Goal: Use online tool/utility: Utilize a website feature to perform a specific function

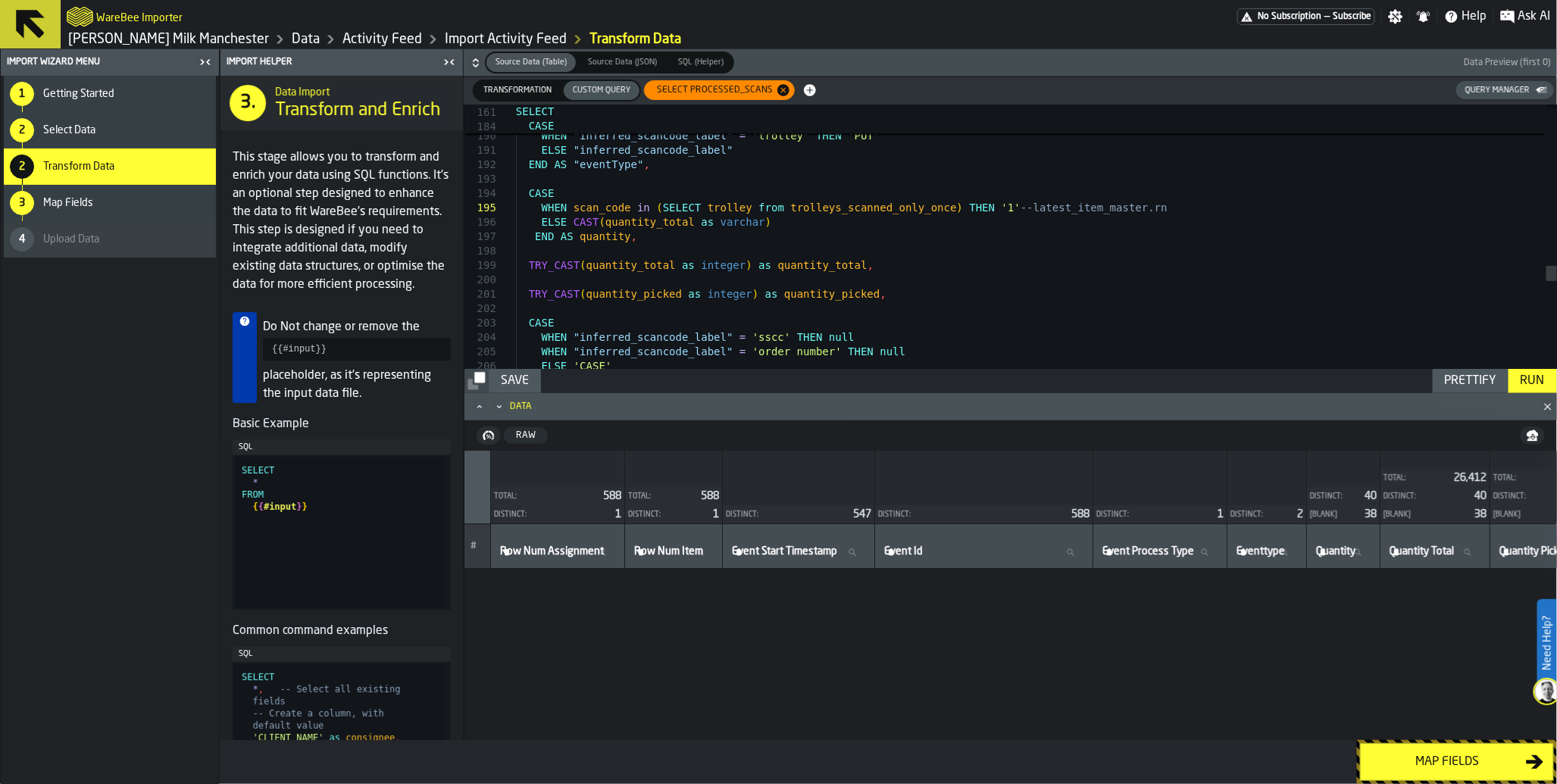
scroll to position [6027, 0]
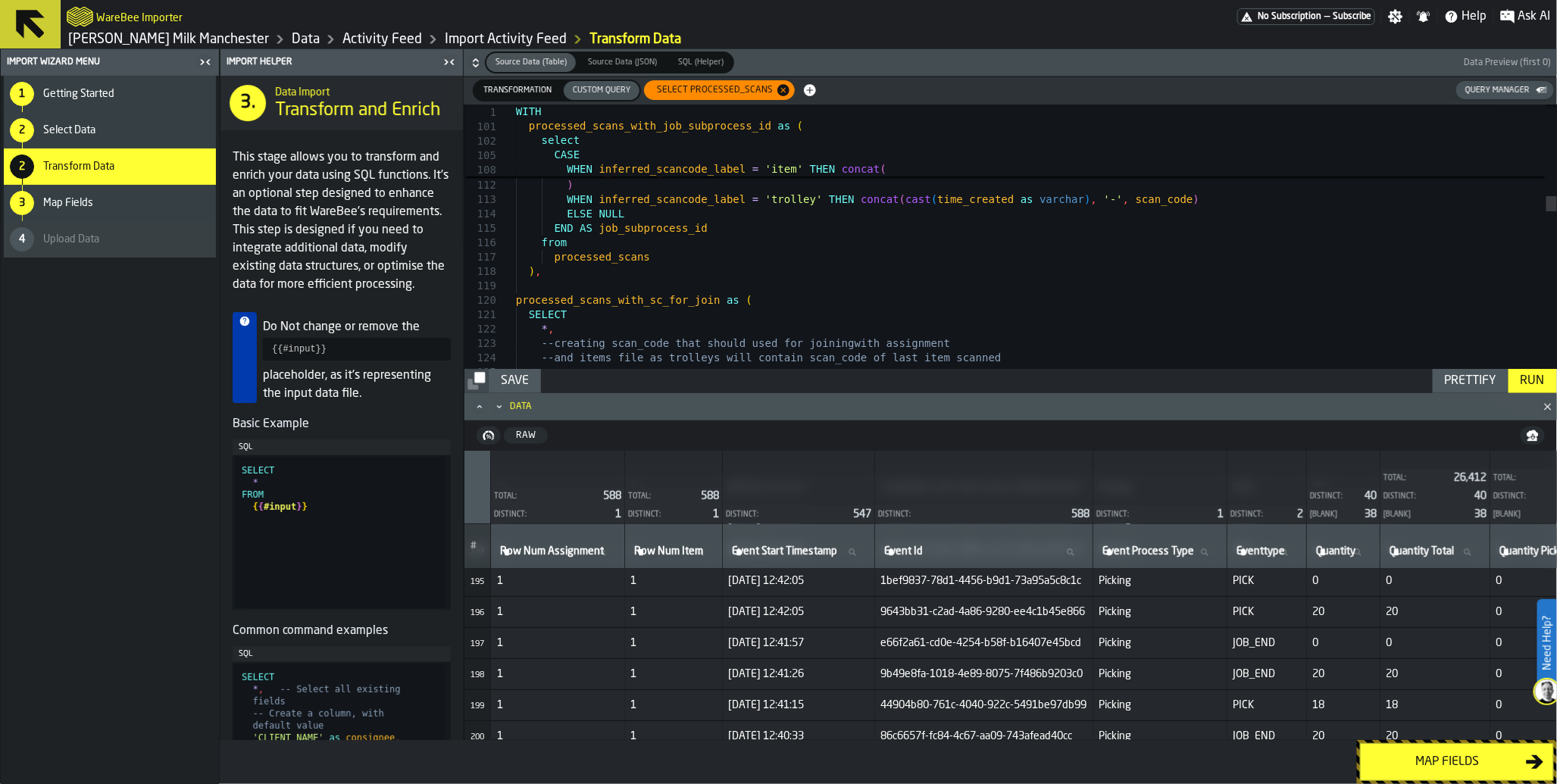
click at [683, 94] on span "SELECT processed_scans" at bounding box center [712, 90] width 128 height 11
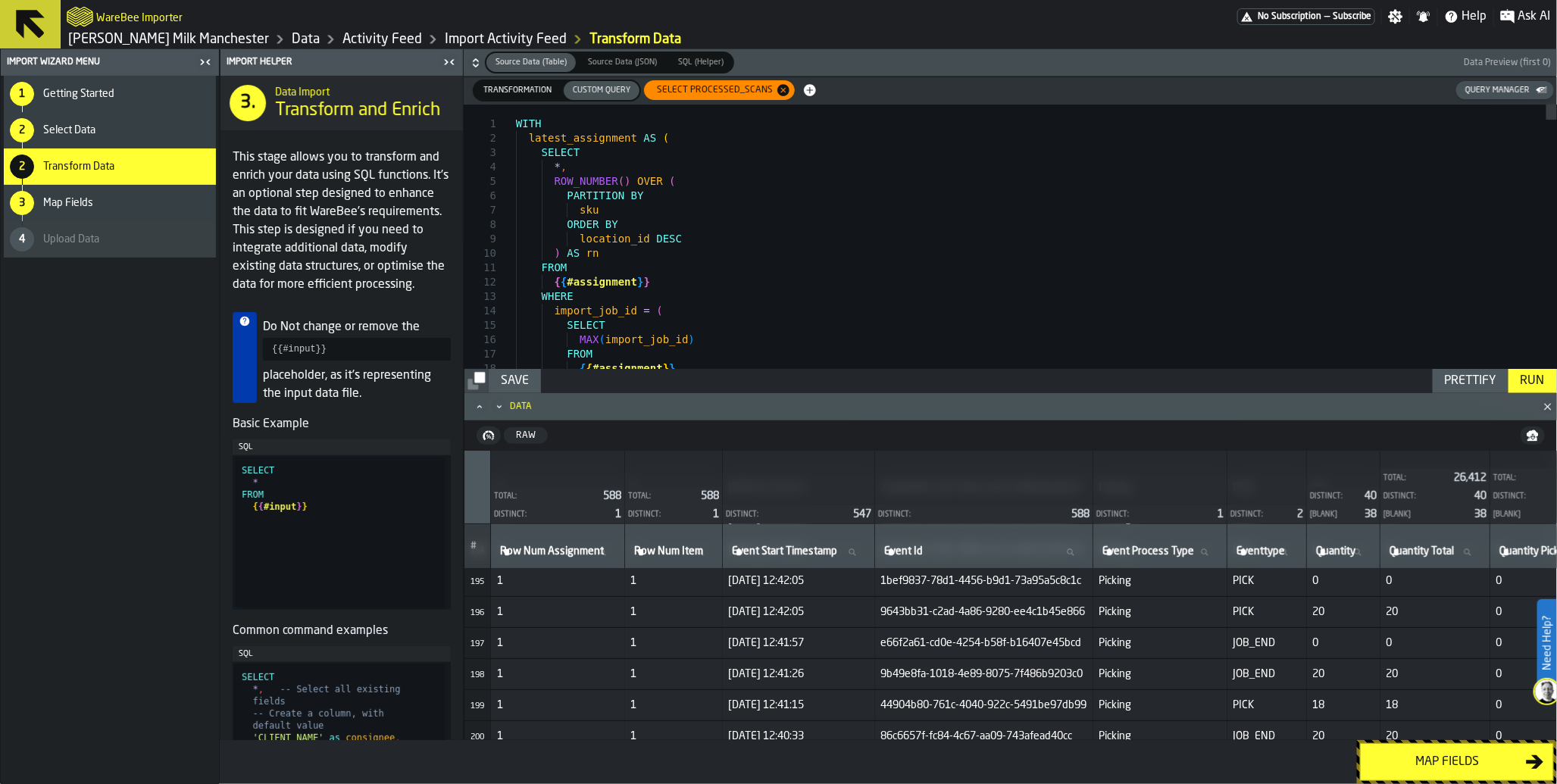
click at [807, 97] on icon "button-" at bounding box center [809, 90] width 15 height 15
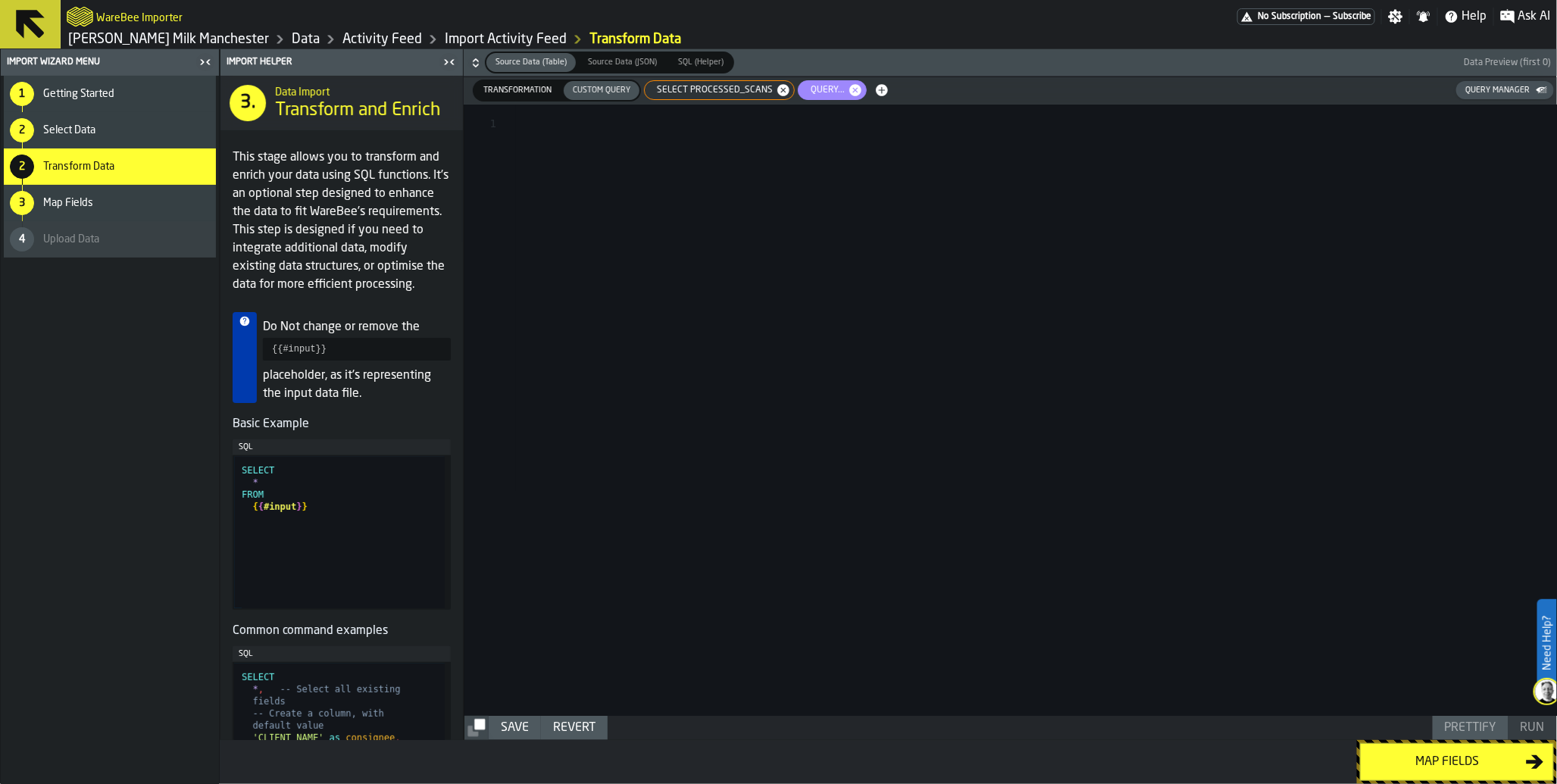
click at [792, 144] on div at bounding box center [1036, 410] width 1041 height 611
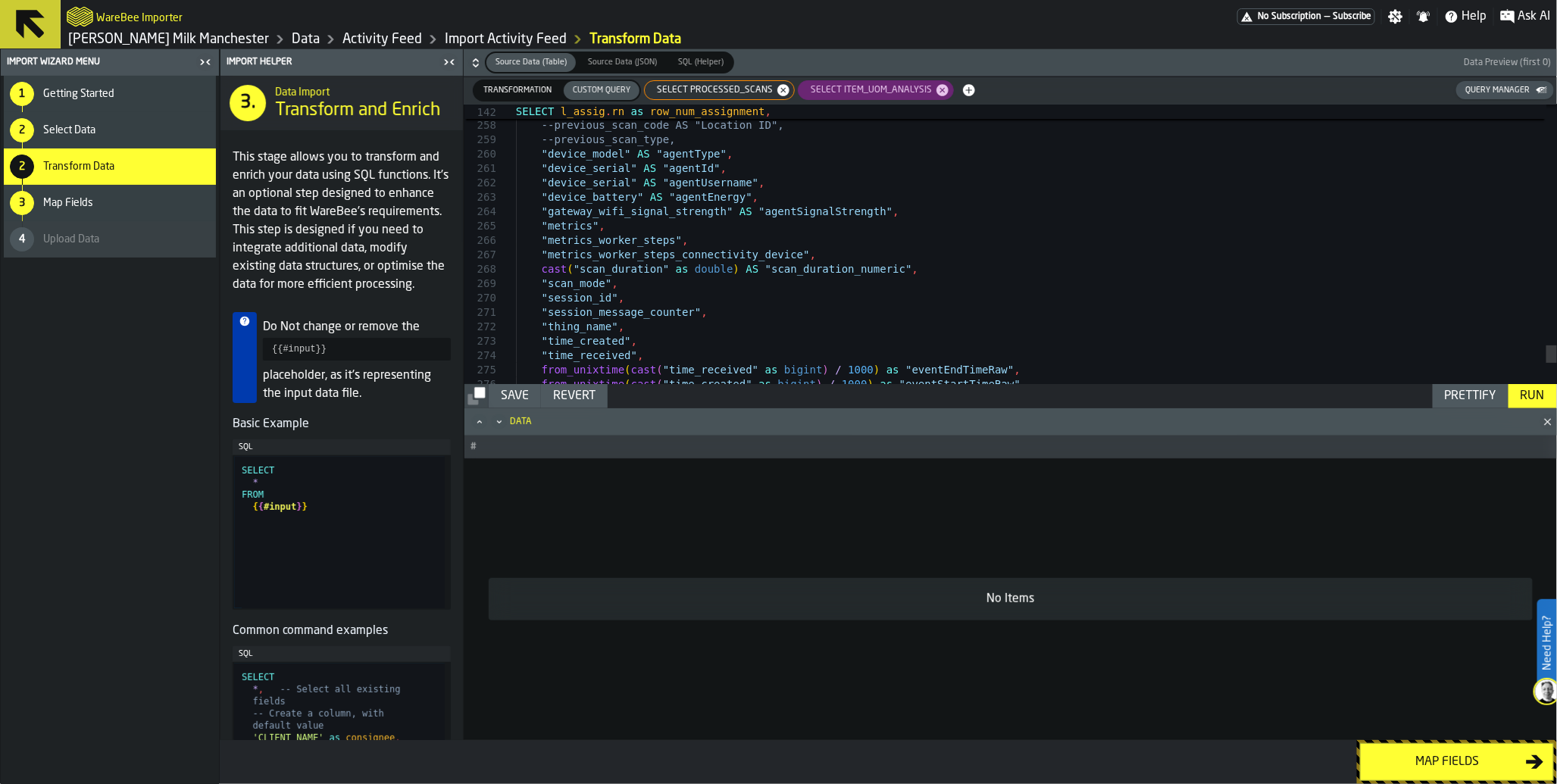
click at [1527, 401] on div "Run" at bounding box center [1533, 396] width 37 height 18
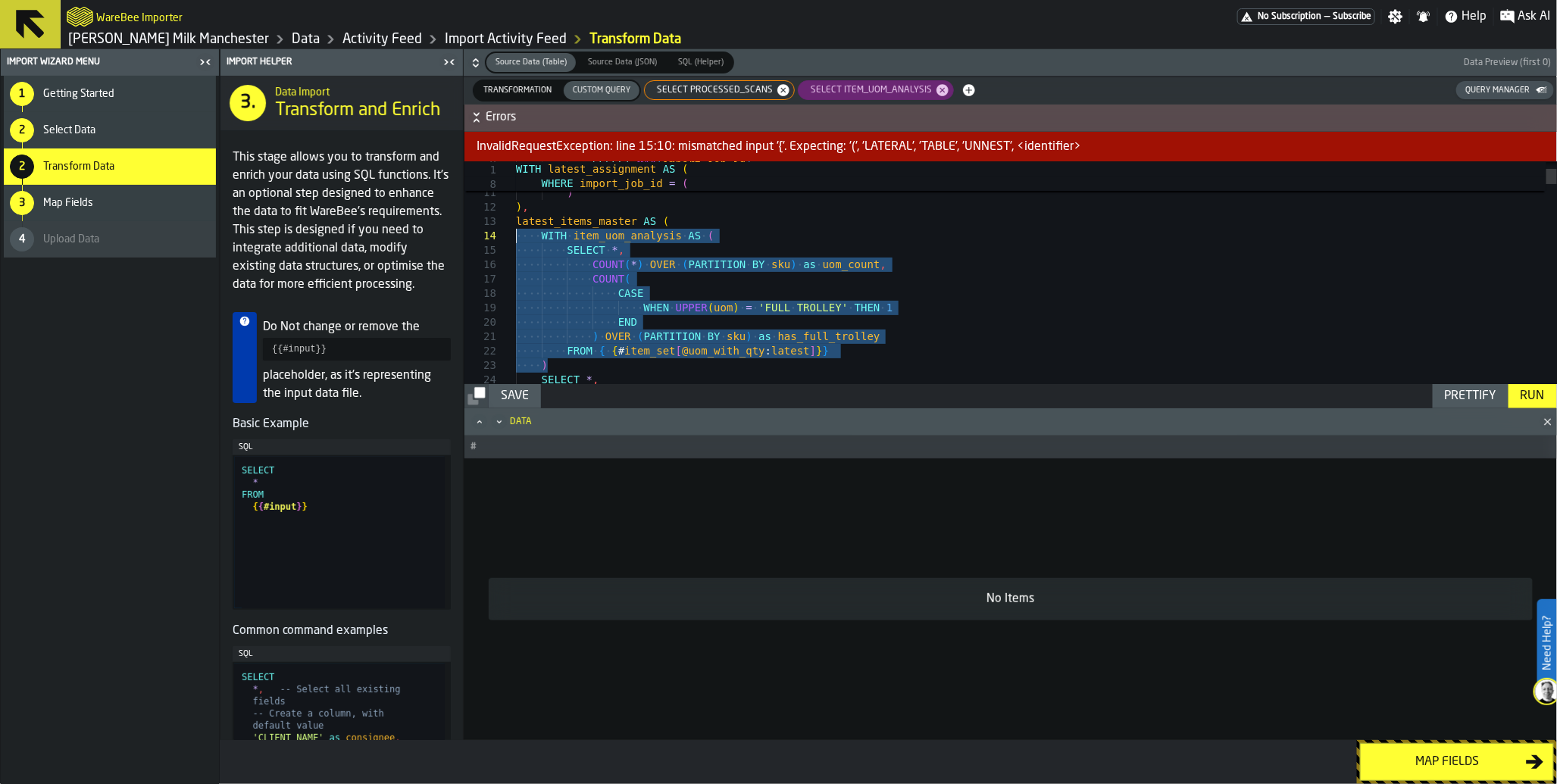
drag, startPoint x: 556, startPoint y: 366, endPoint x: 466, endPoint y: 240, distance: 154.8
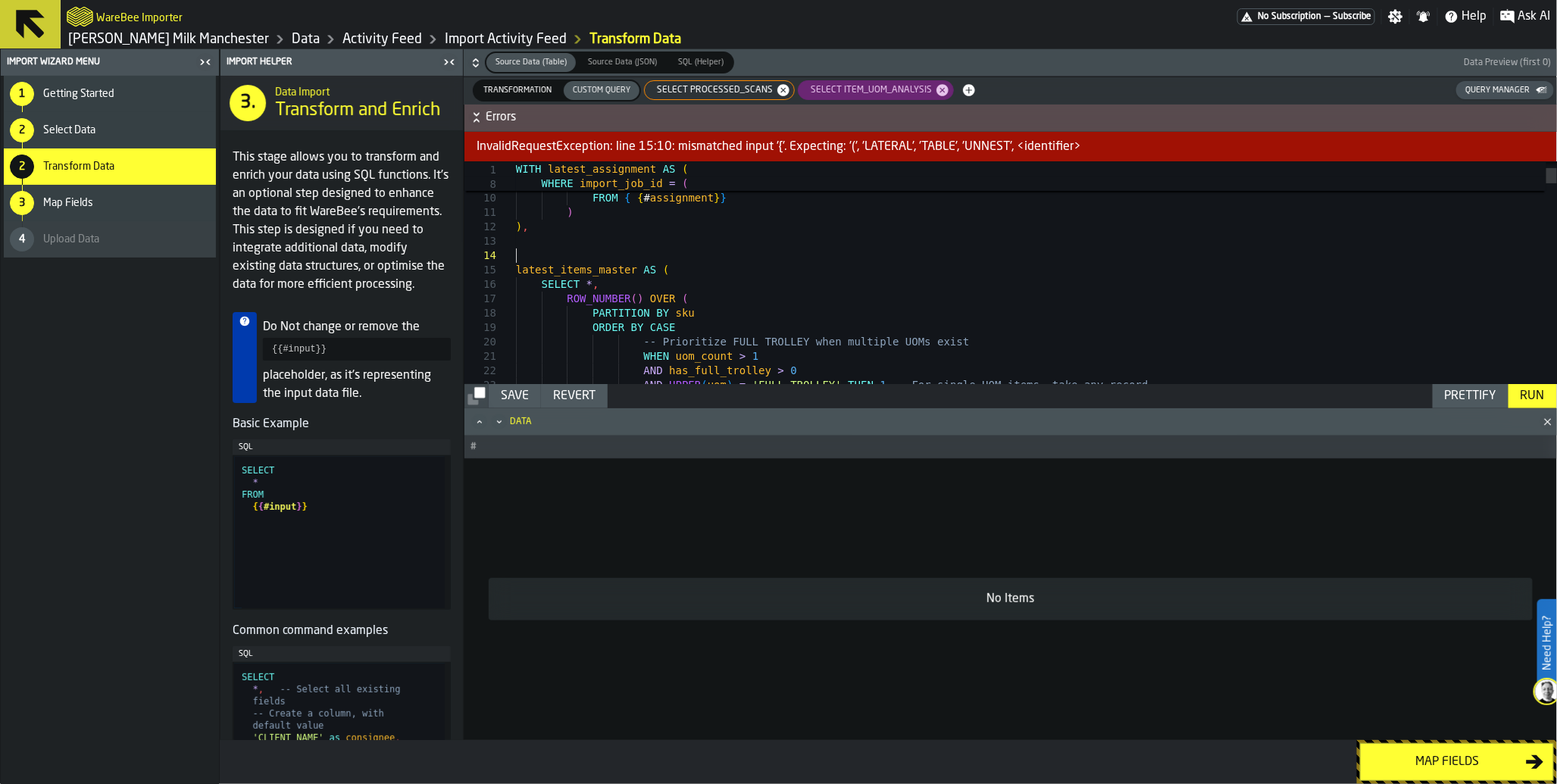
scroll to position [43, 0]
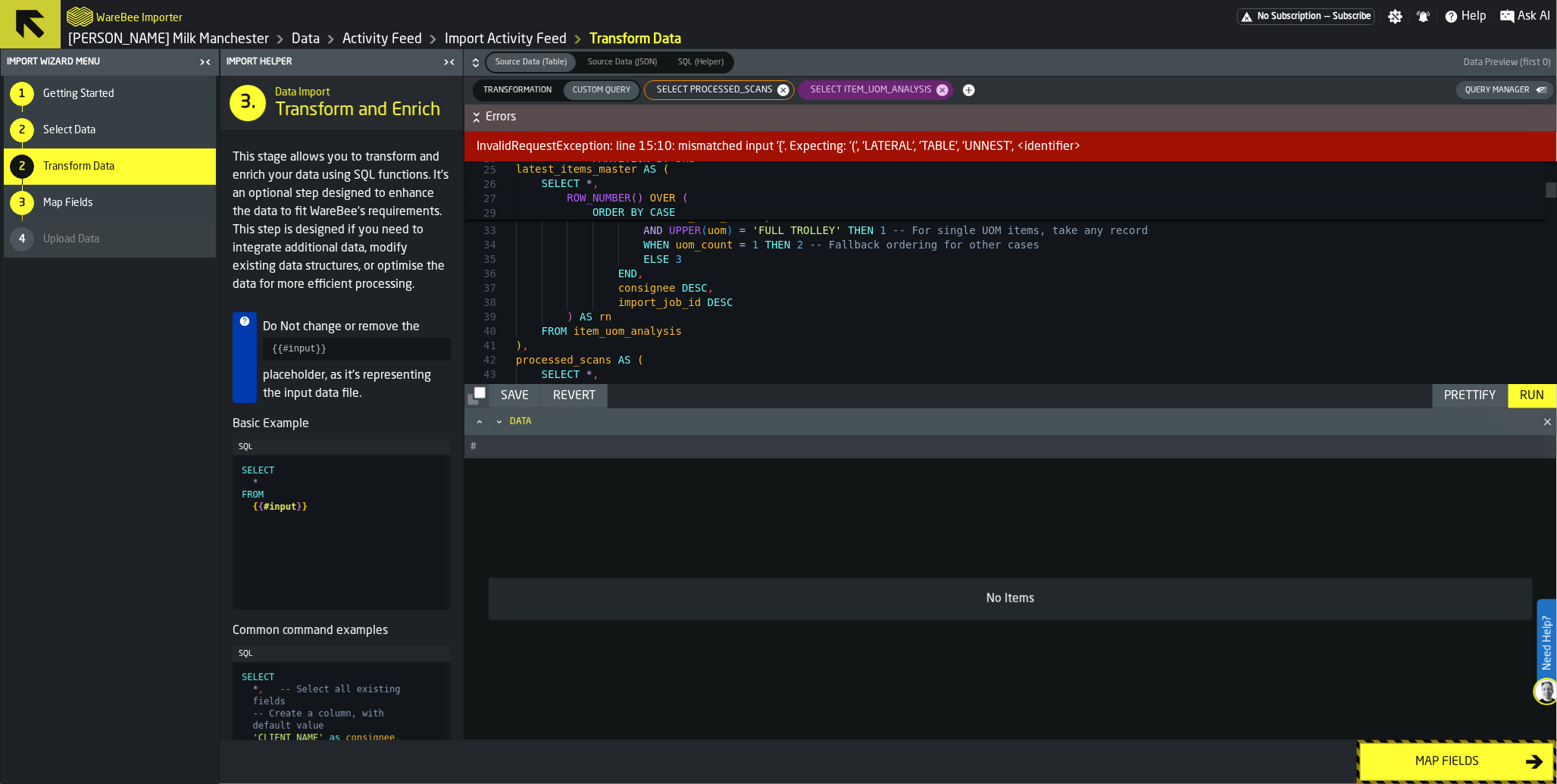
click at [1519, 390] on div "Run" at bounding box center [1533, 396] width 37 height 18
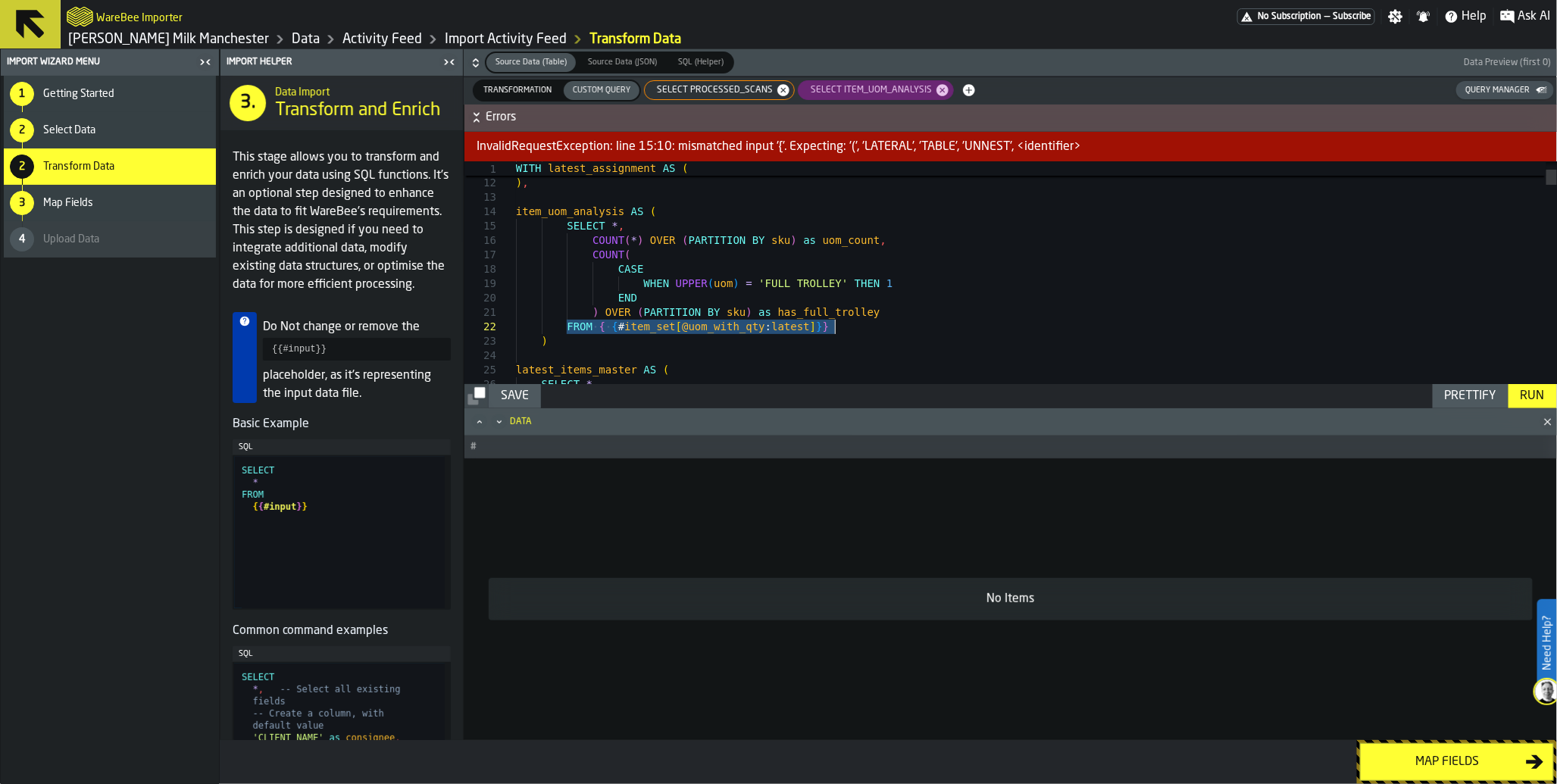
drag, startPoint x: 566, startPoint y: 328, endPoint x: 845, endPoint y: 322, distance: 279.1
click at [722, 90] on span "SELECT processed_scans" at bounding box center [712, 90] width 128 height 11
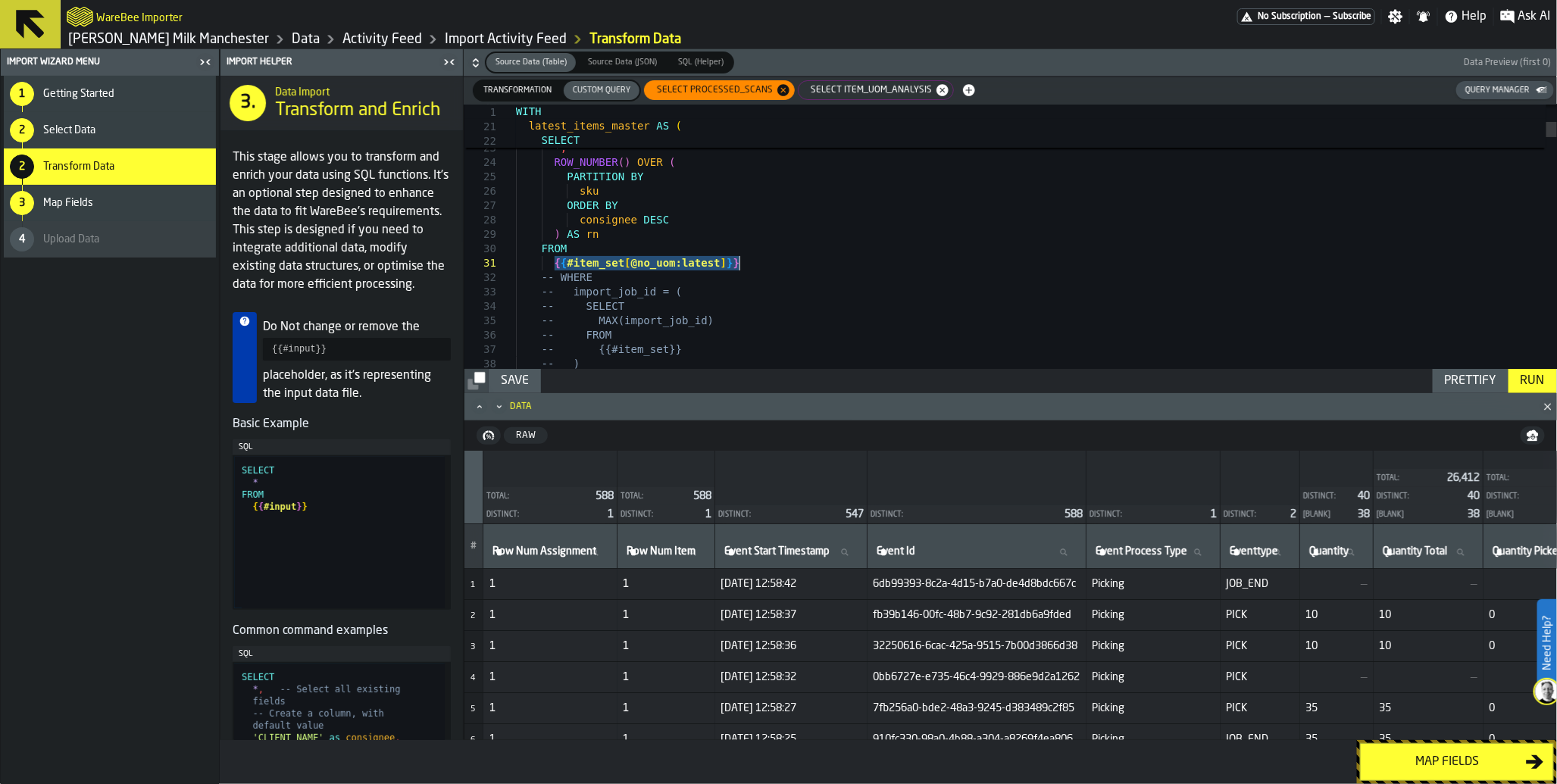
drag, startPoint x: 554, startPoint y: 265, endPoint x: 749, endPoint y: 259, distance: 195.1
click at [1528, 377] on div "Run" at bounding box center [1533, 381] width 37 height 18
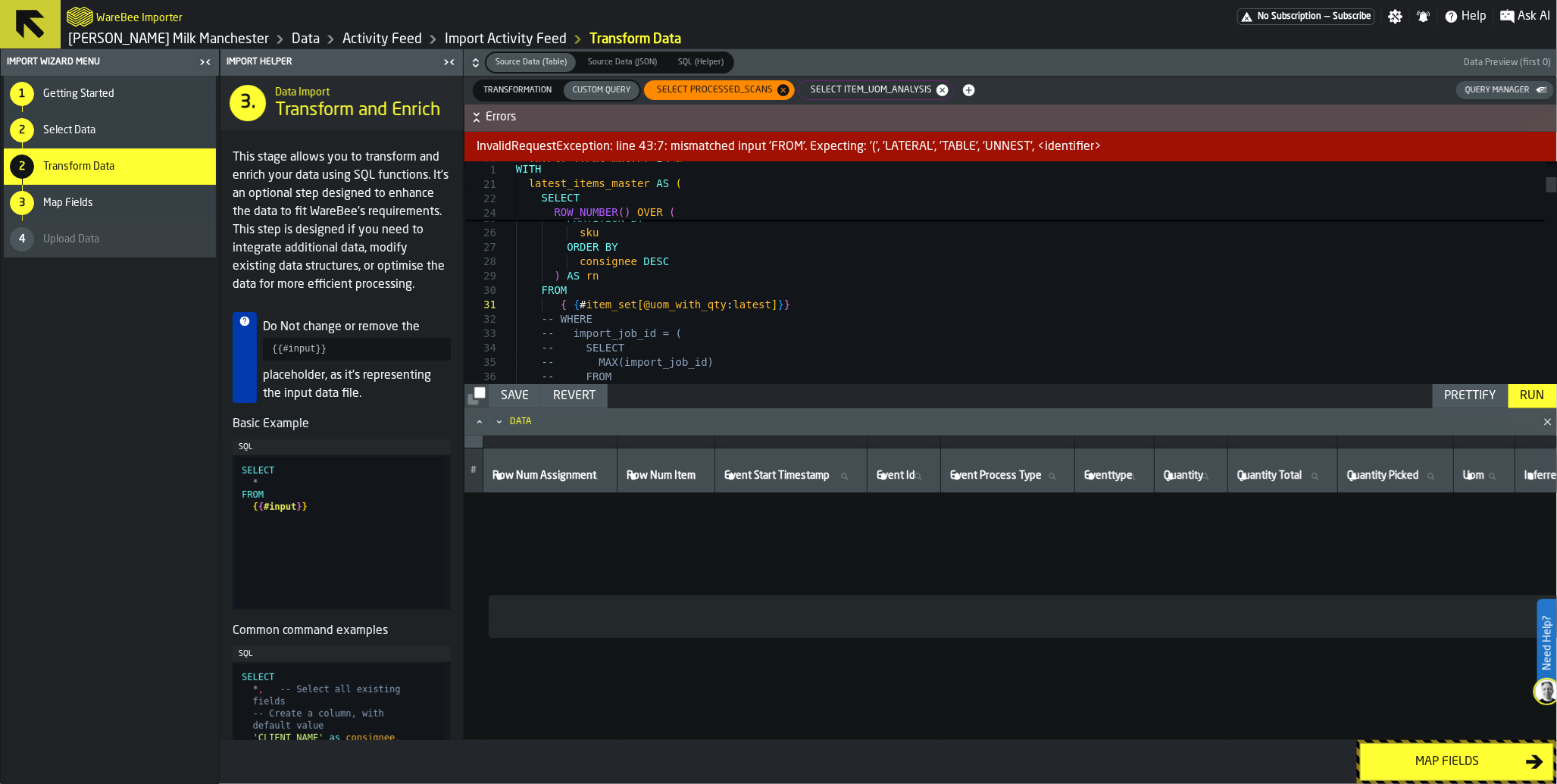
click at [1529, 397] on div "Run" at bounding box center [1533, 396] width 37 height 18
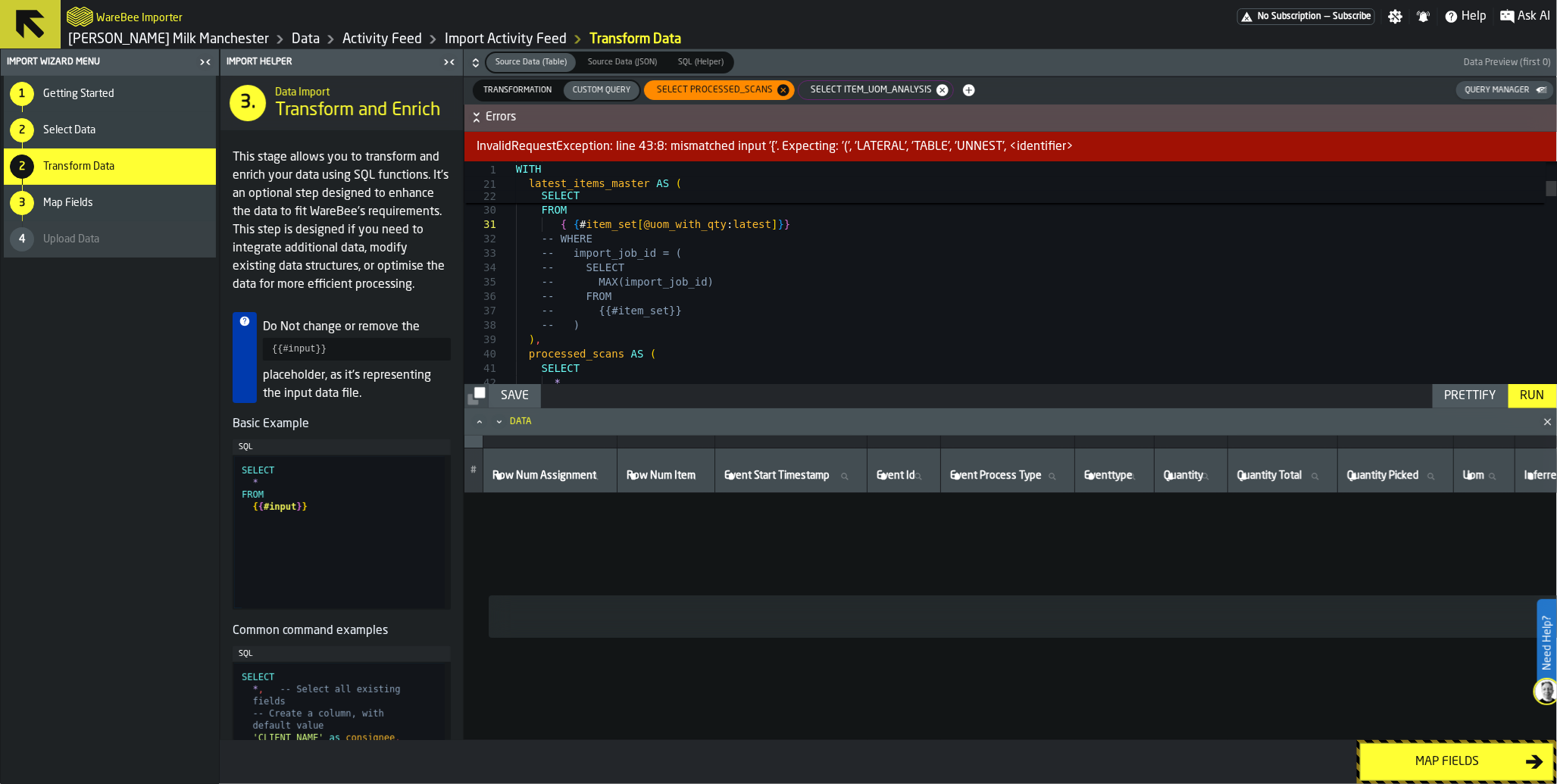
click at [1538, 397] on div "Run" at bounding box center [1533, 396] width 37 height 18
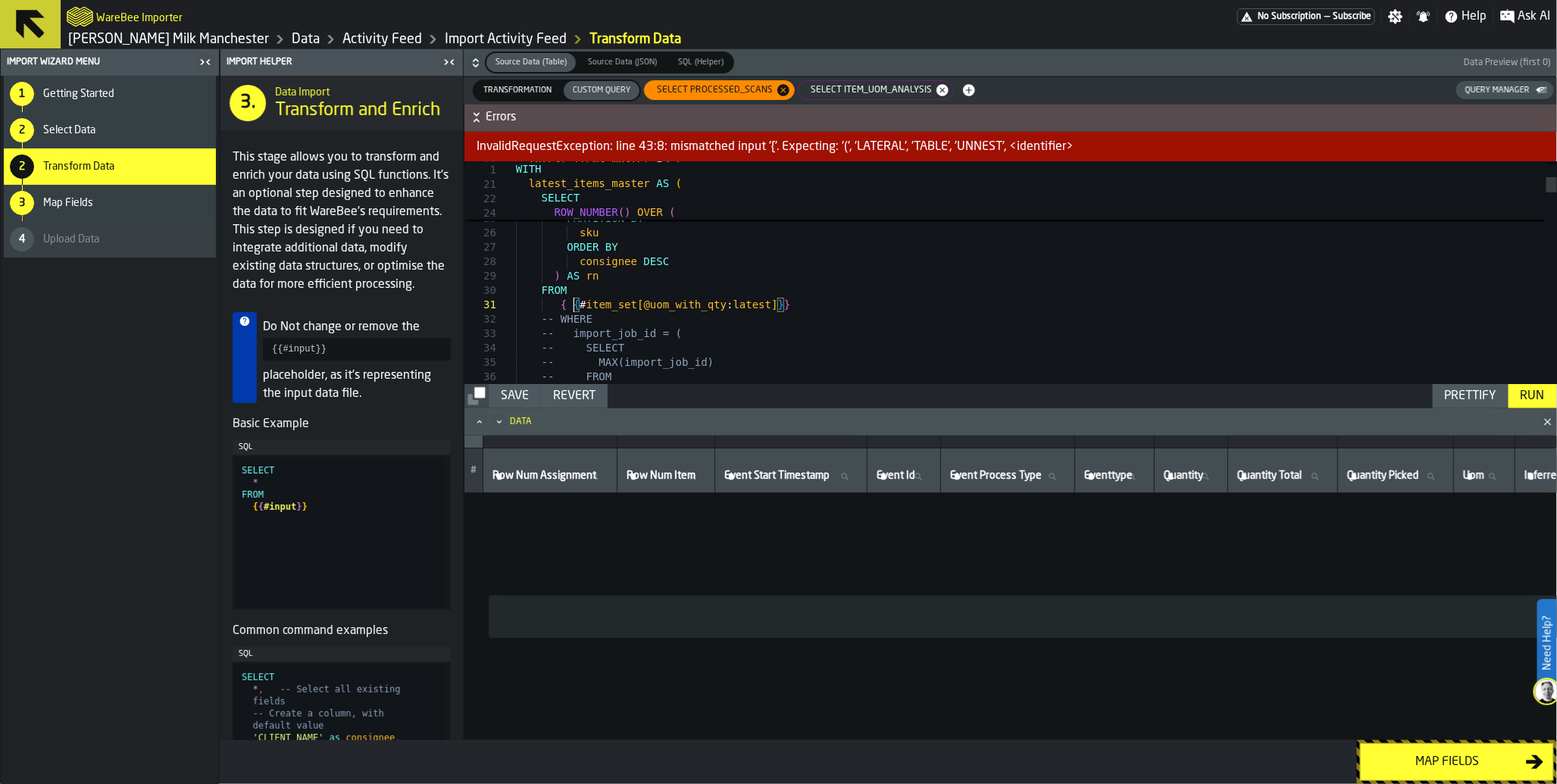
type textarea "**********"
click at [1525, 392] on div "Run" at bounding box center [1533, 396] width 37 height 18
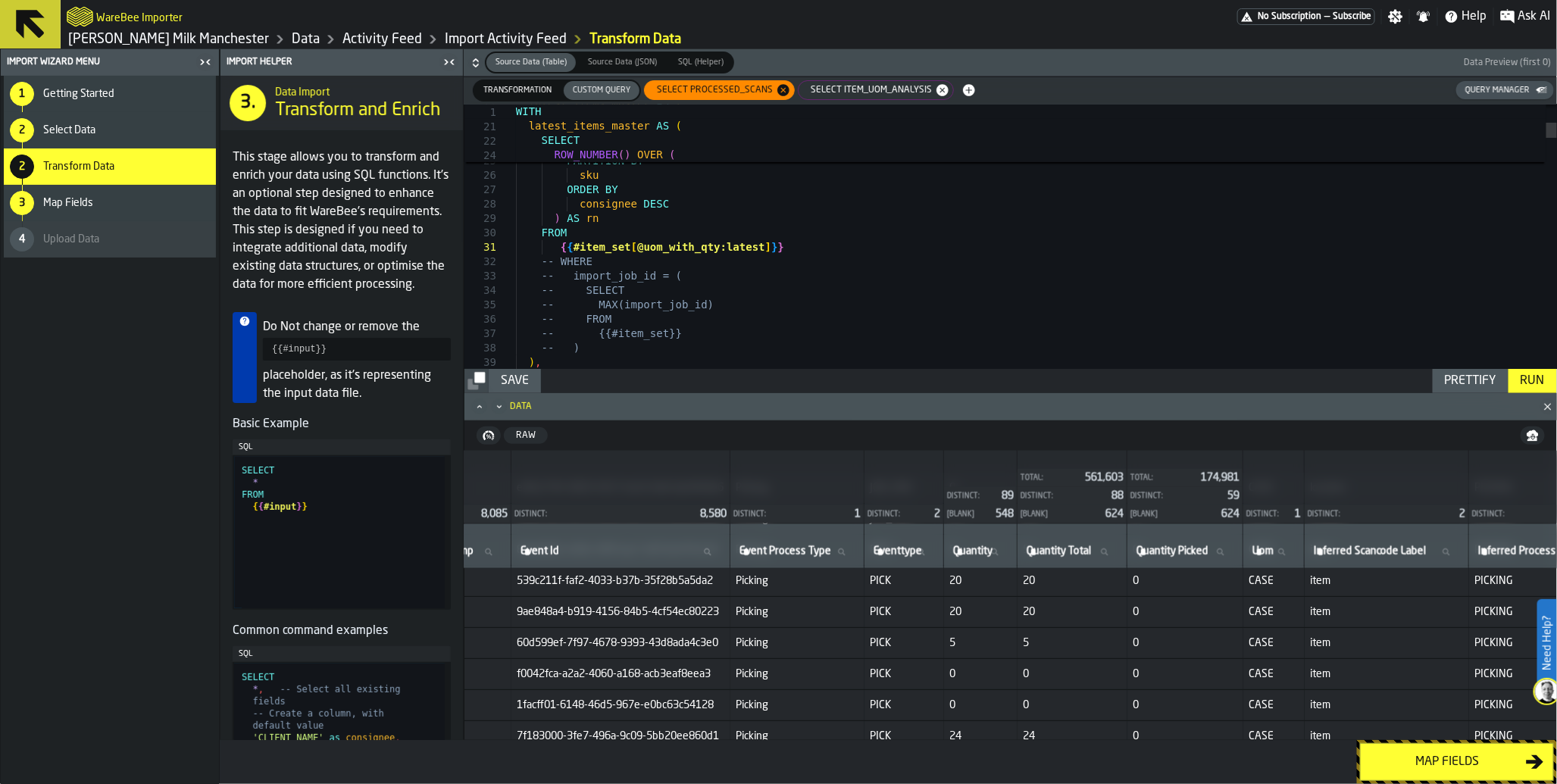
scroll to position [1239, 359]
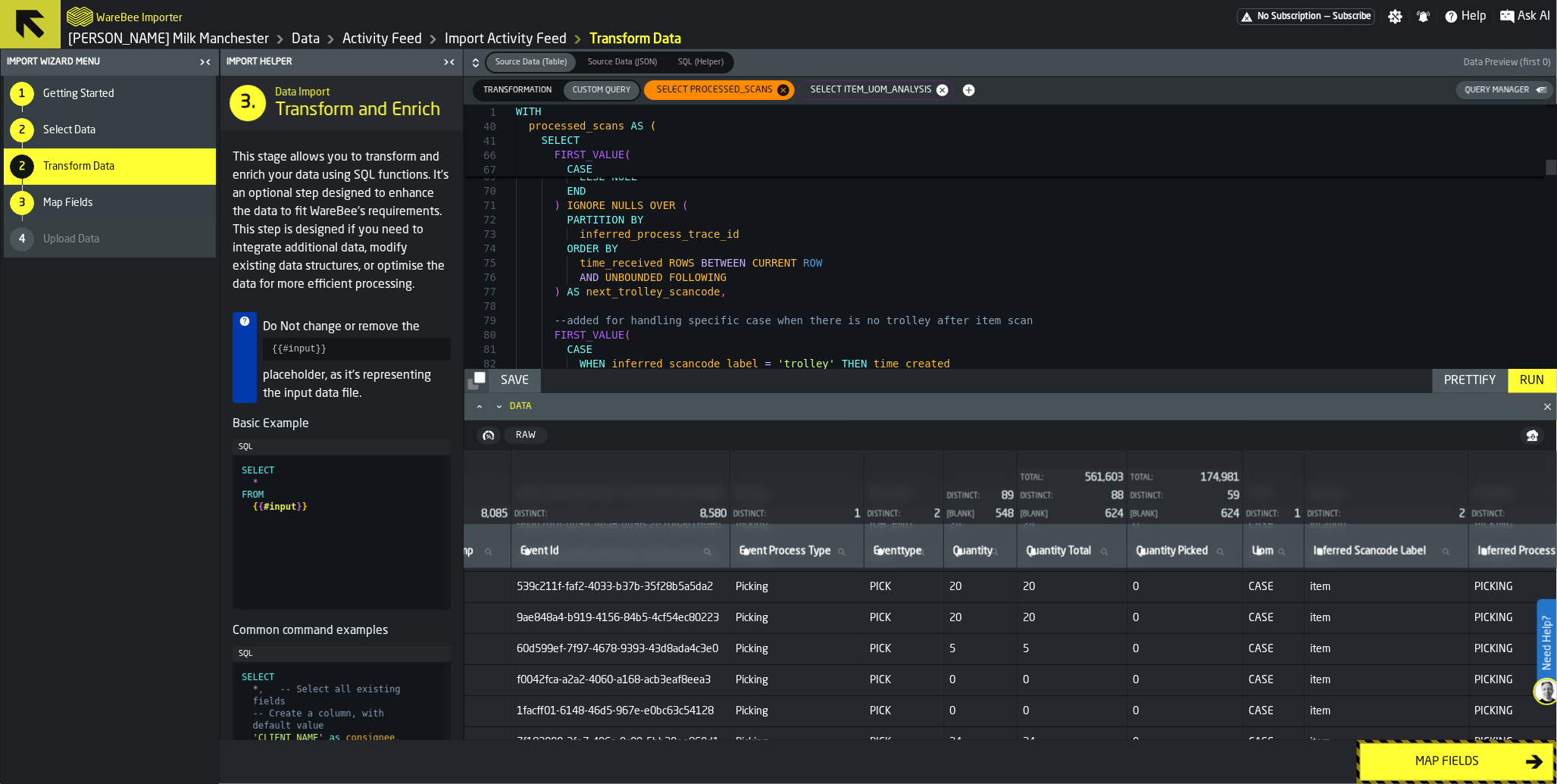
click at [963, 94] on icon "button-" at bounding box center [969, 90] width 12 height 12
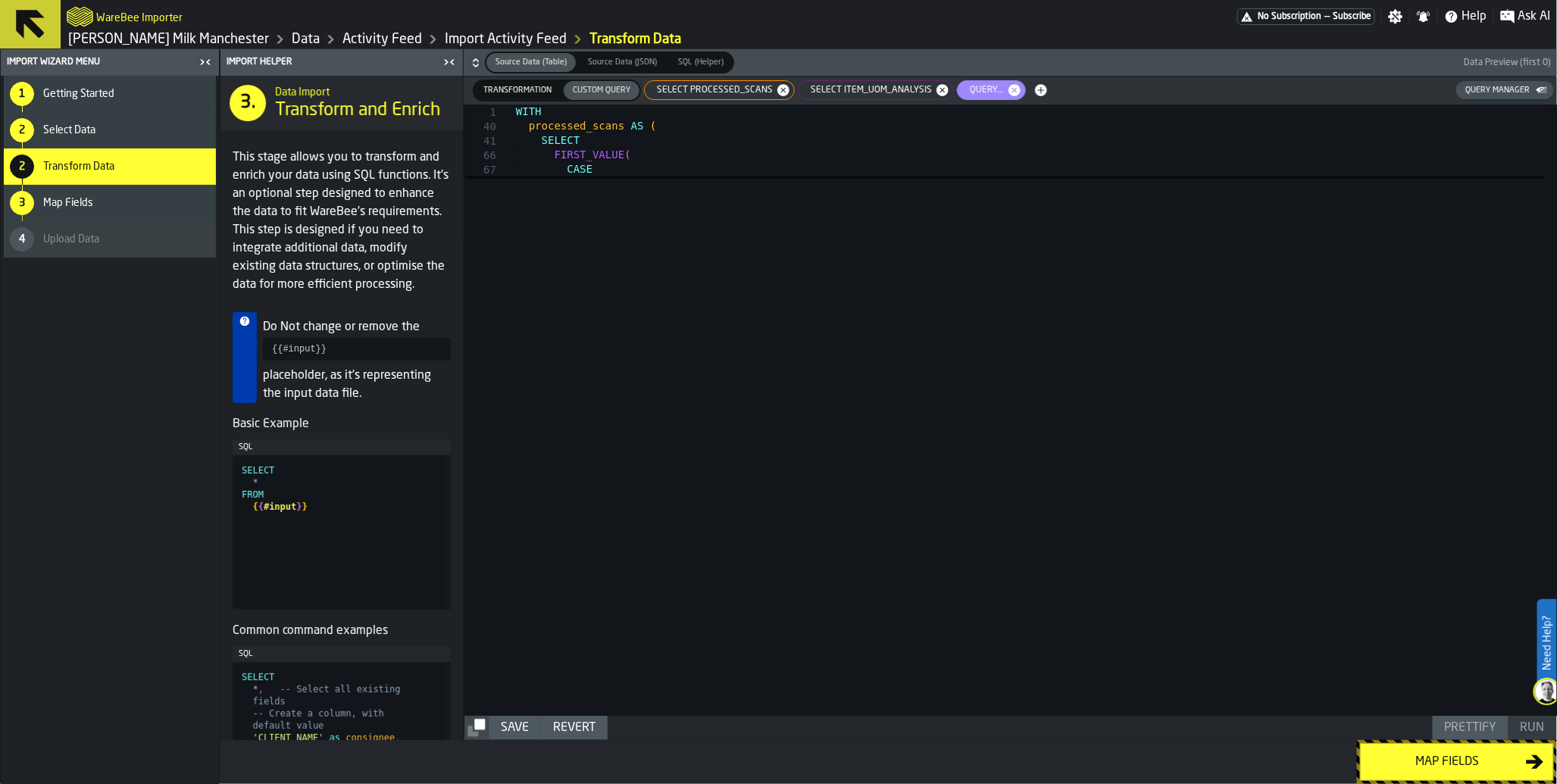
scroll to position [13, 0]
click at [942, 222] on div at bounding box center [1036, 410] width 1041 height 611
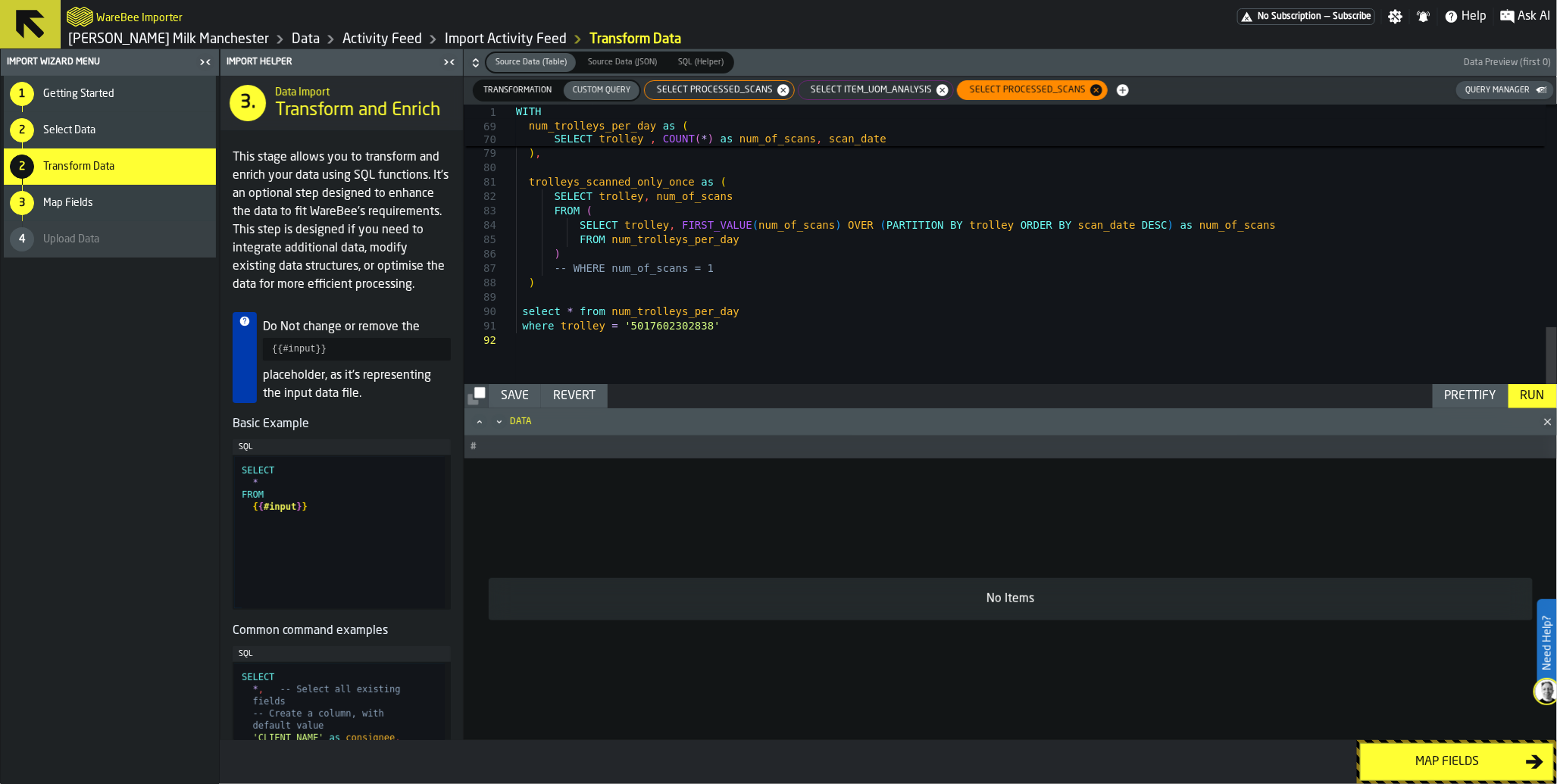
click at [709, 94] on span "SELECT processed_scans" at bounding box center [712, 90] width 128 height 11
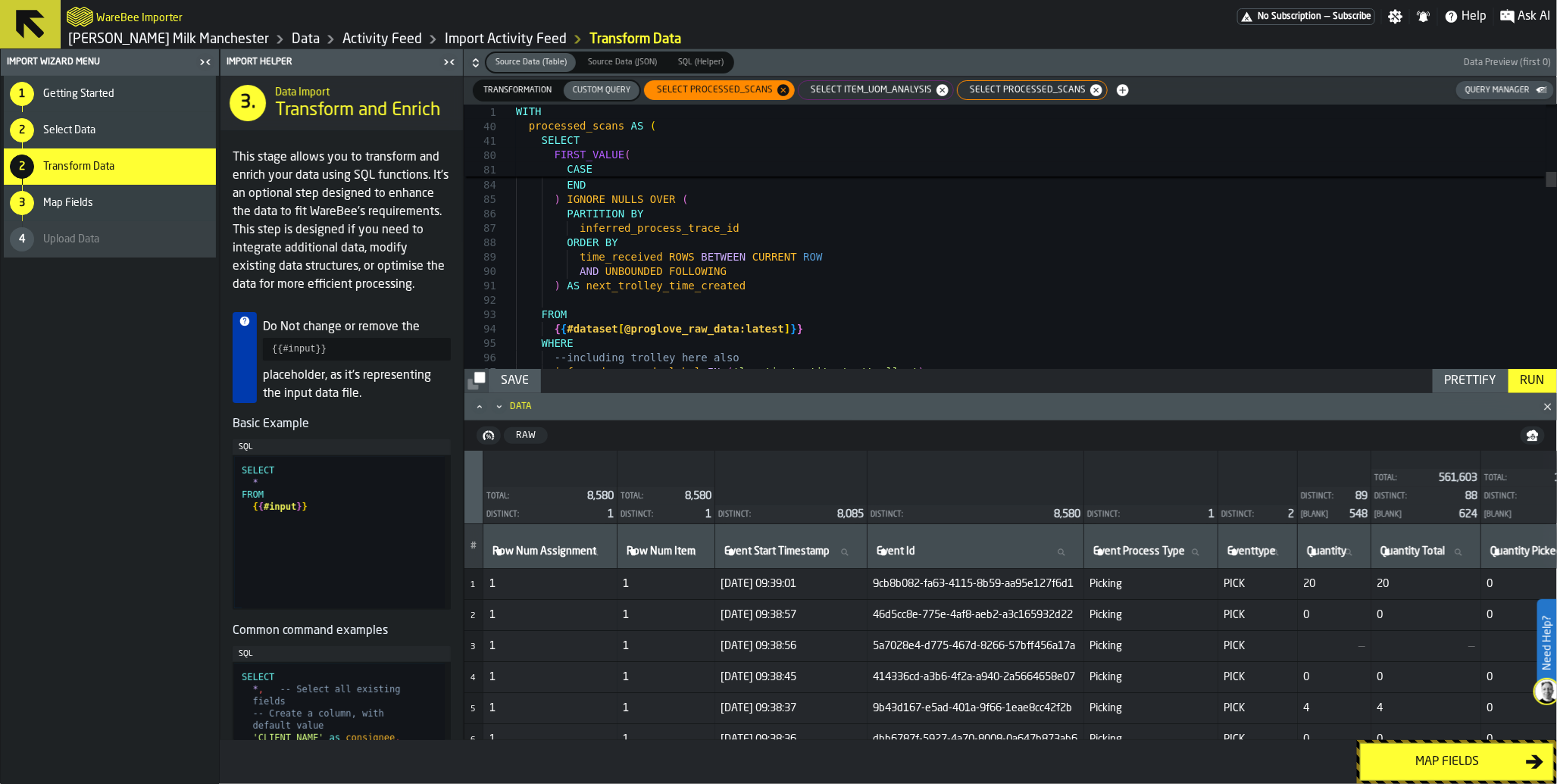
click at [868, 86] on span "SELECT item_uom_analysis" at bounding box center [868, 90] width 133 height 11
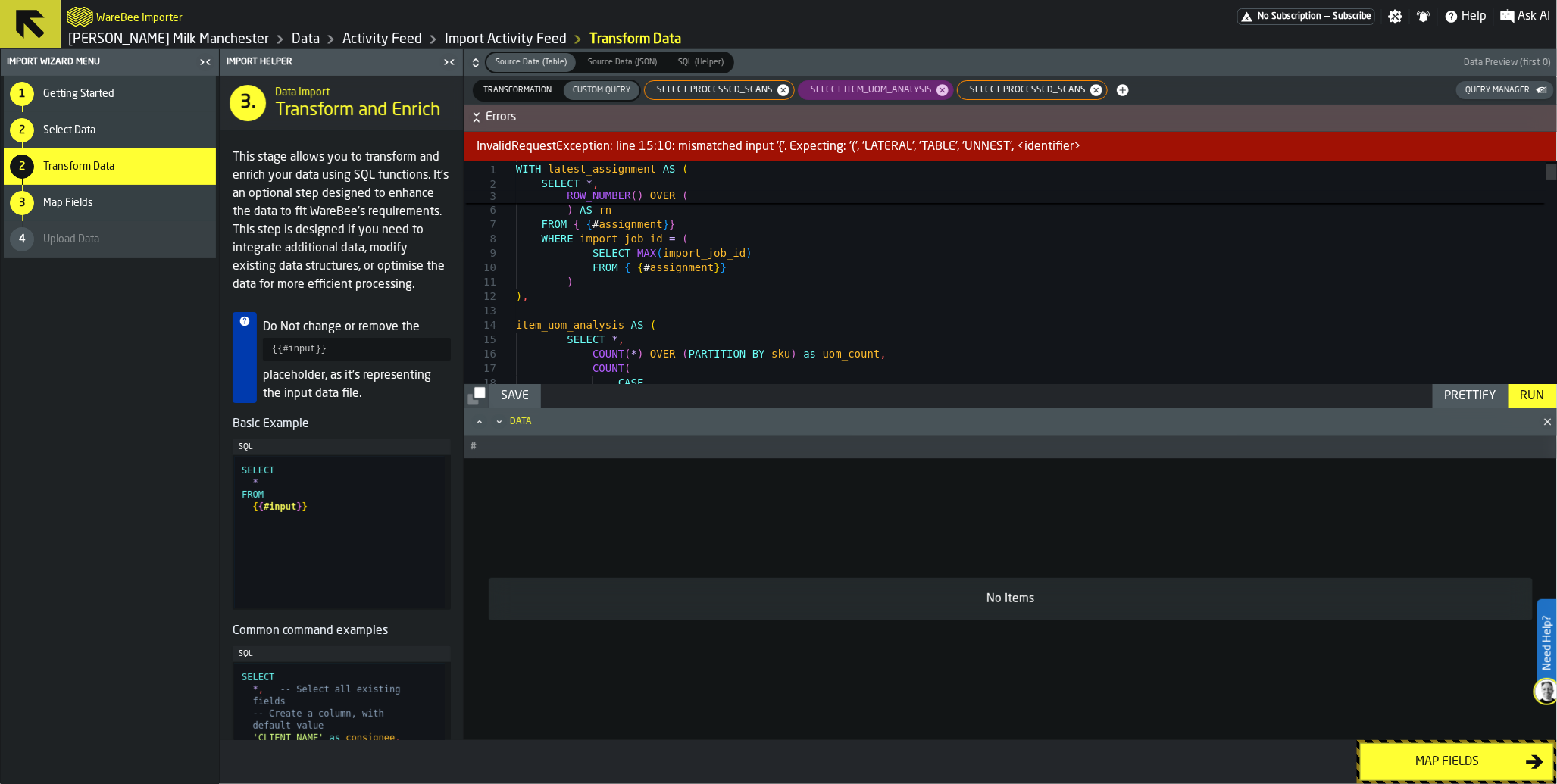
click at [1533, 401] on div "Run" at bounding box center [1533, 396] width 37 height 18
click at [714, 94] on span "SELECT processed_scans" at bounding box center [712, 90] width 128 height 11
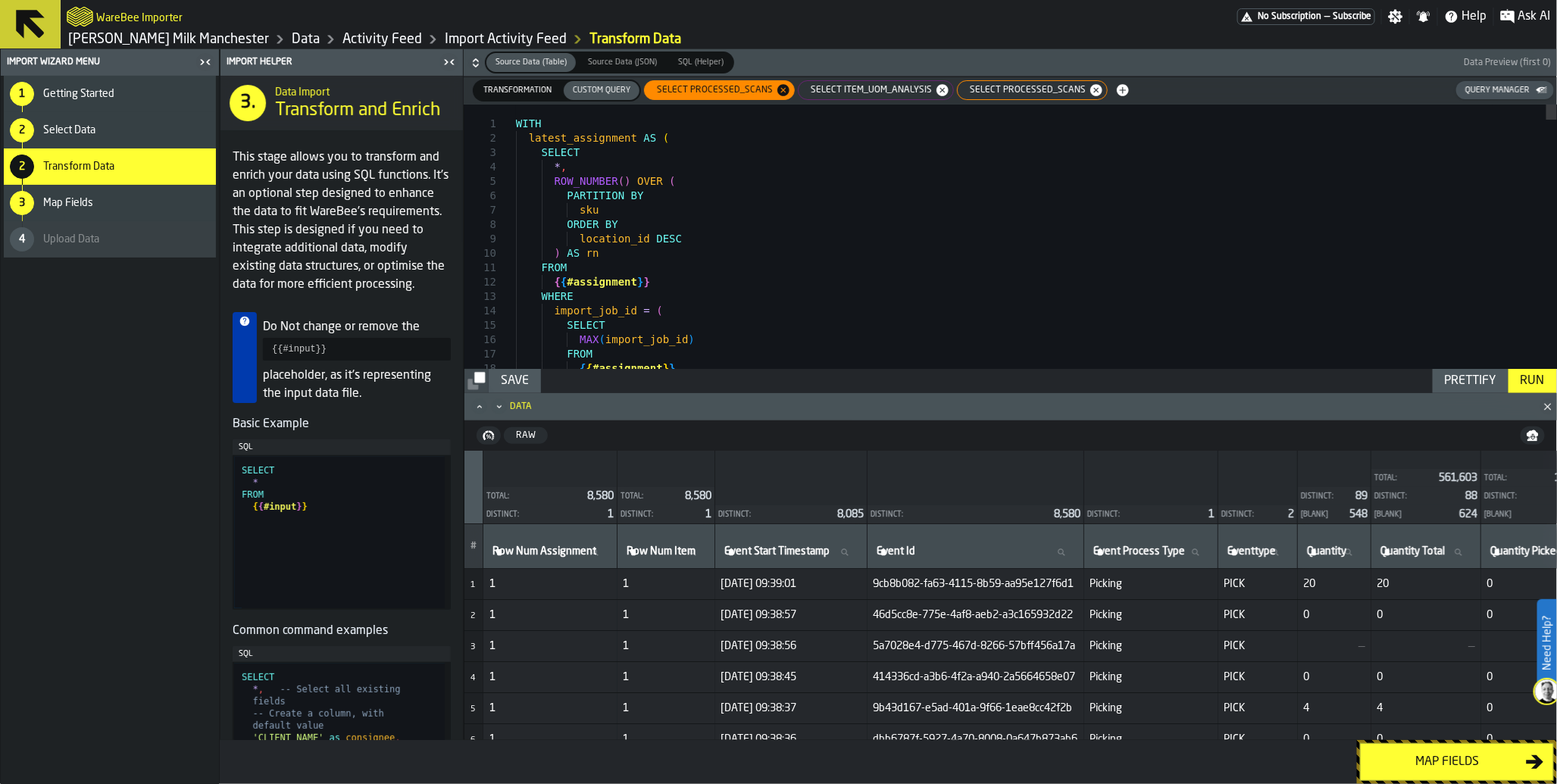
click at [845, 94] on span "SELECT item_uom_analysis" at bounding box center [868, 90] width 133 height 11
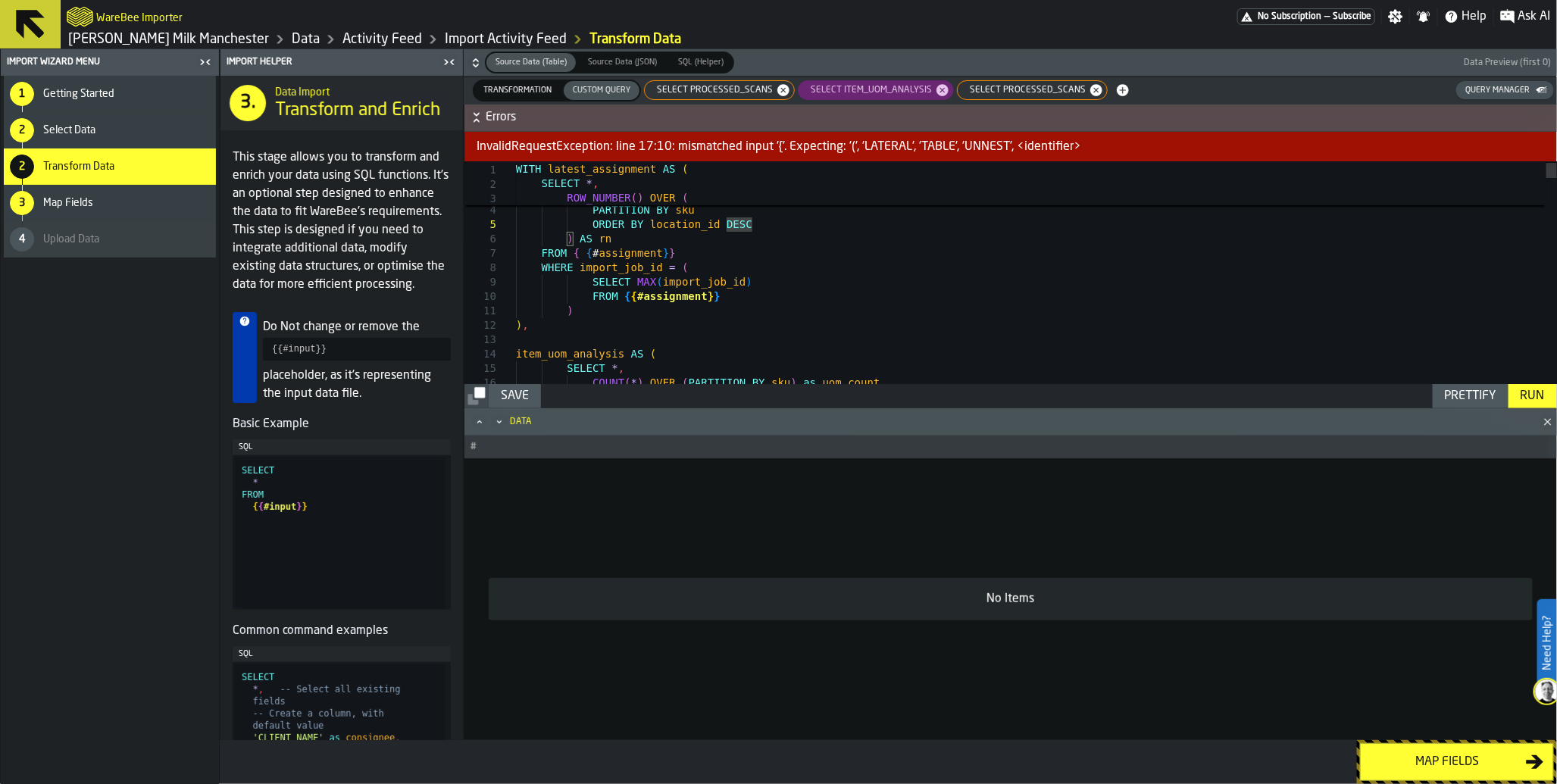
click at [1552, 423] on icon "Close" at bounding box center [1548, 421] width 15 height 15
click at [478, 424] on icon "Maximize" at bounding box center [479, 421] width 15 height 15
click at [501, 425] on icon "Minimize" at bounding box center [499, 421] width 15 height 15
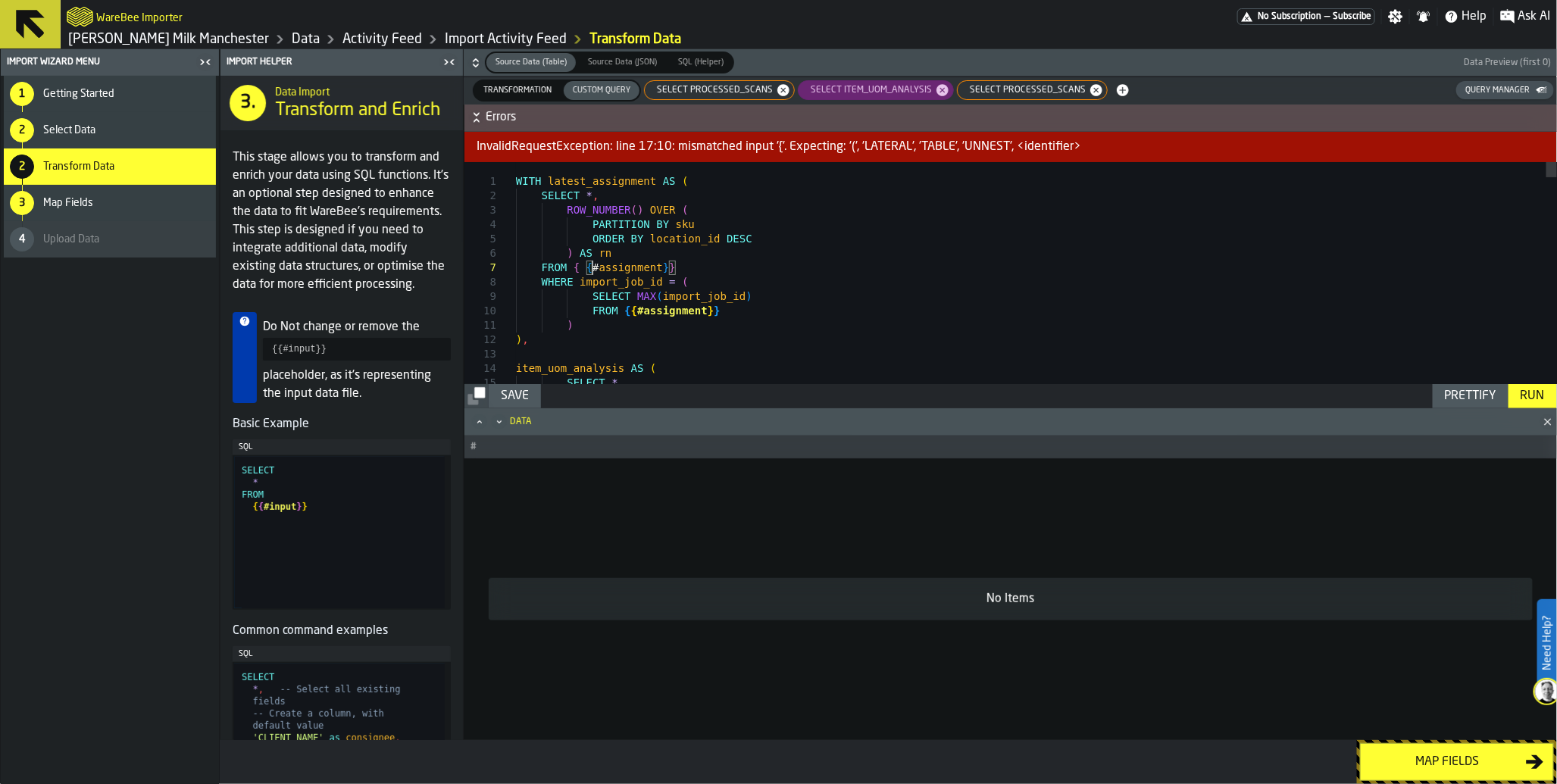
click at [837, 94] on span "SELECT item_uom_analysis" at bounding box center [868, 90] width 133 height 11
click at [1531, 398] on div "Run" at bounding box center [1533, 396] width 37 height 18
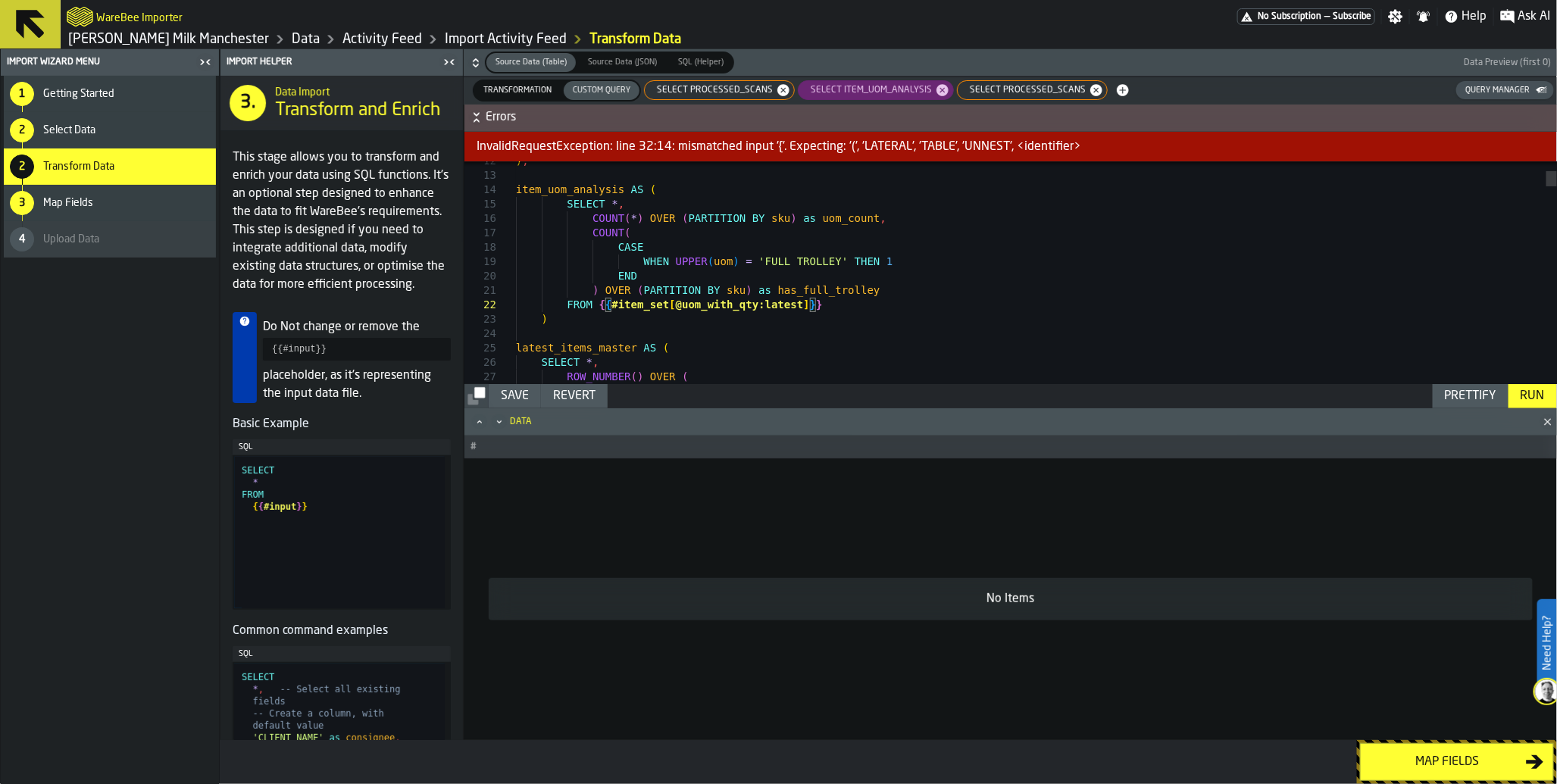
click at [1528, 395] on div "Run" at bounding box center [1533, 396] width 37 height 18
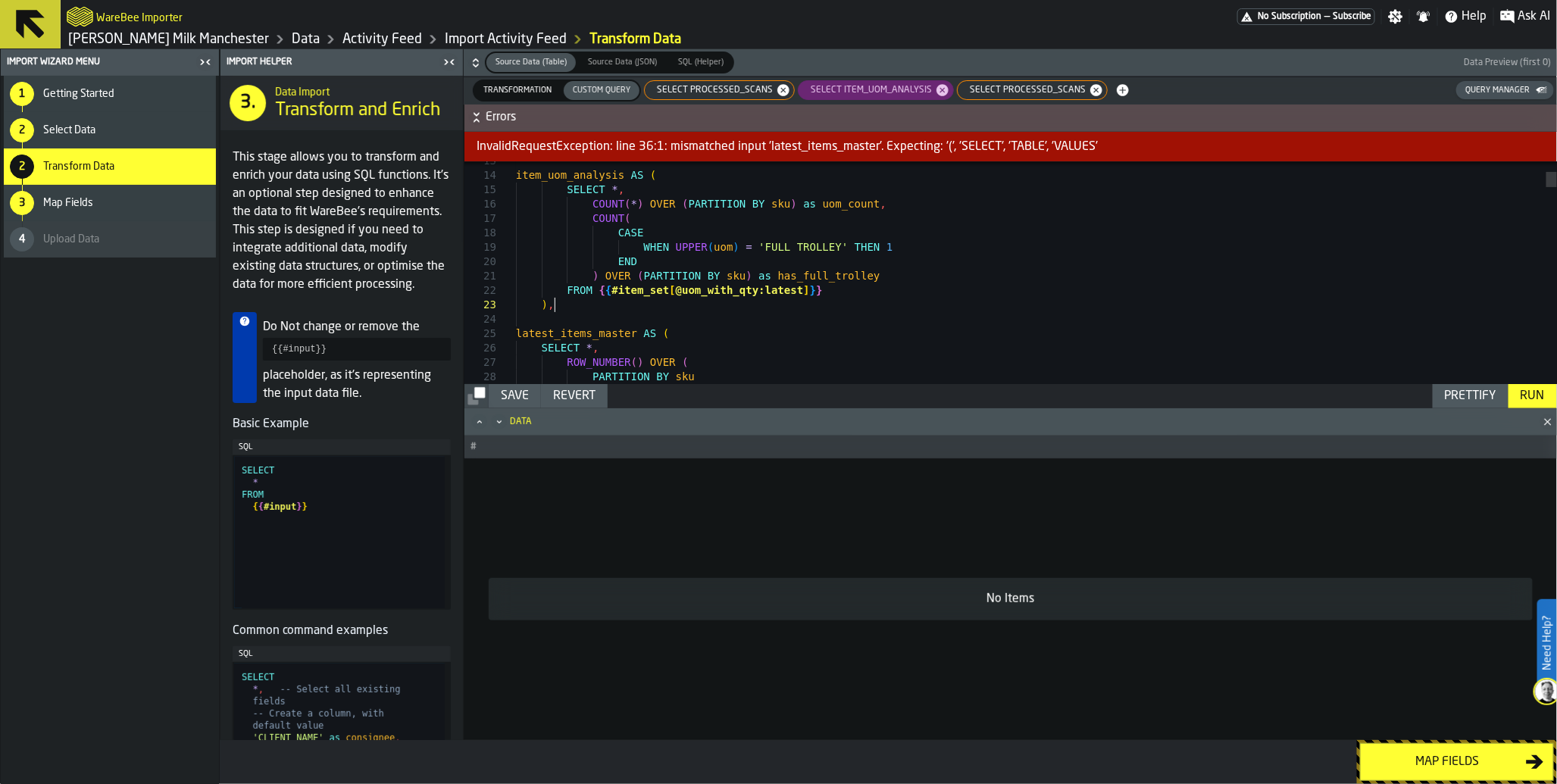
scroll to position [29, 0]
click at [1532, 400] on div "Run" at bounding box center [1533, 396] width 37 height 18
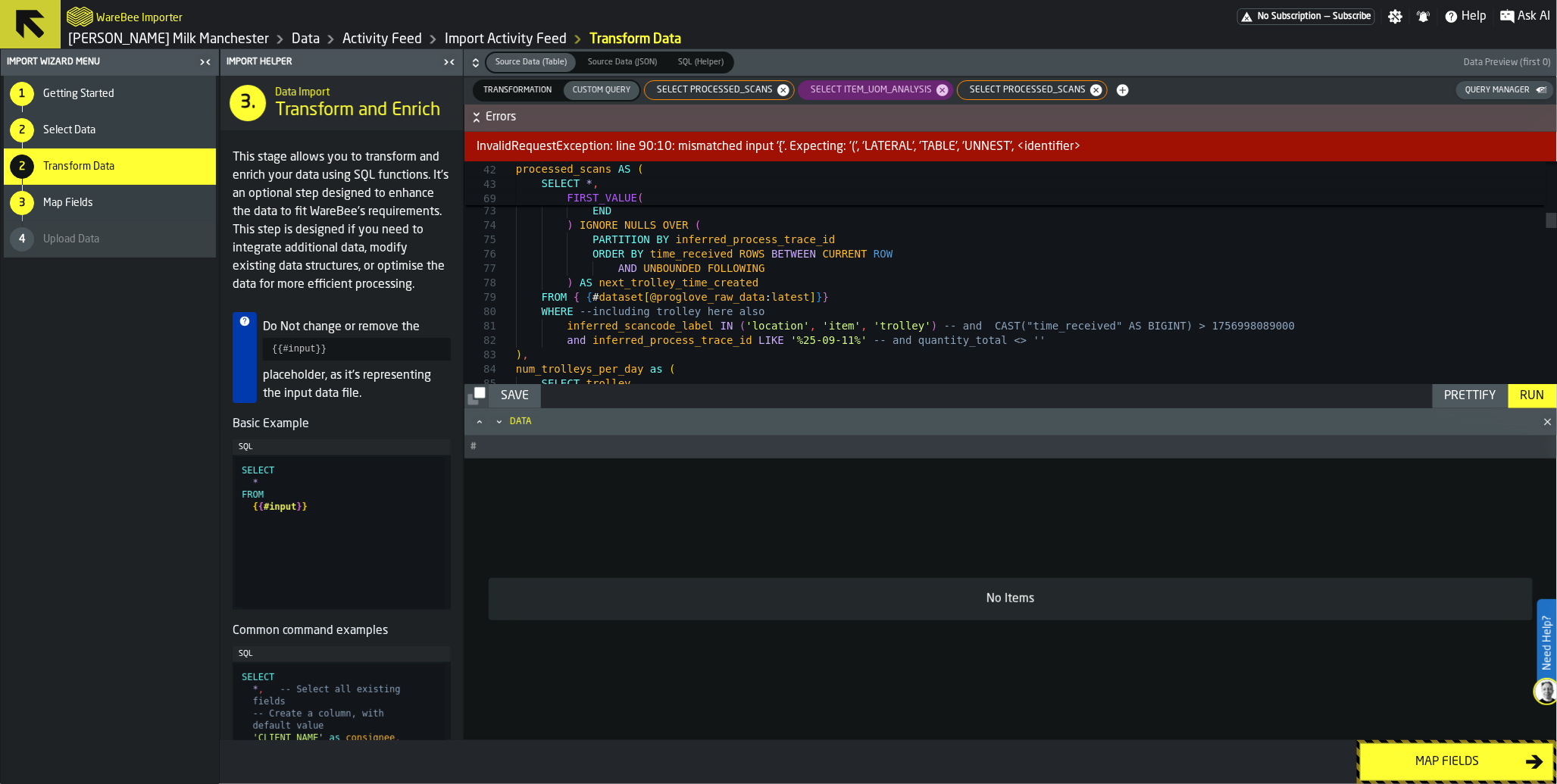
click at [1527, 396] on div "Run" at bounding box center [1533, 396] width 37 height 18
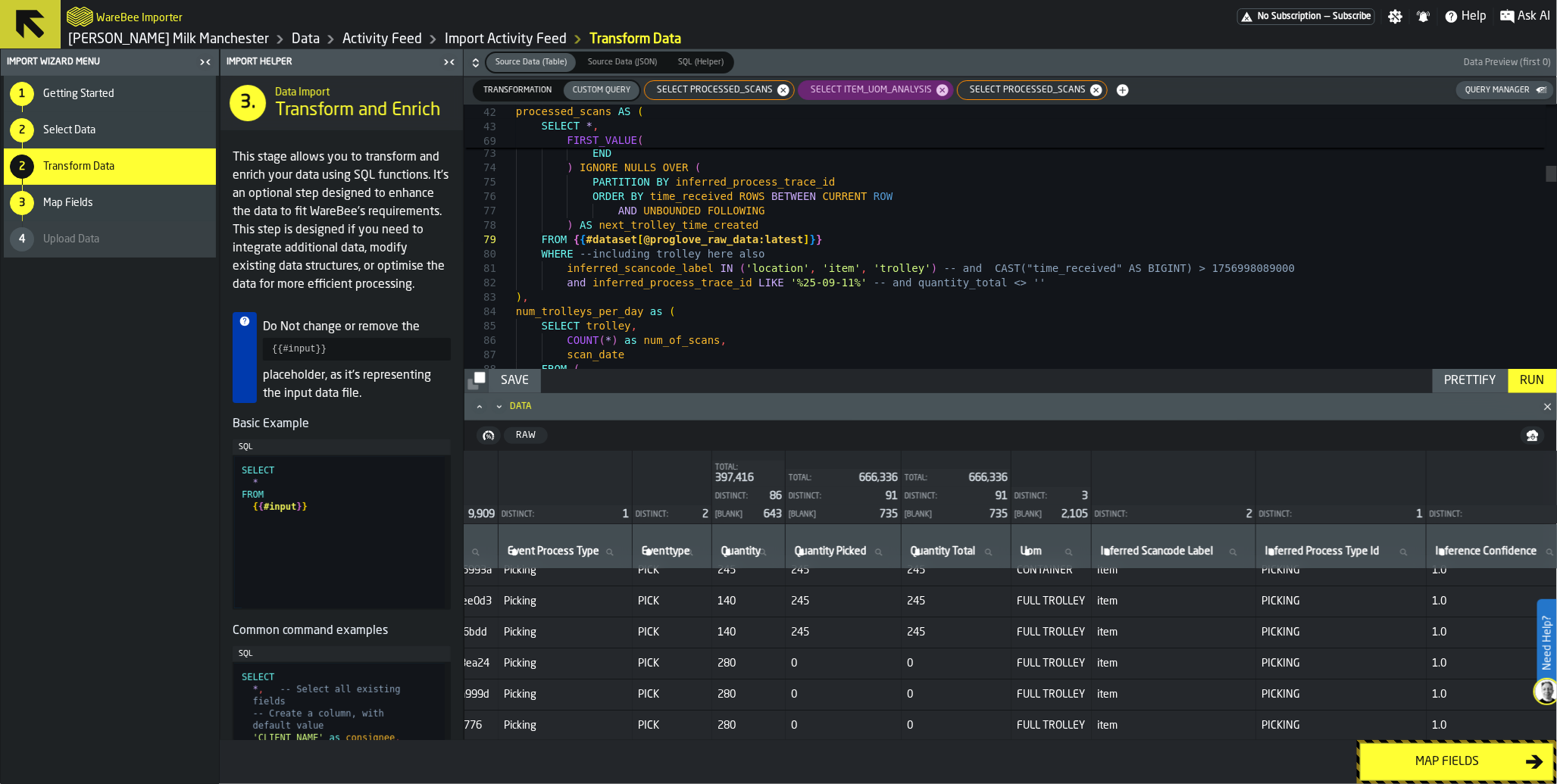
scroll to position [0, 488]
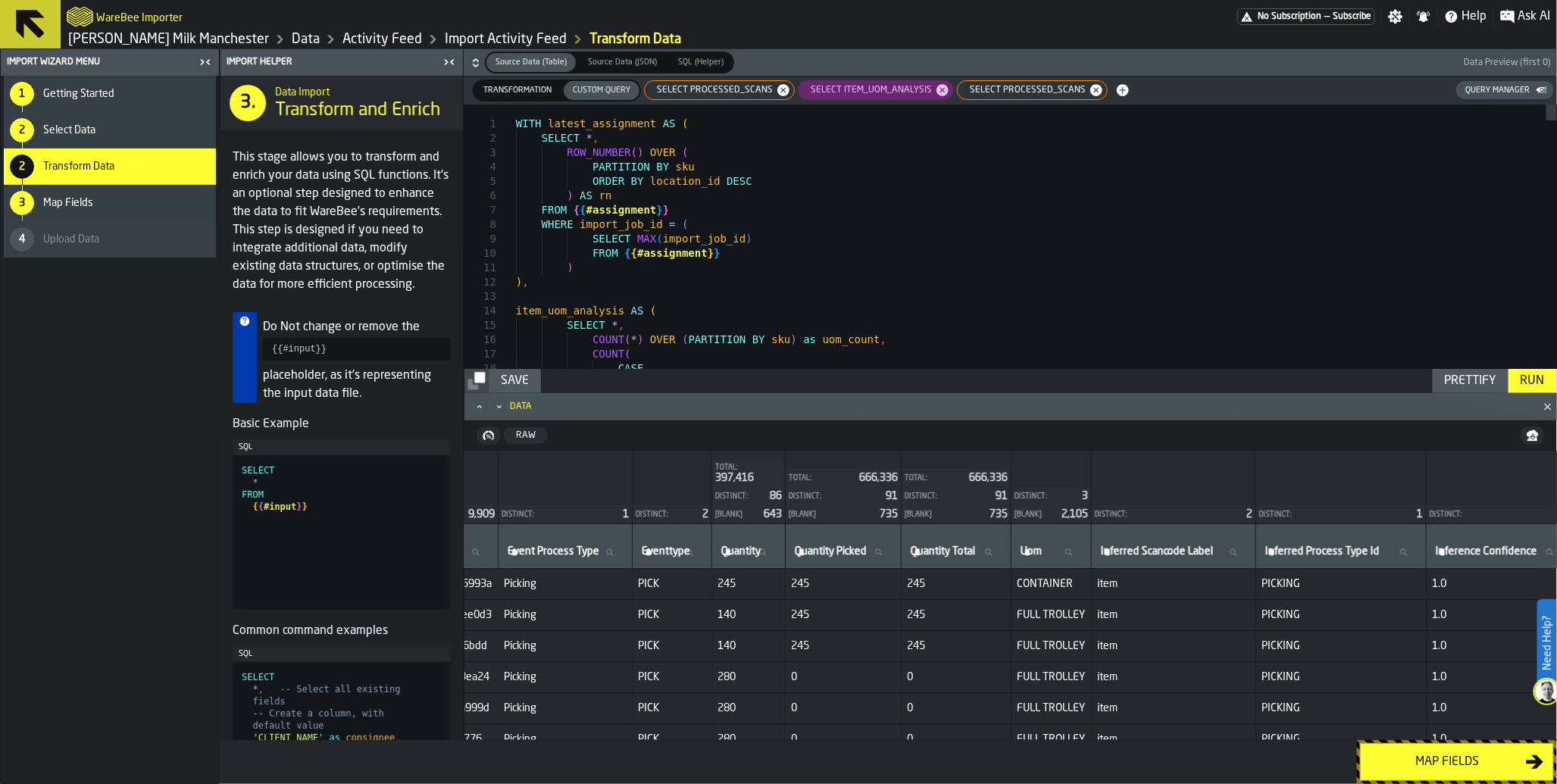
type textarea "**********"
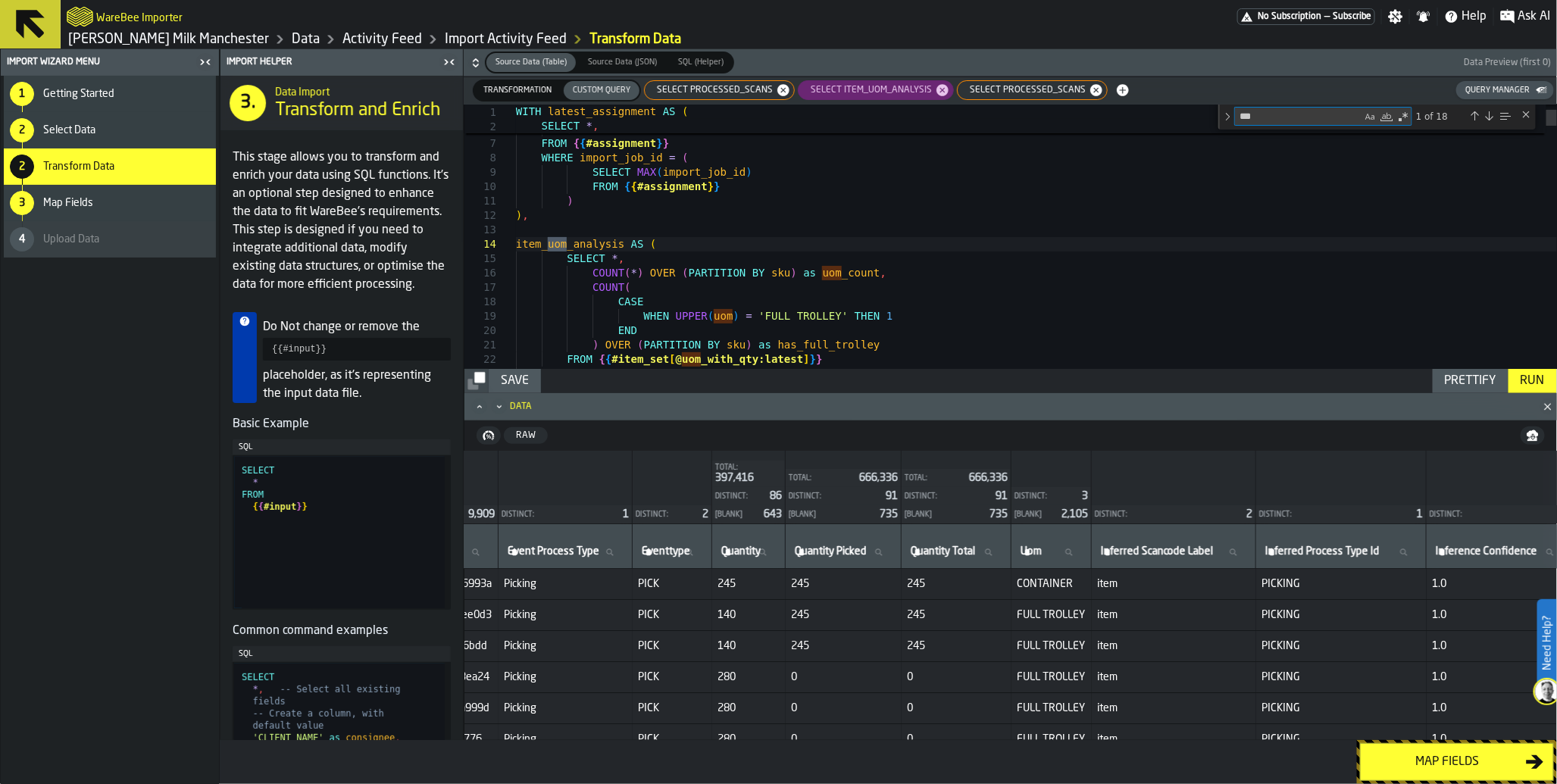
type textarea "***"
click at [1490, 116] on div "Next Match (Enter)" at bounding box center [1489, 115] width 12 height 12
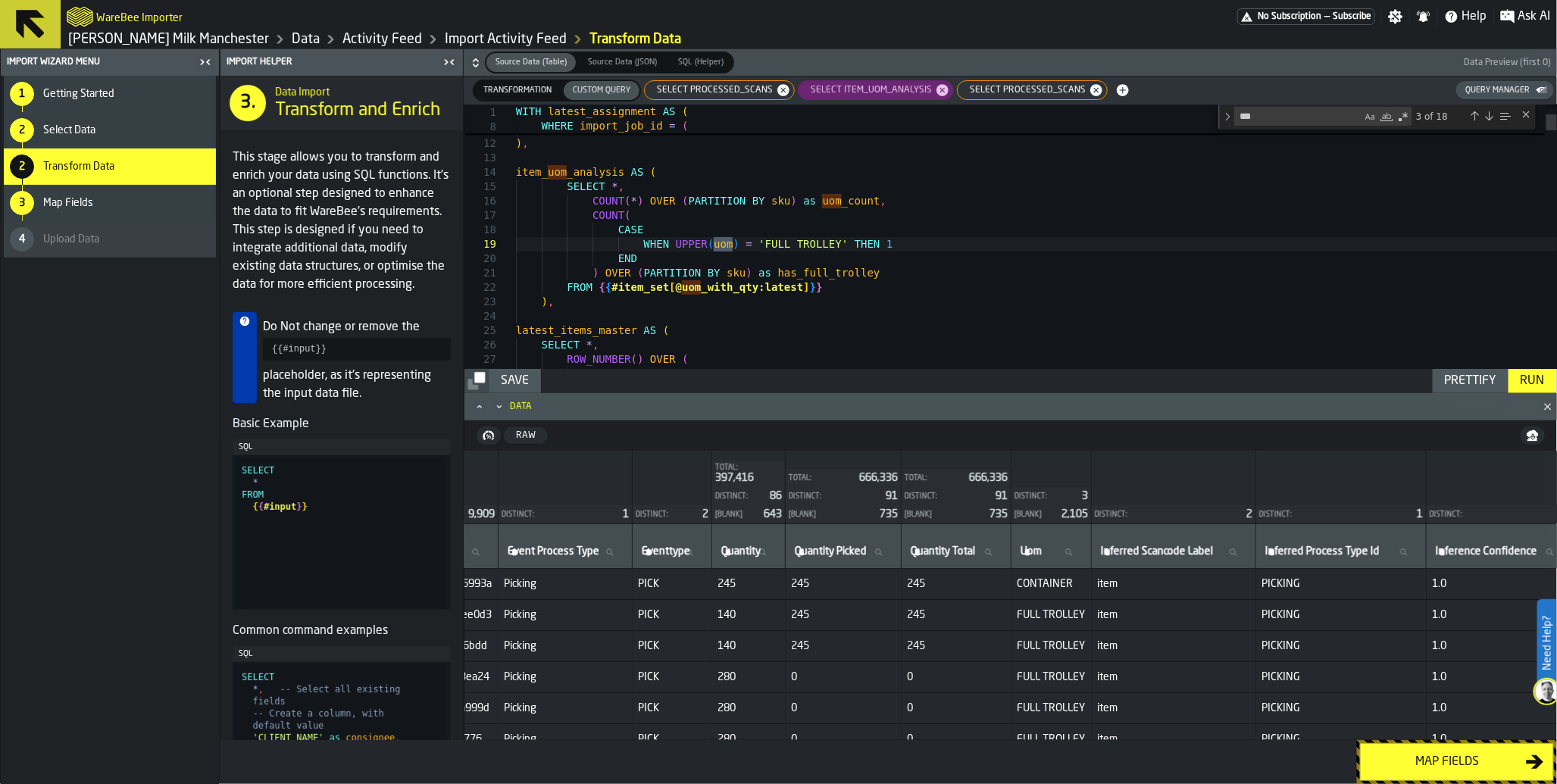
click at [1490, 116] on div "Next Match (Enter)" at bounding box center [1489, 115] width 12 height 12
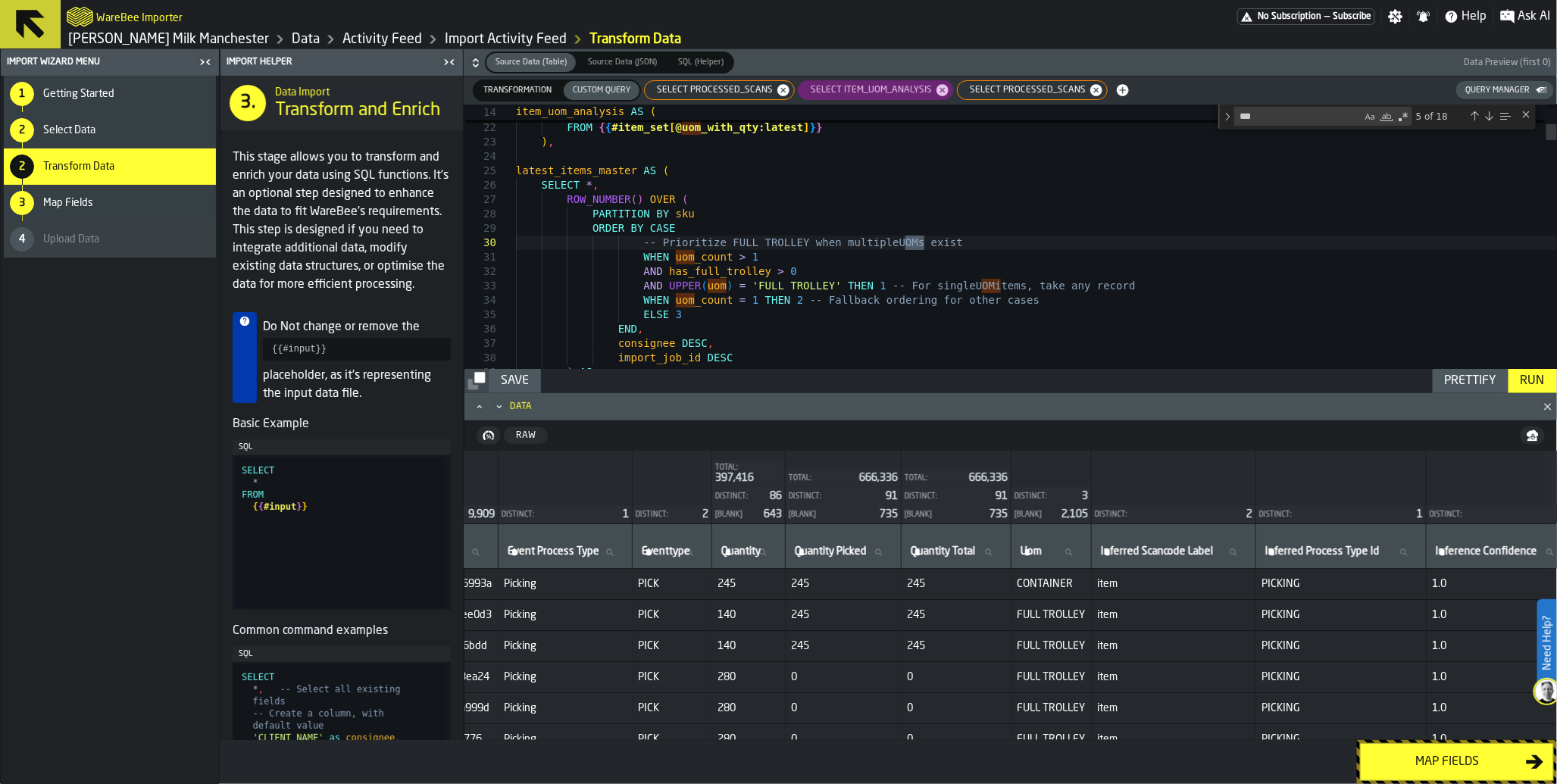
click at [1491, 118] on div "Next Match (Enter)" at bounding box center [1489, 115] width 12 height 12
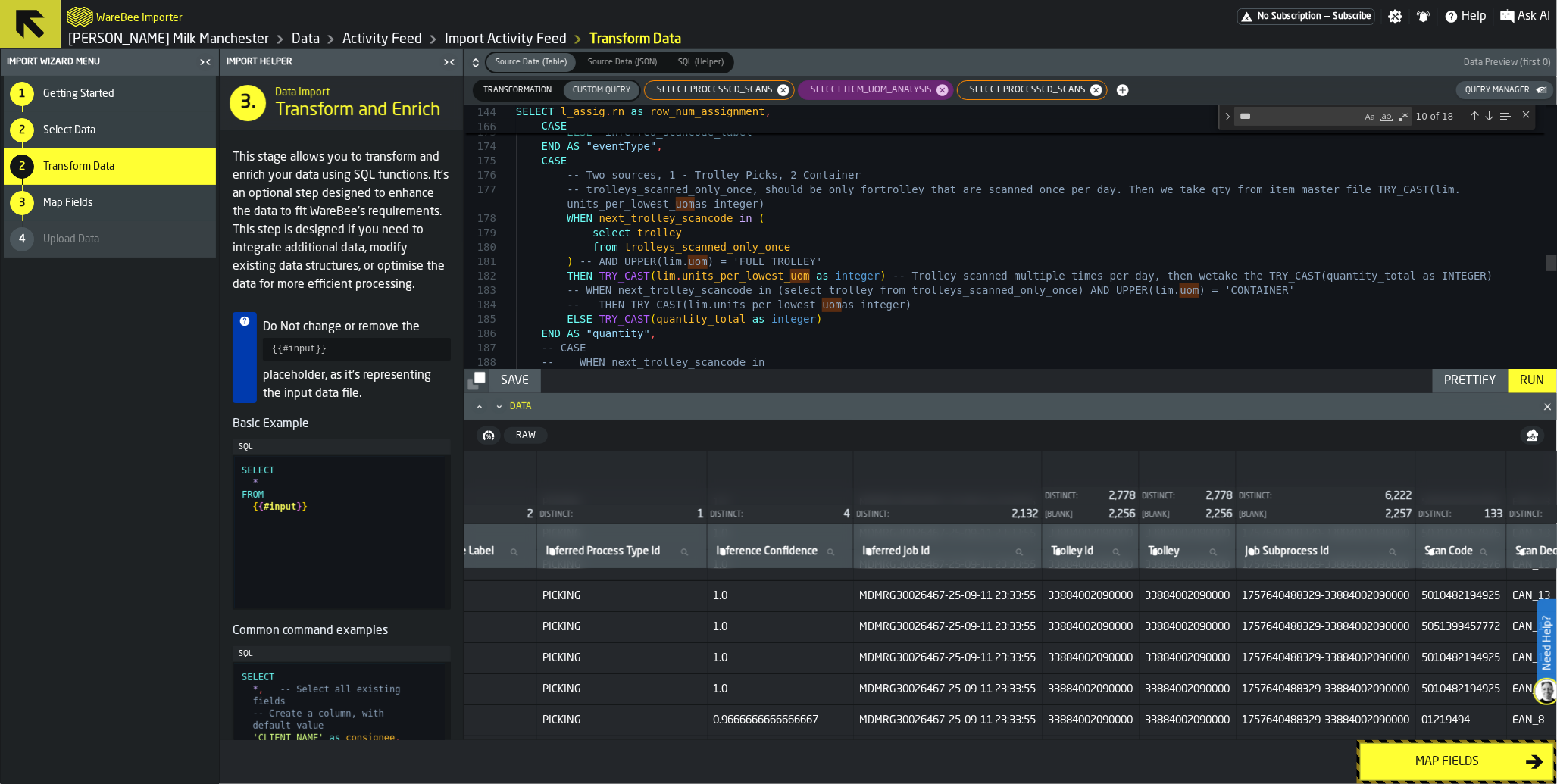
scroll to position [174, 1216]
drag, startPoint x: 1125, startPoint y: 598, endPoint x: 1214, endPoint y: 597, distance: 89.0
click at [1135, 597] on td "33884002090000" at bounding box center [1085, 595] width 97 height 31
copy span "33884002090000"
click at [1028, 92] on span "SELECT processed_scans" at bounding box center [1024, 90] width 128 height 11
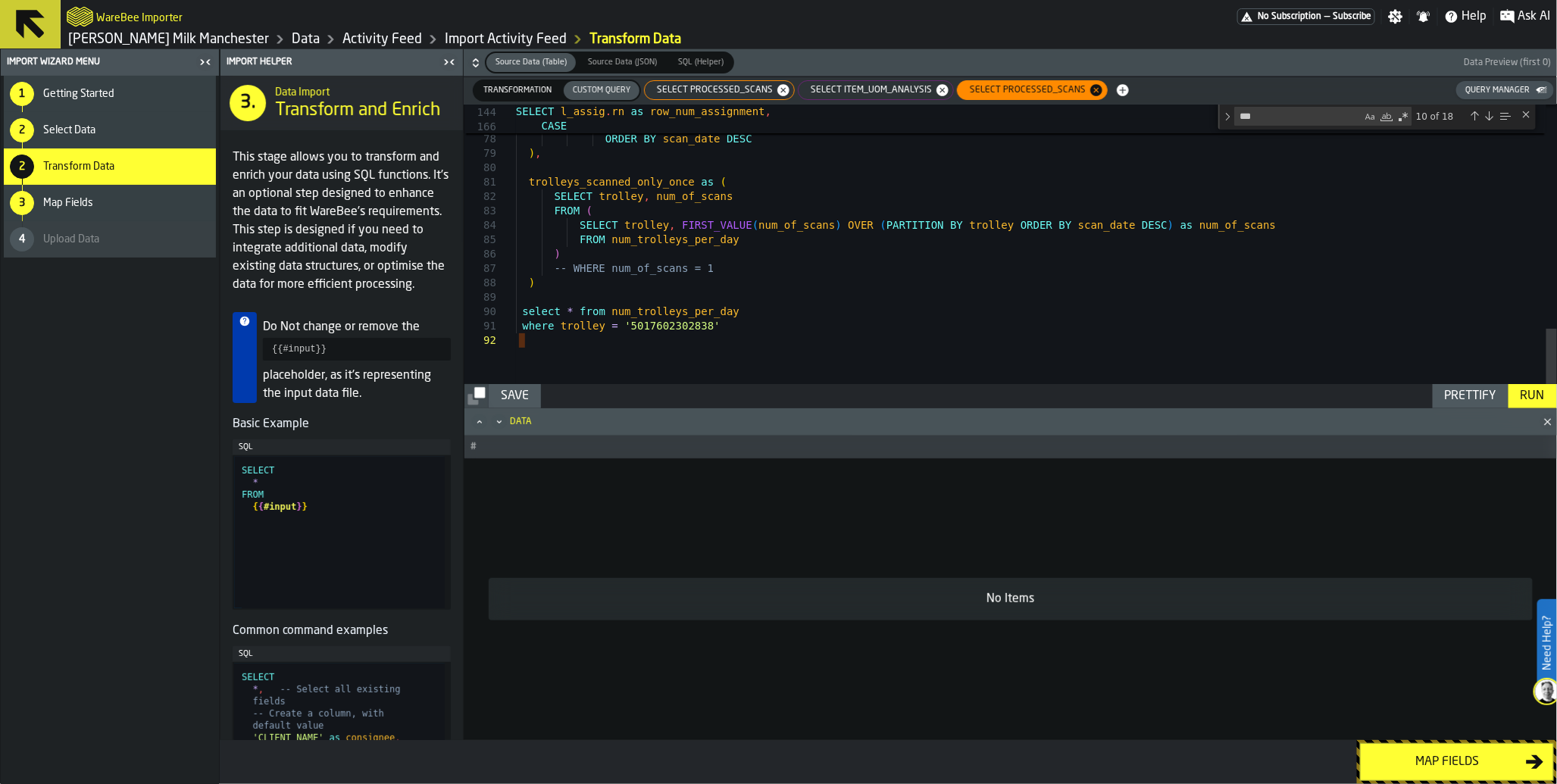
scroll to position [0, 0]
click at [1528, 403] on div "Run" at bounding box center [1533, 396] width 37 height 18
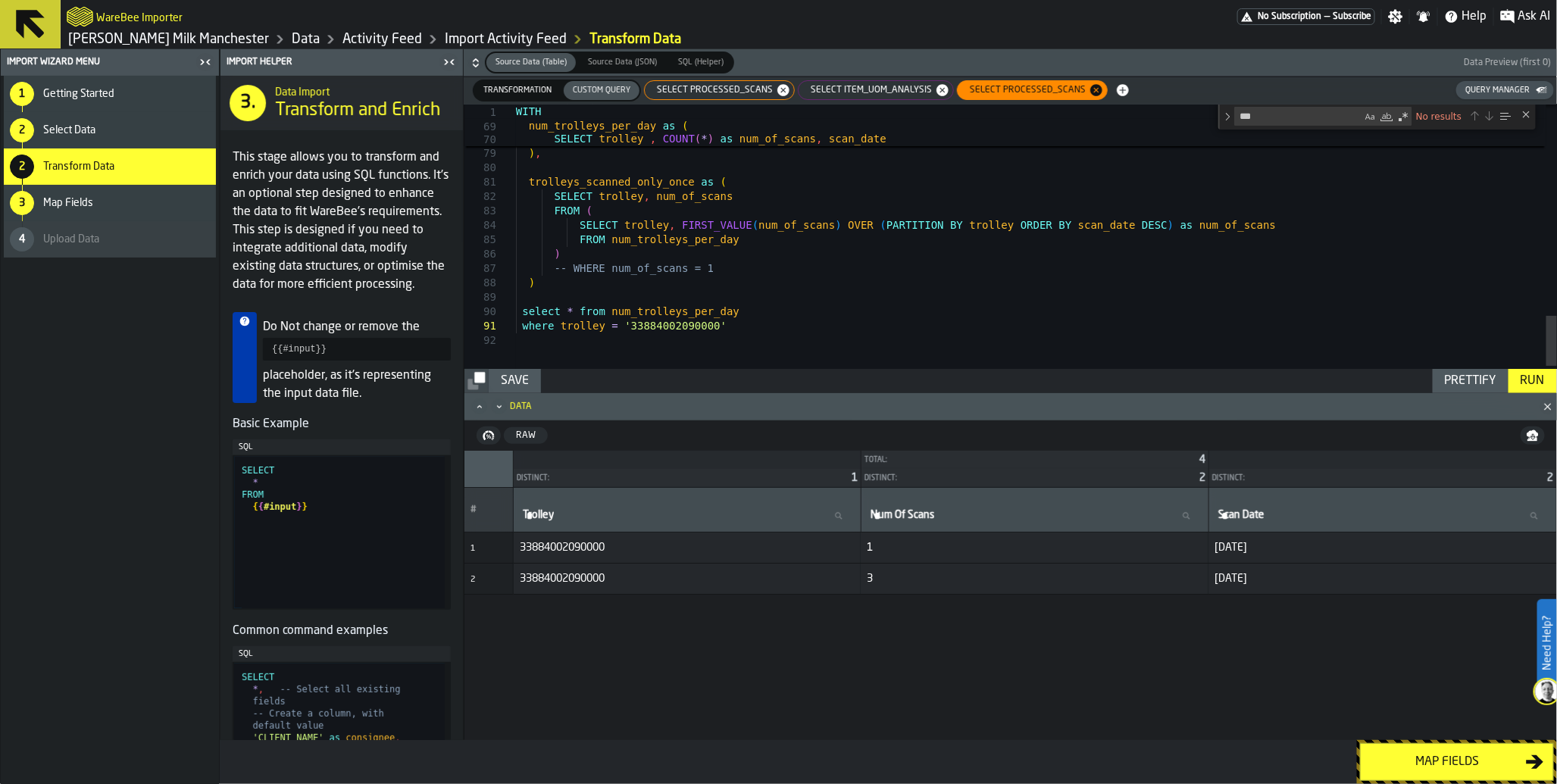
click at [823, 97] on div "SELECT item_uom_analysis" at bounding box center [876, 91] width 156 height 20
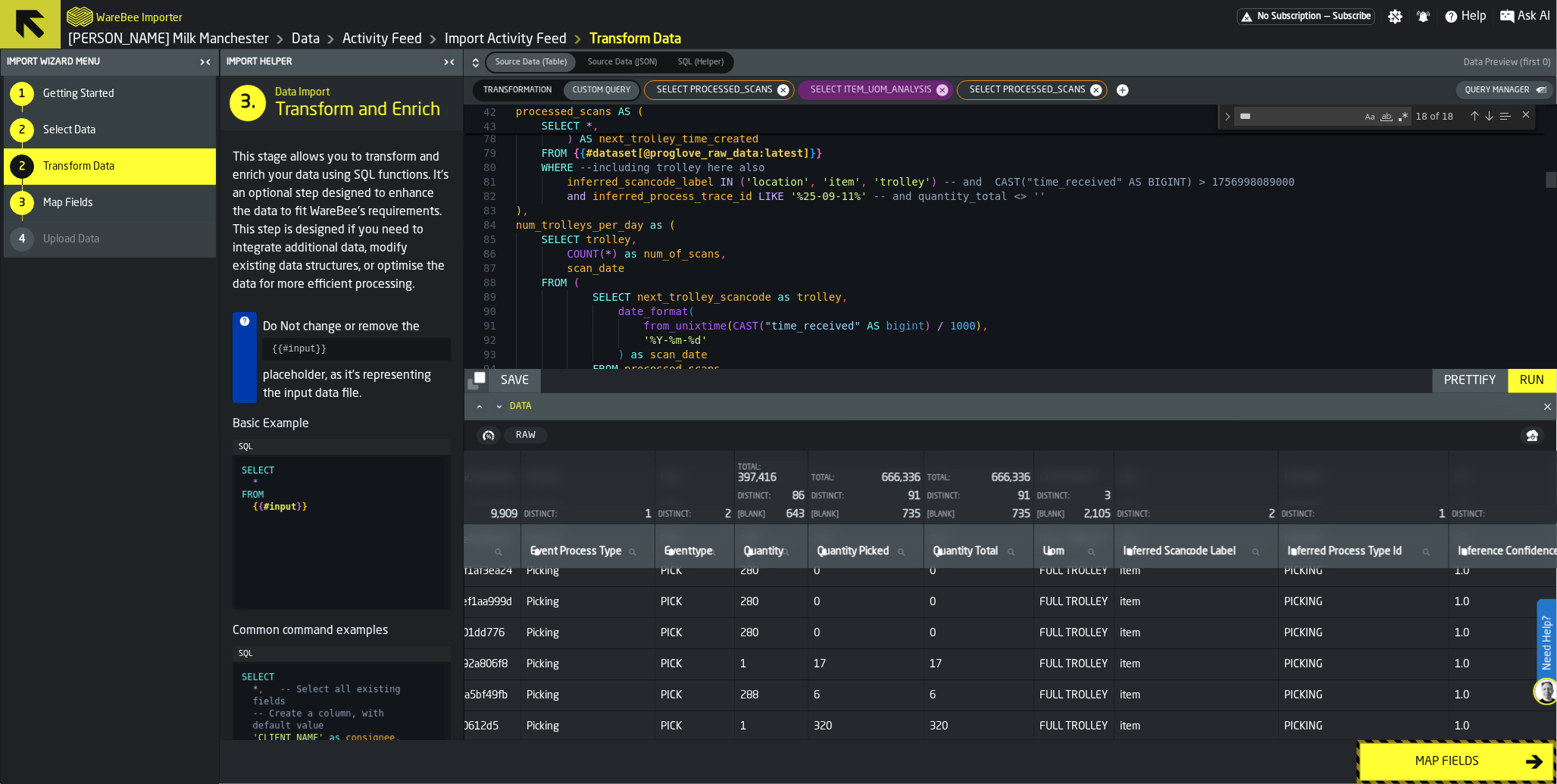
click at [1536, 377] on div "Run" at bounding box center [1533, 381] width 37 height 18
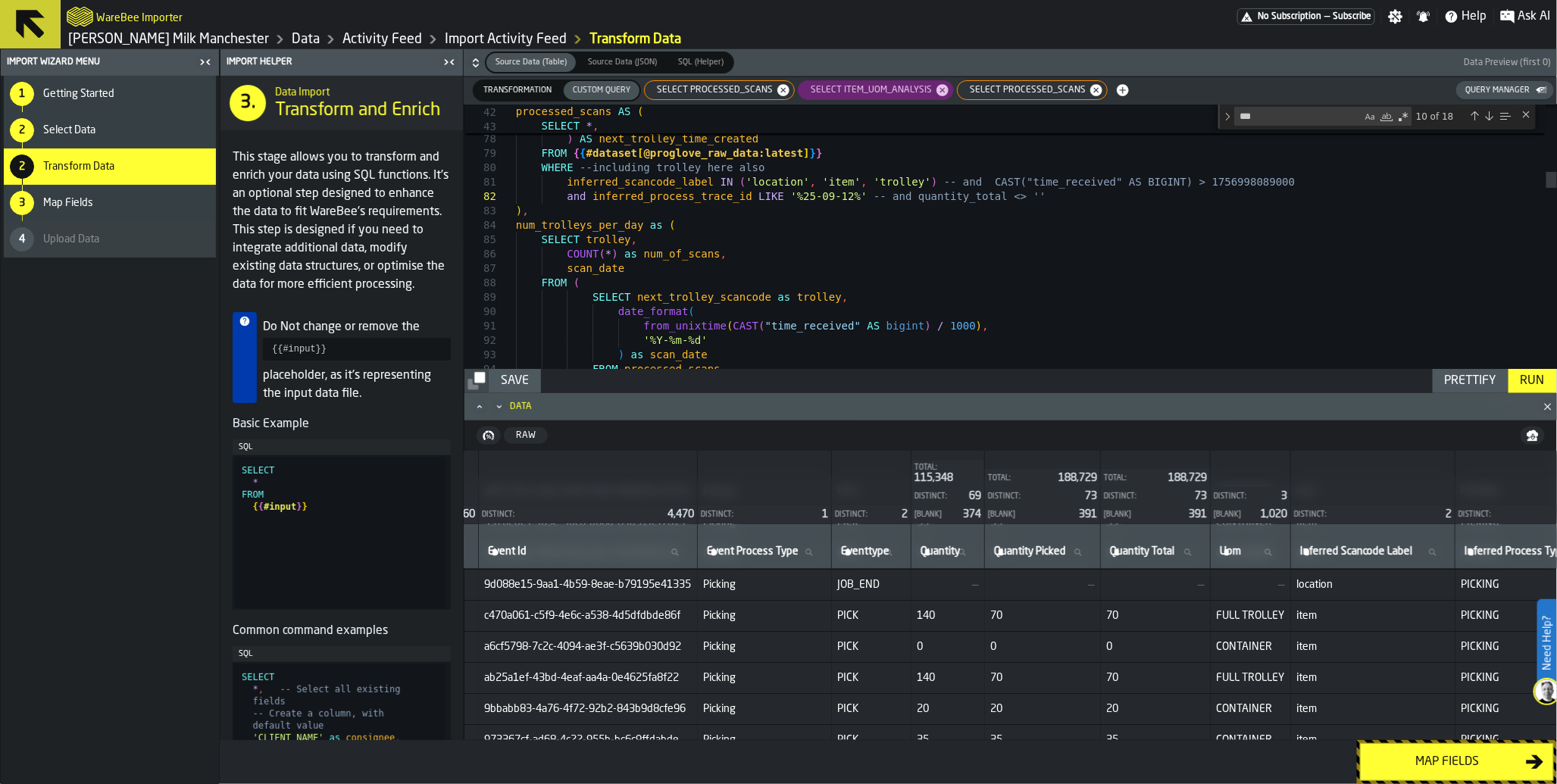
scroll to position [93, 217]
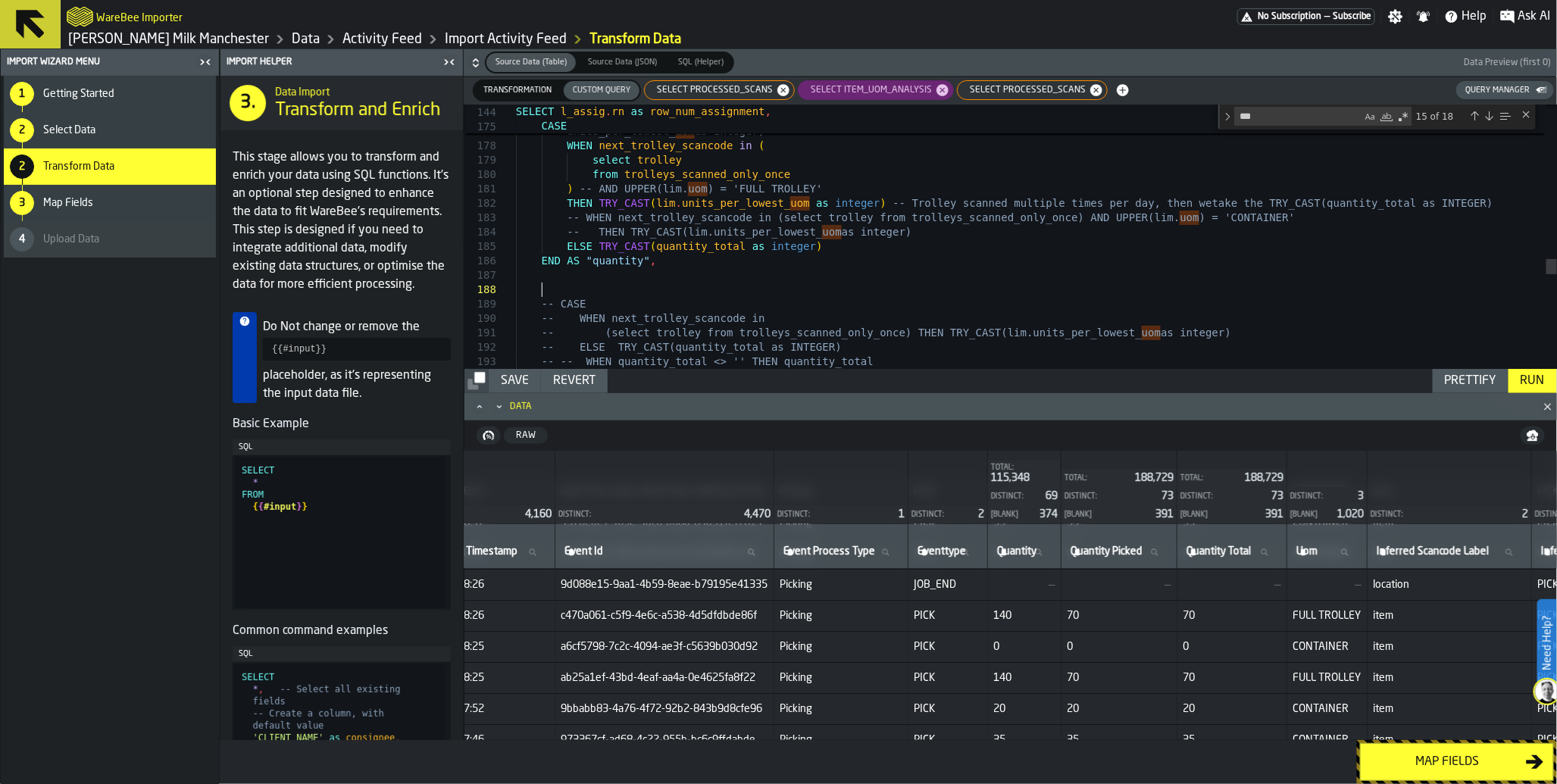
scroll to position [115, 0]
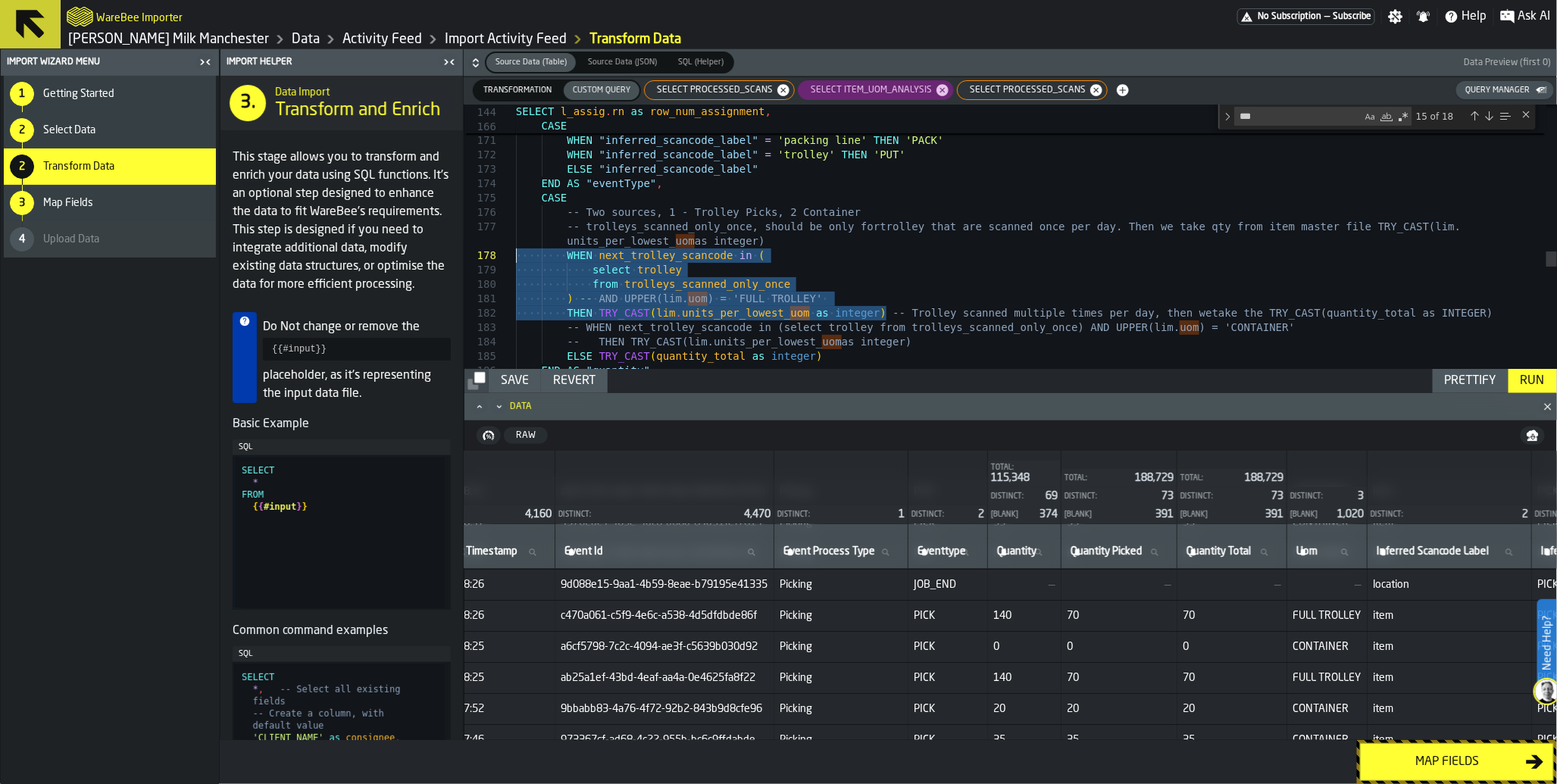
drag, startPoint x: 889, startPoint y: 311, endPoint x: 470, endPoint y: 263, distance: 421.7
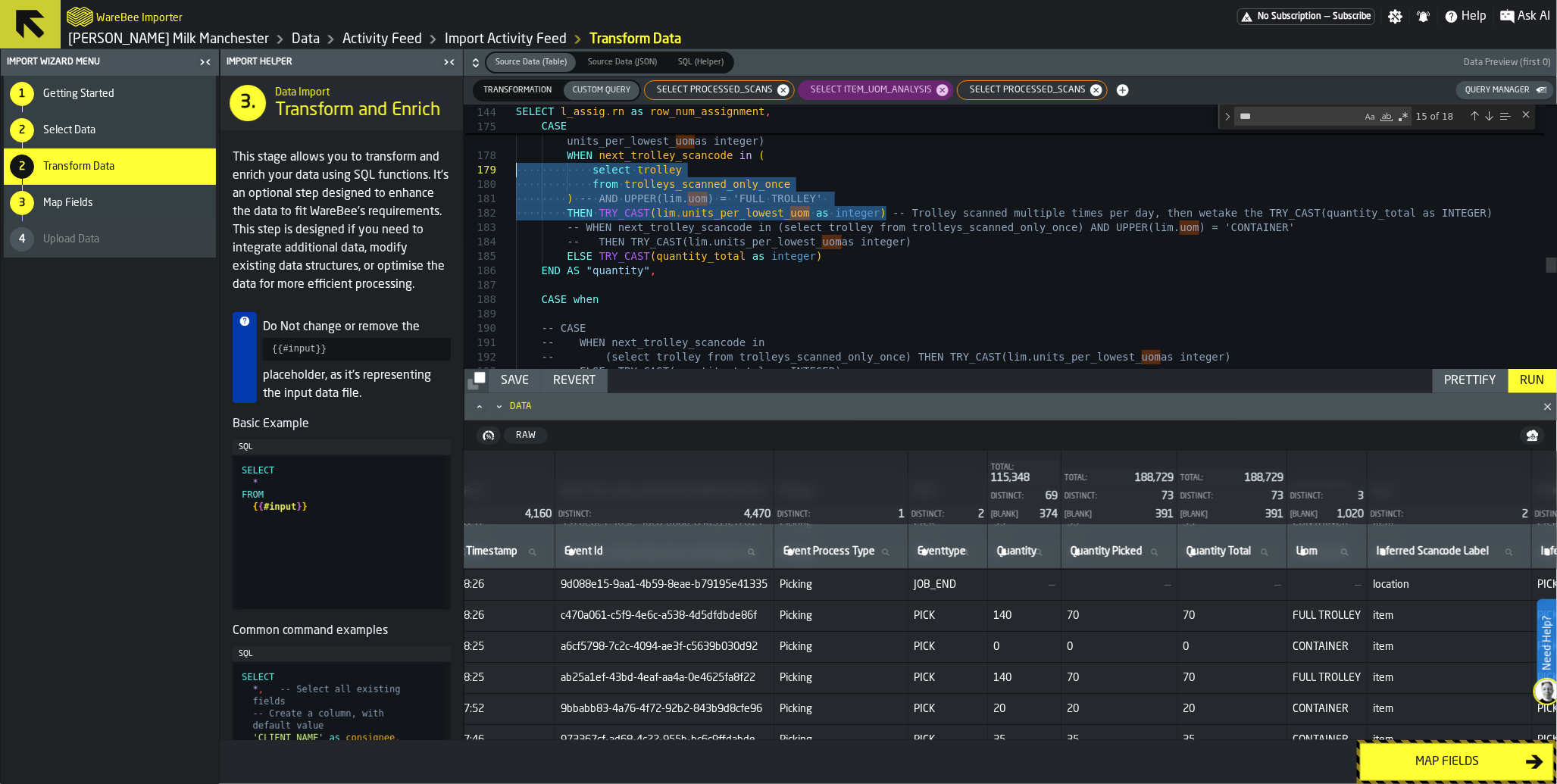
drag, startPoint x: 890, startPoint y: 209, endPoint x: 467, endPoint y: 160, distance: 425.8
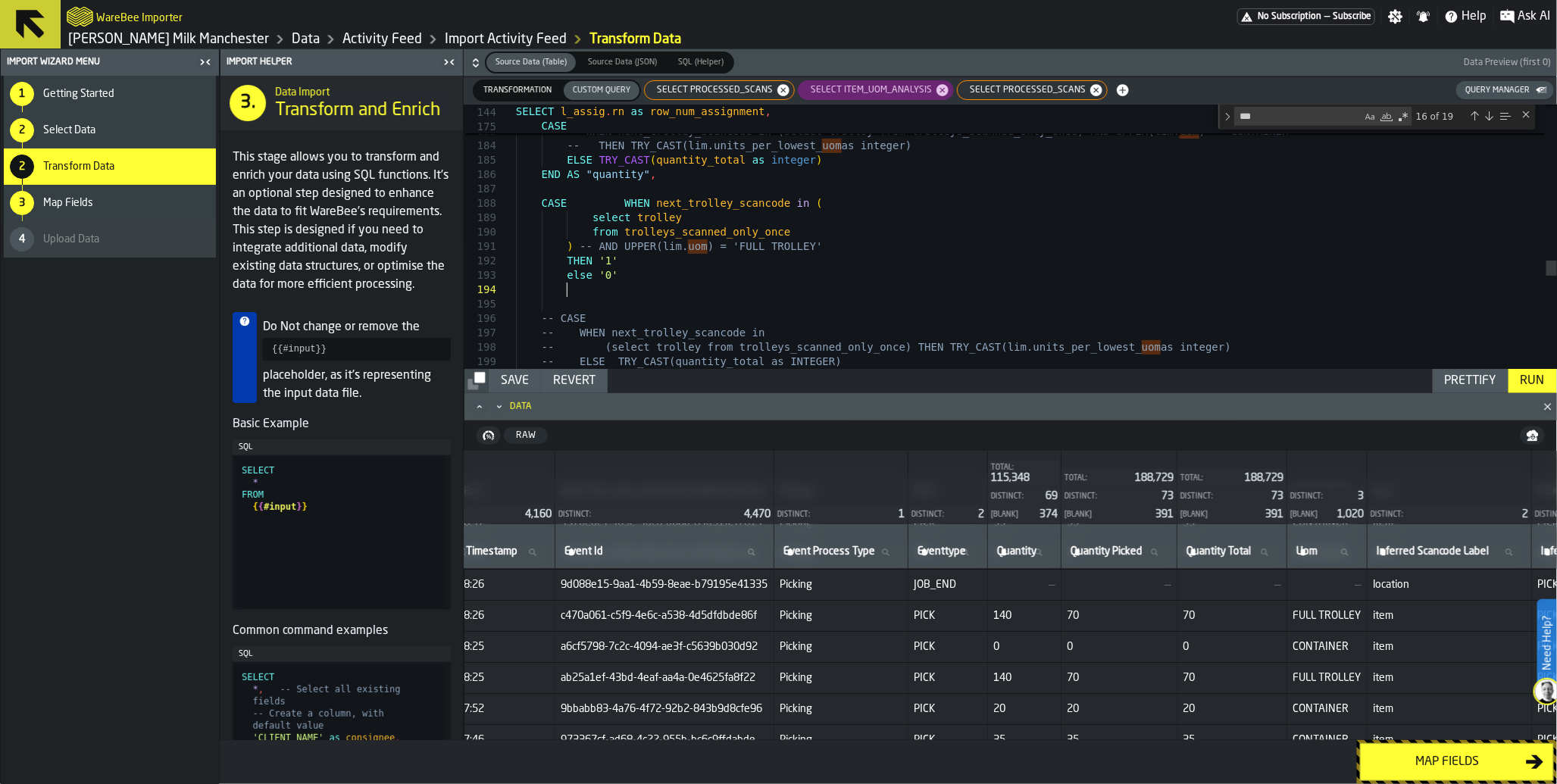
scroll to position [58, 0]
click at [1528, 380] on div "Run" at bounding box center [1533, 381] width 37 height 18
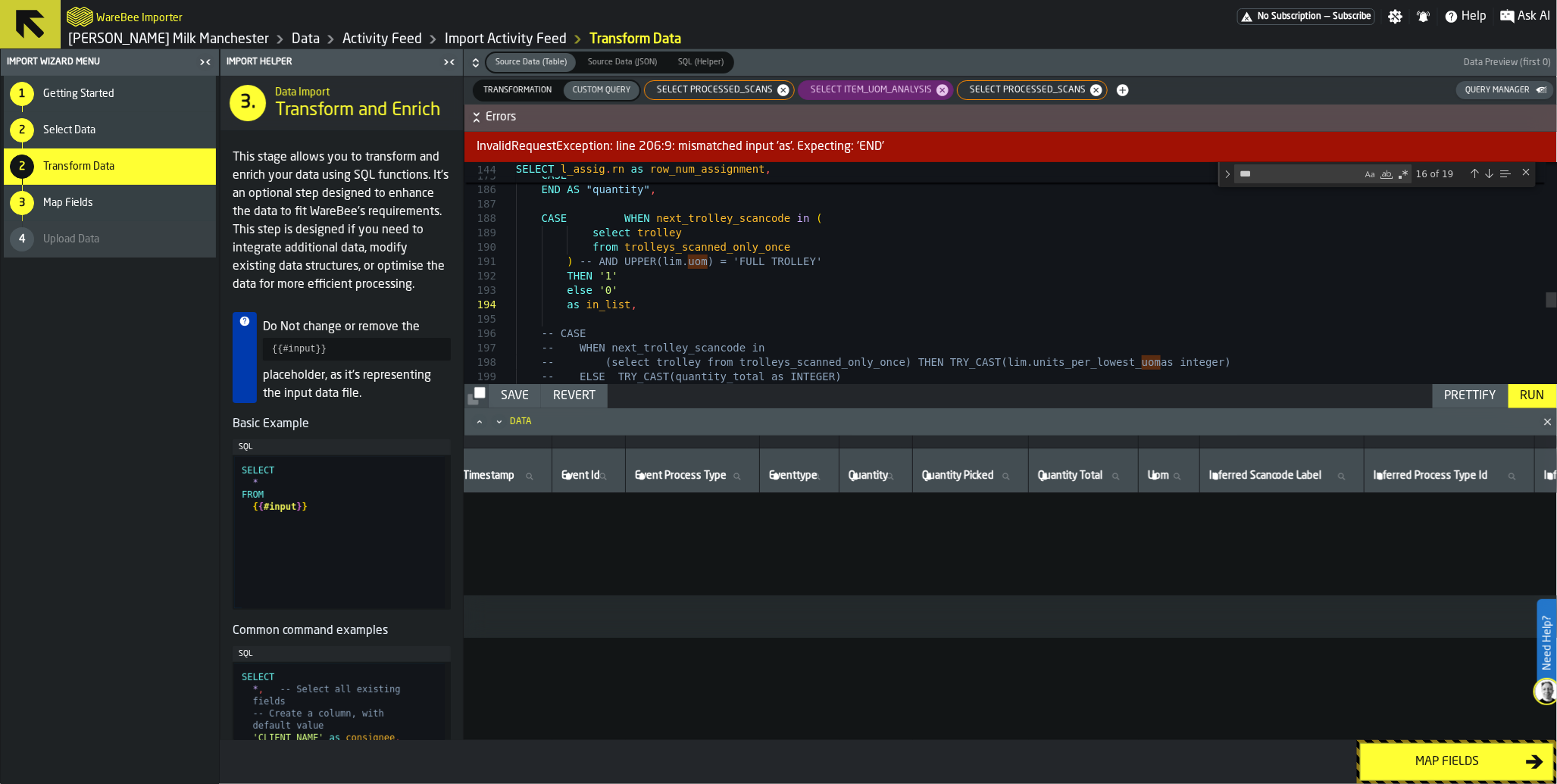
click at [1535, 396] on div "Run" at bounding box center [1533, 396] width 37 height 18
click at [1523, 398] on div "Run" at bounding box center [1533, 396] width 37 height 18
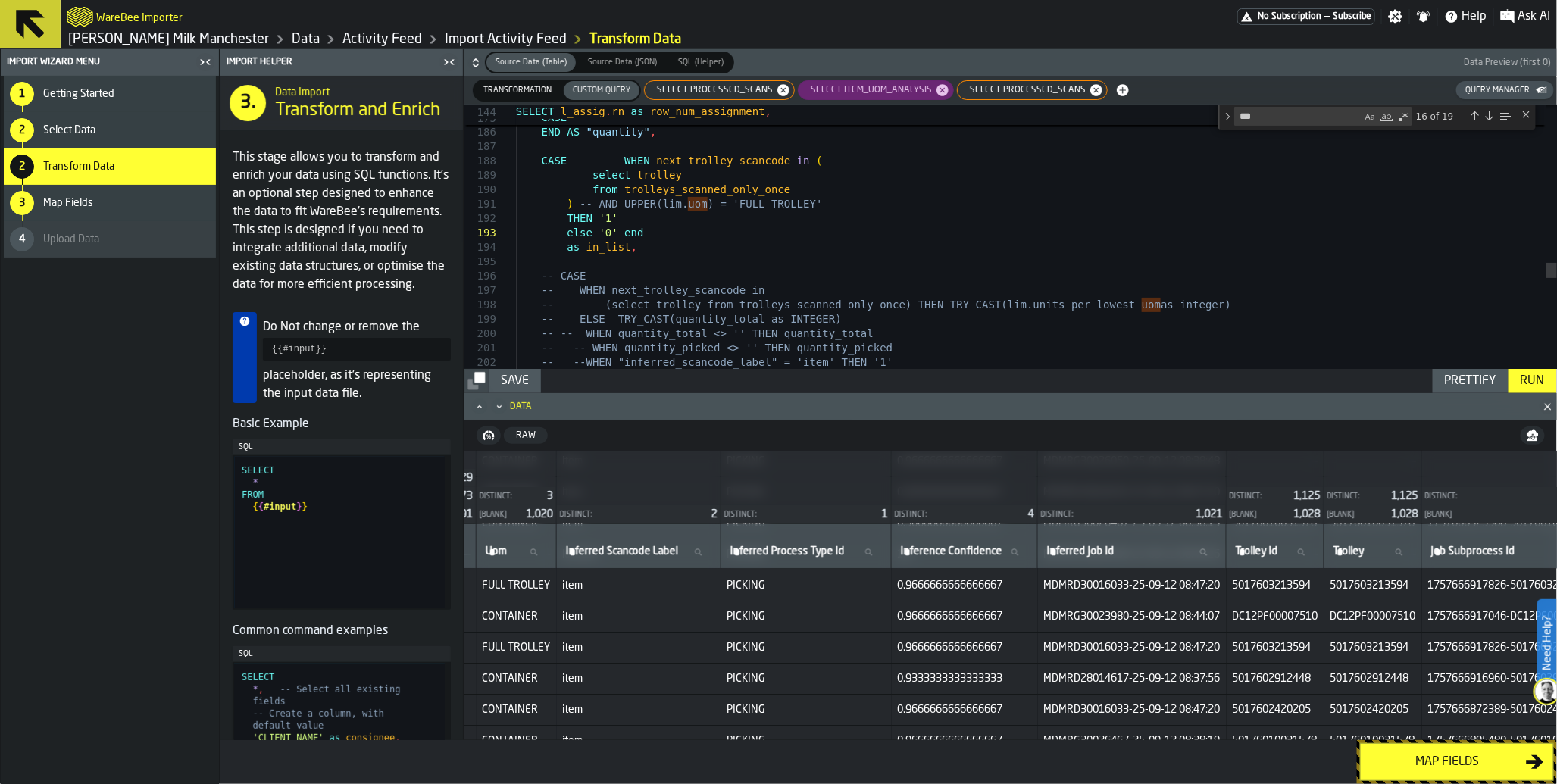
scroll to position [122, 1103]
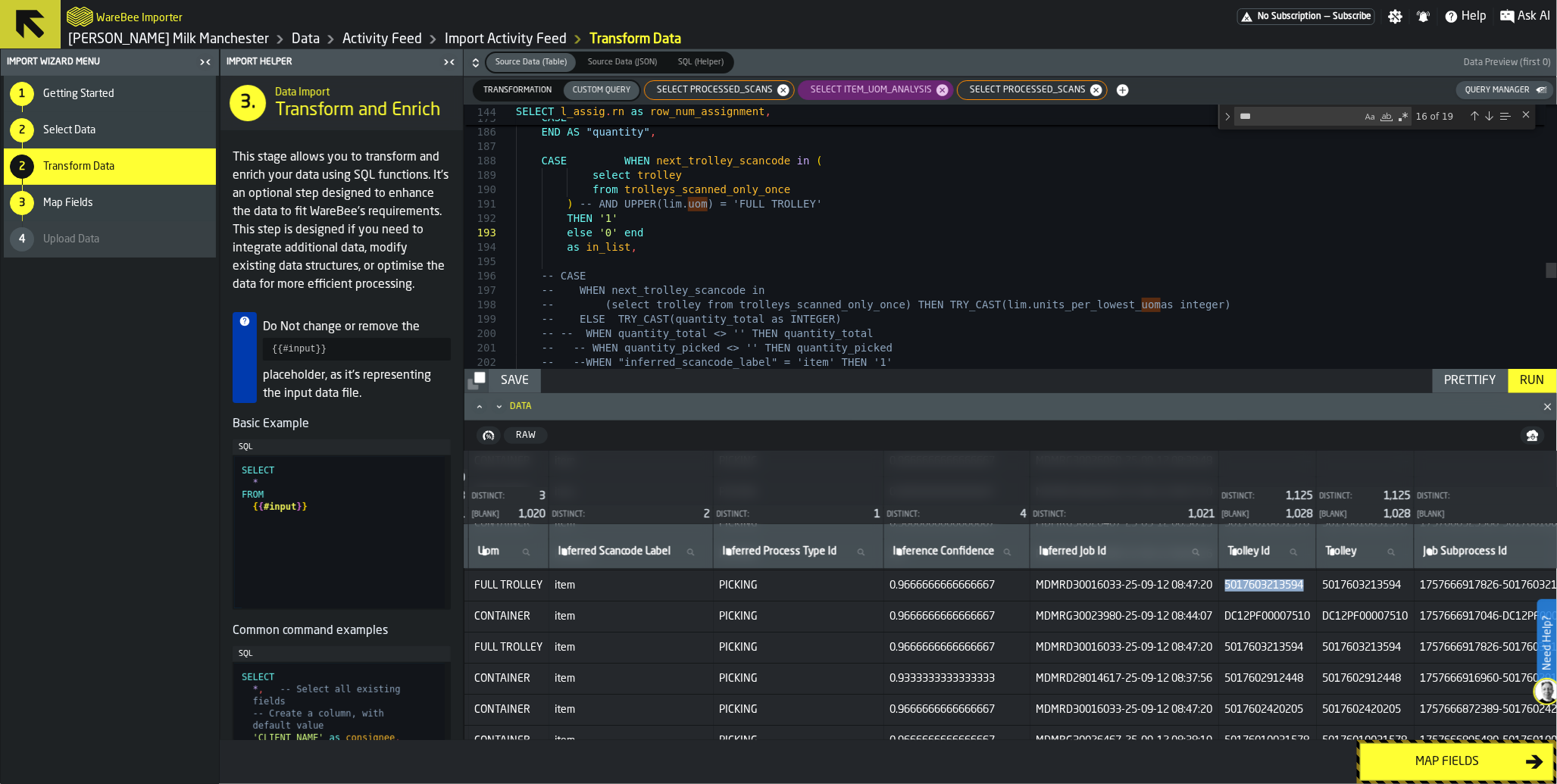
drag, startPoint x: 1309, startPoint y: 585, endPoint x: 1389, endPoint y: 582, distance: 80.1
click at [1311, 582] on span "5017603213594" at bounding box center [1268, 585] width 86 height 12
copy span "5017603213594"
click at [1013, 88] on span "SELECT processed_scans" at bounding box center [1024, 90] width 128 height 11
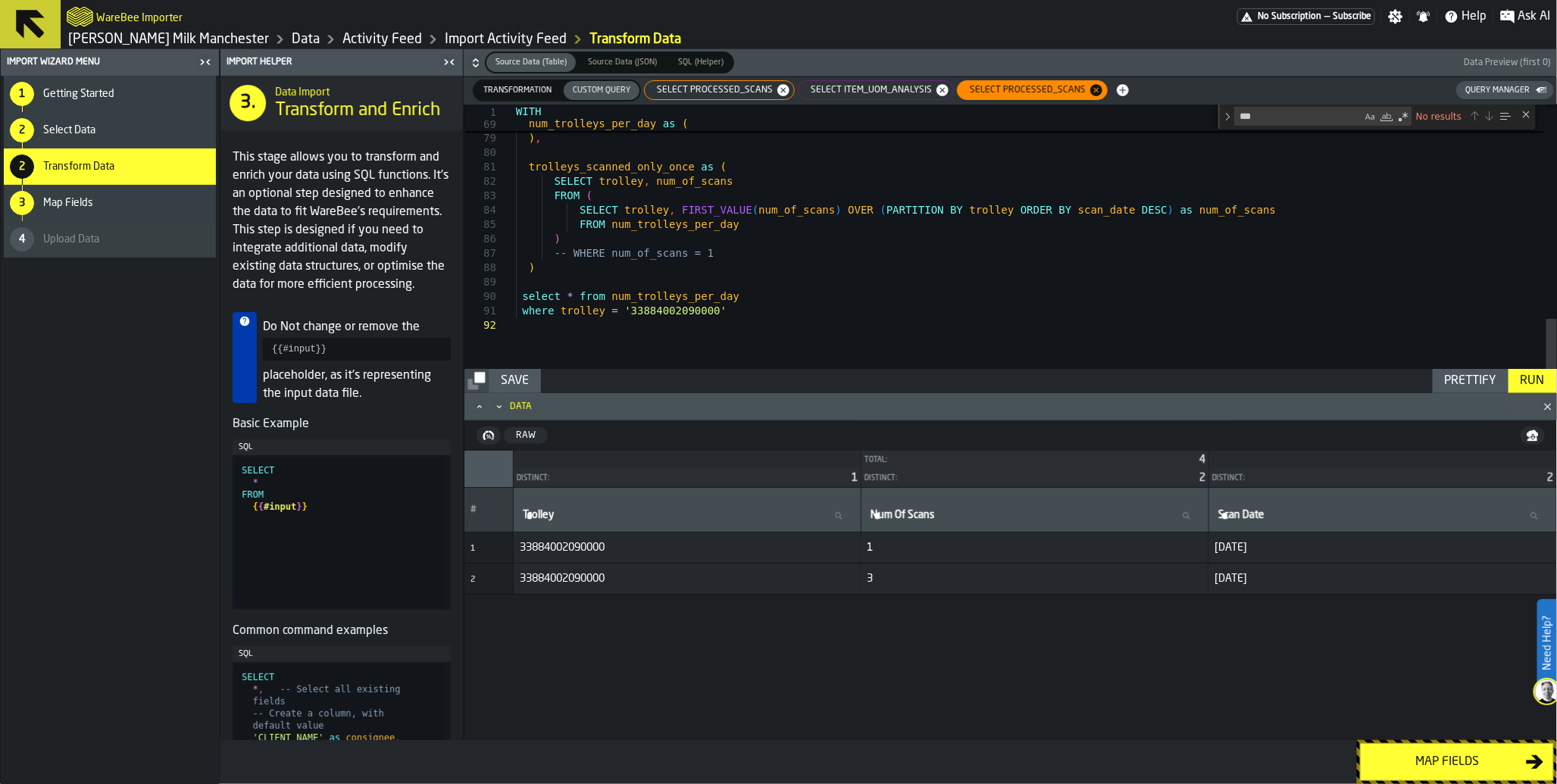
click at [1532, 381] on div "Run" at bounding box center [1533, 381] width 37 height 18
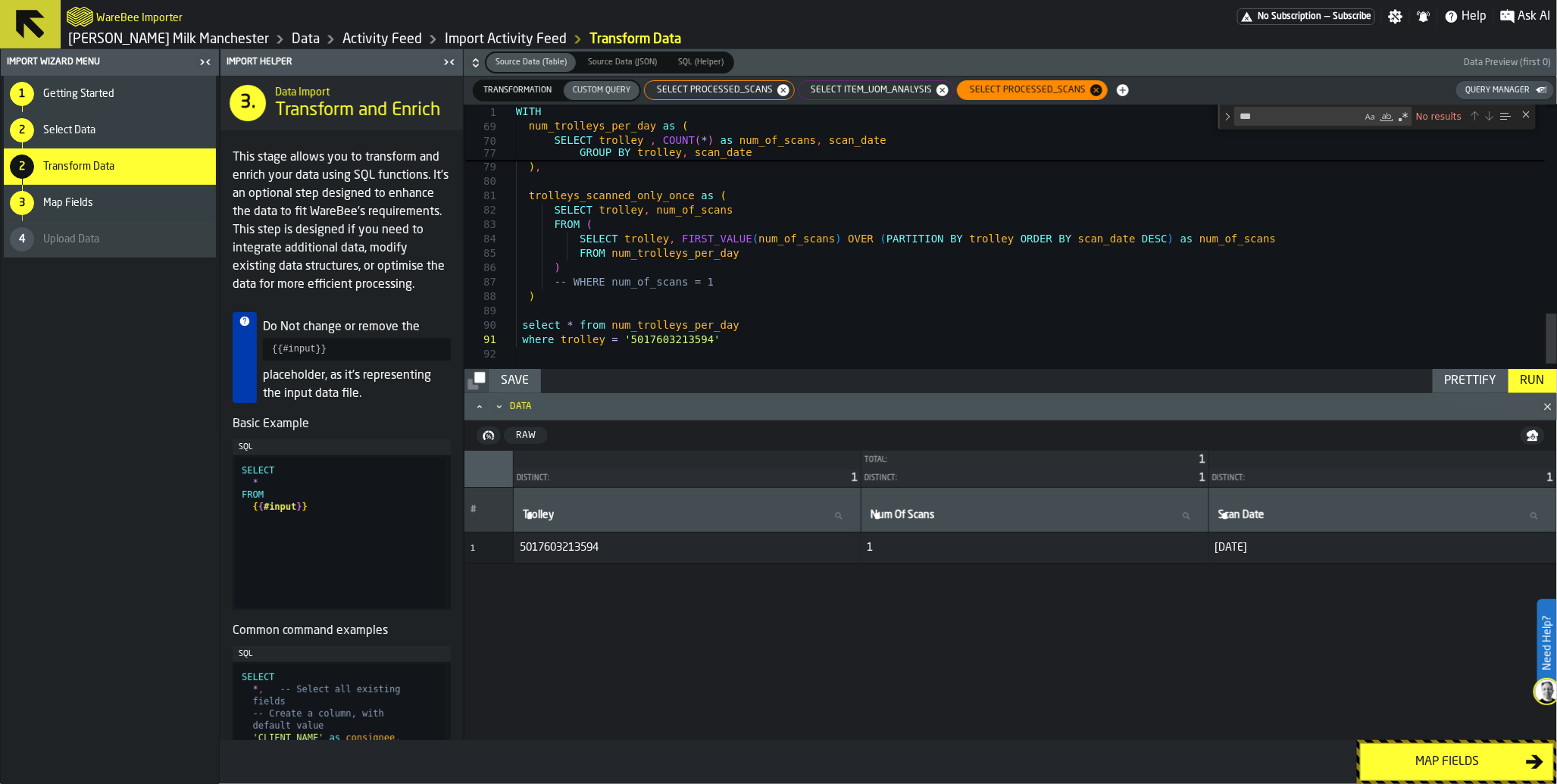
click at [700, 92] on span "SELECT processed_scans" at bounding box center [712, 90] width 128 height 11
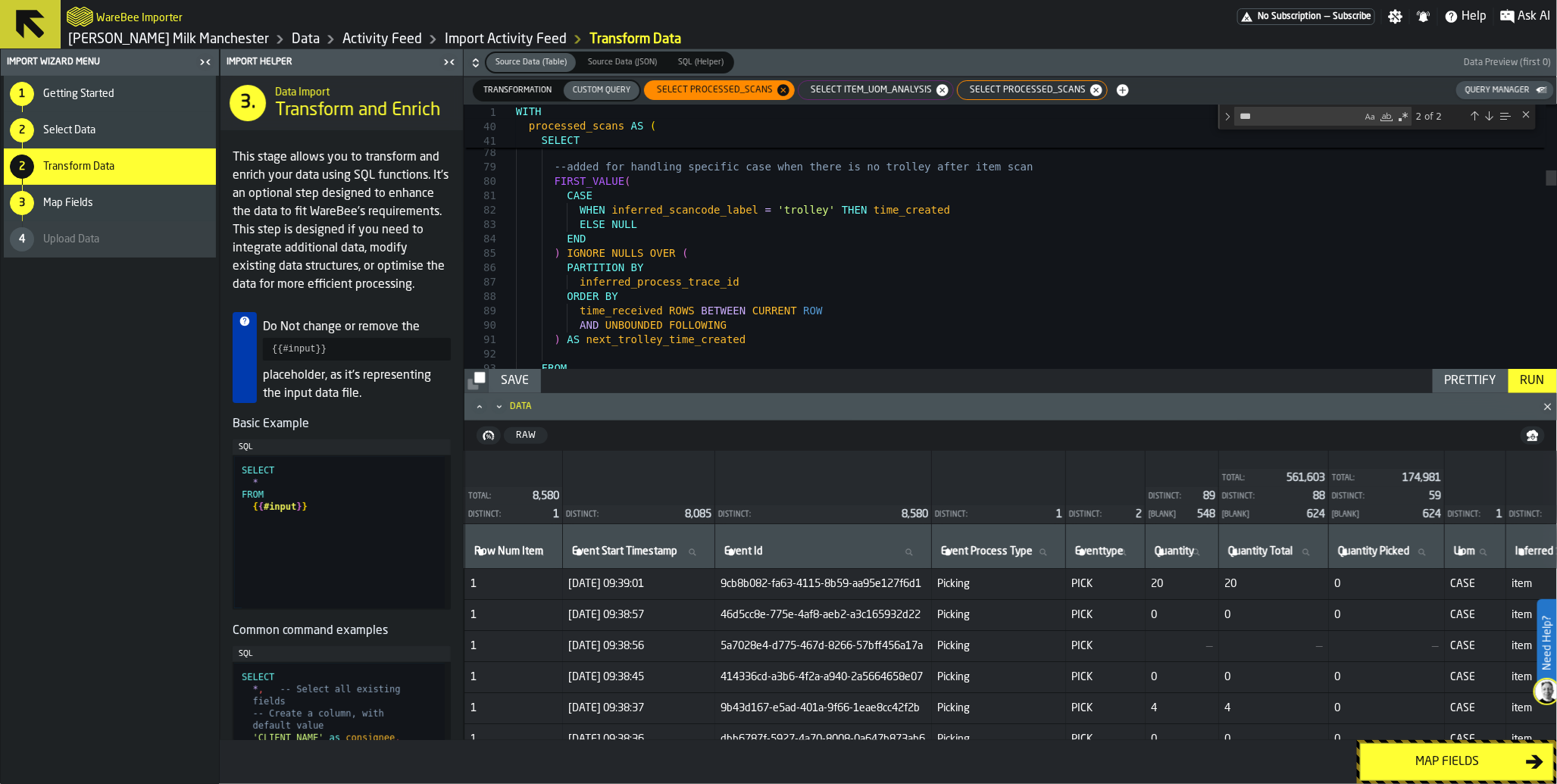
scroll to position [0, 163]
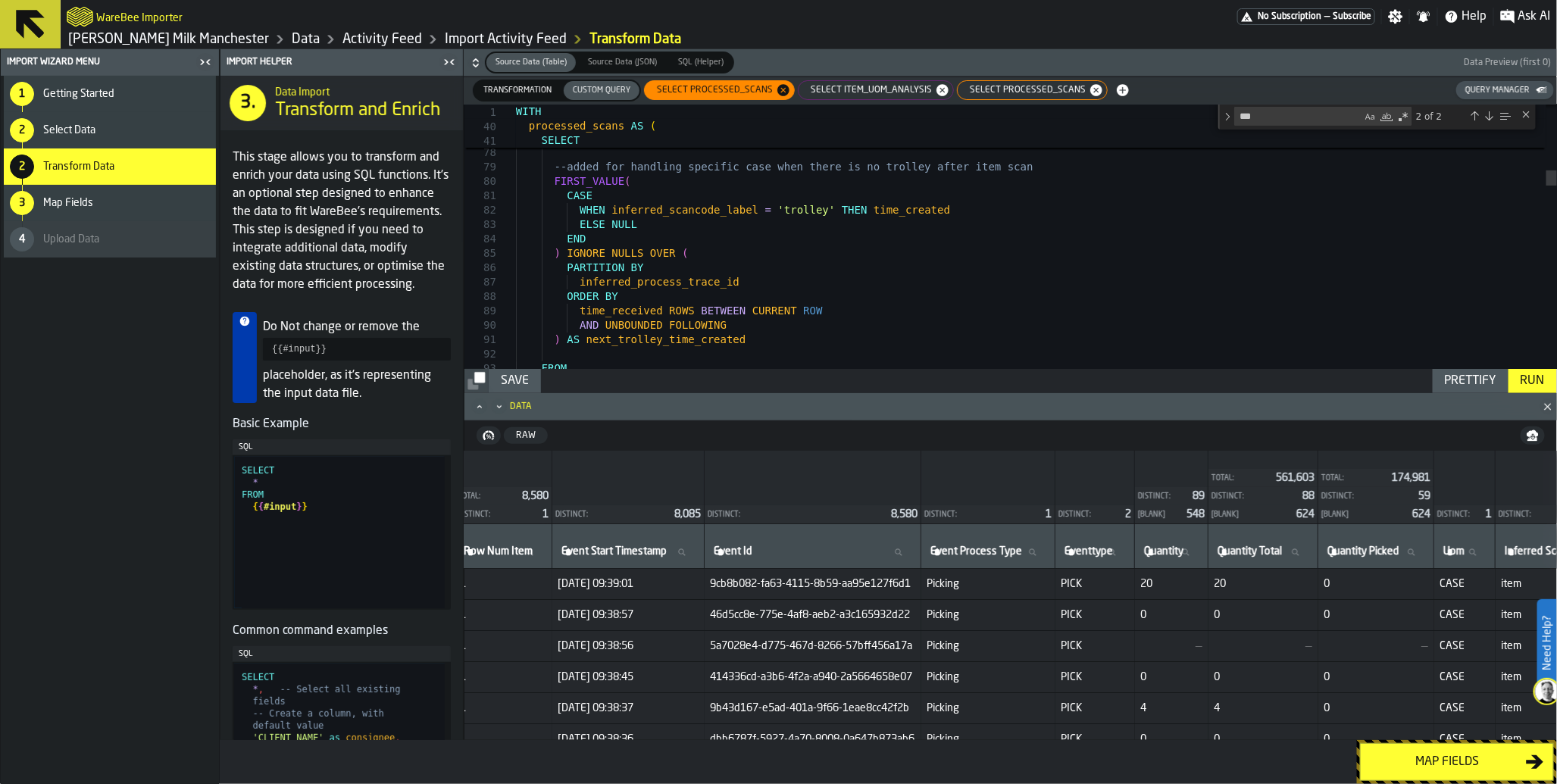
click at [845, 91] on span "SELECT item_uom_analysis" at bounding box center [868, 90] width 133 height 11
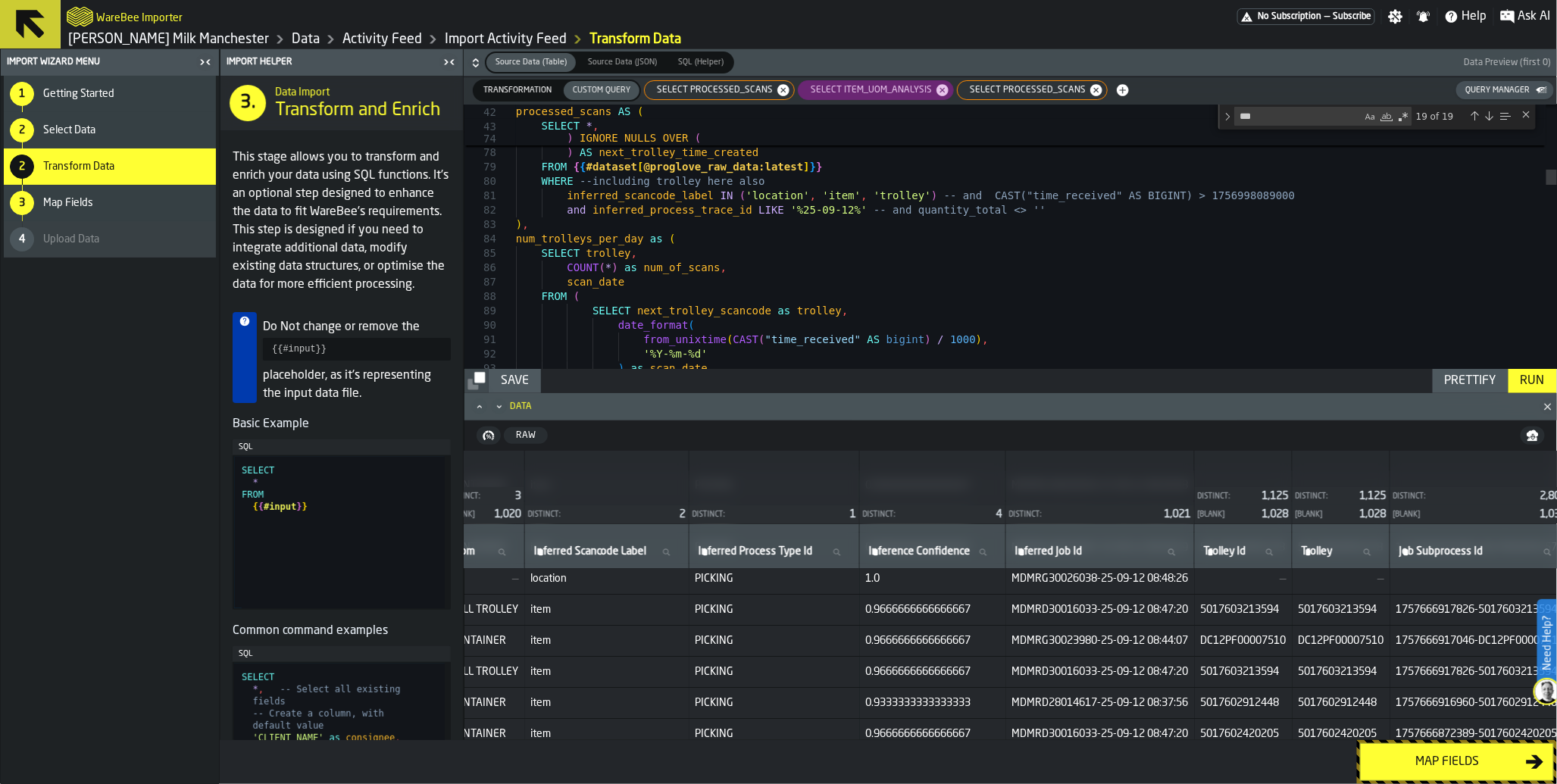
scroll to position [98, 1145]
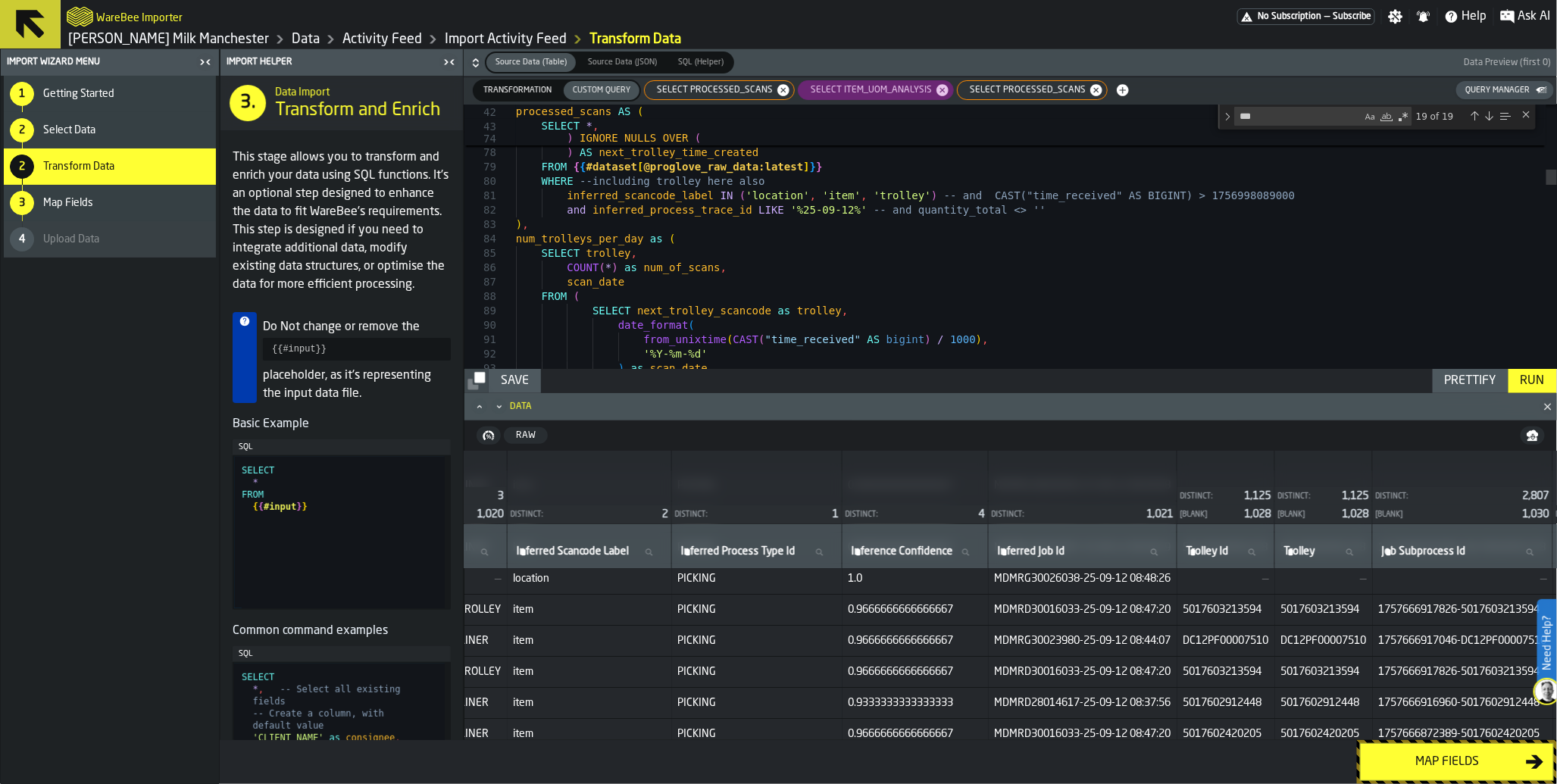
click at [1030, 94] on span "SELECT processed_scans" at bounding box center [1024, 90] width 128 height 11
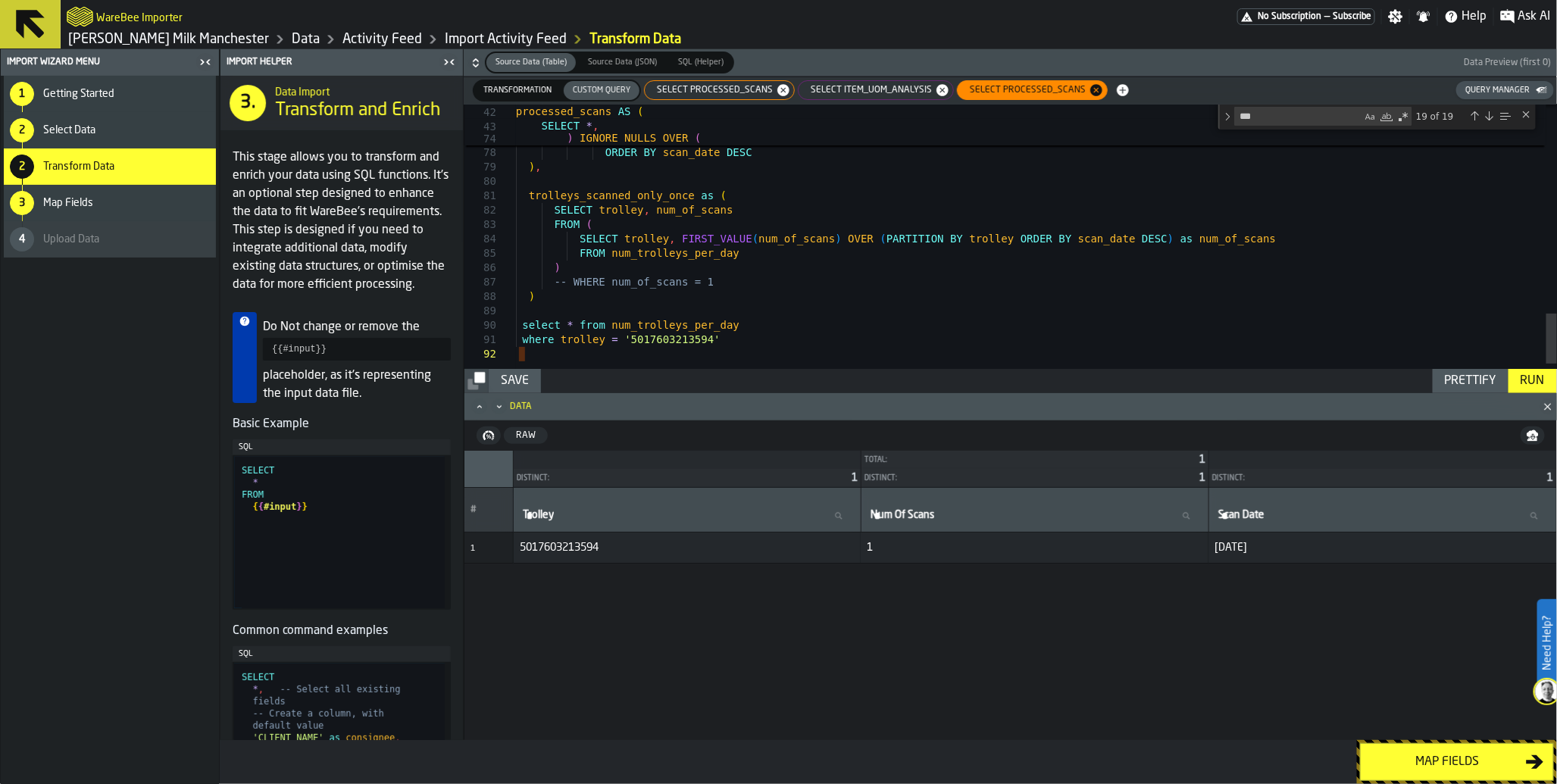
scroll to position [0, 0]
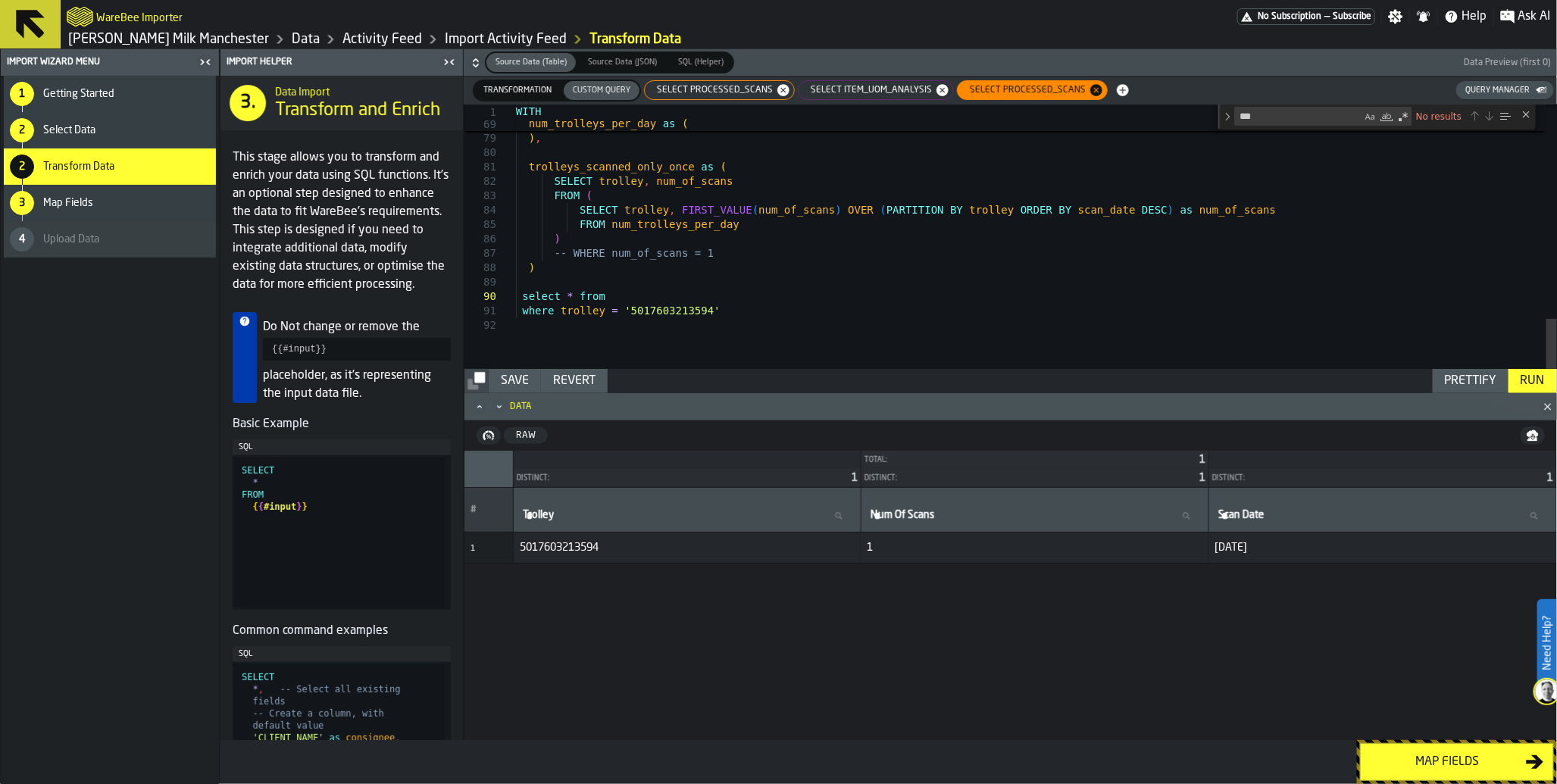
scroll to position [129, 0]
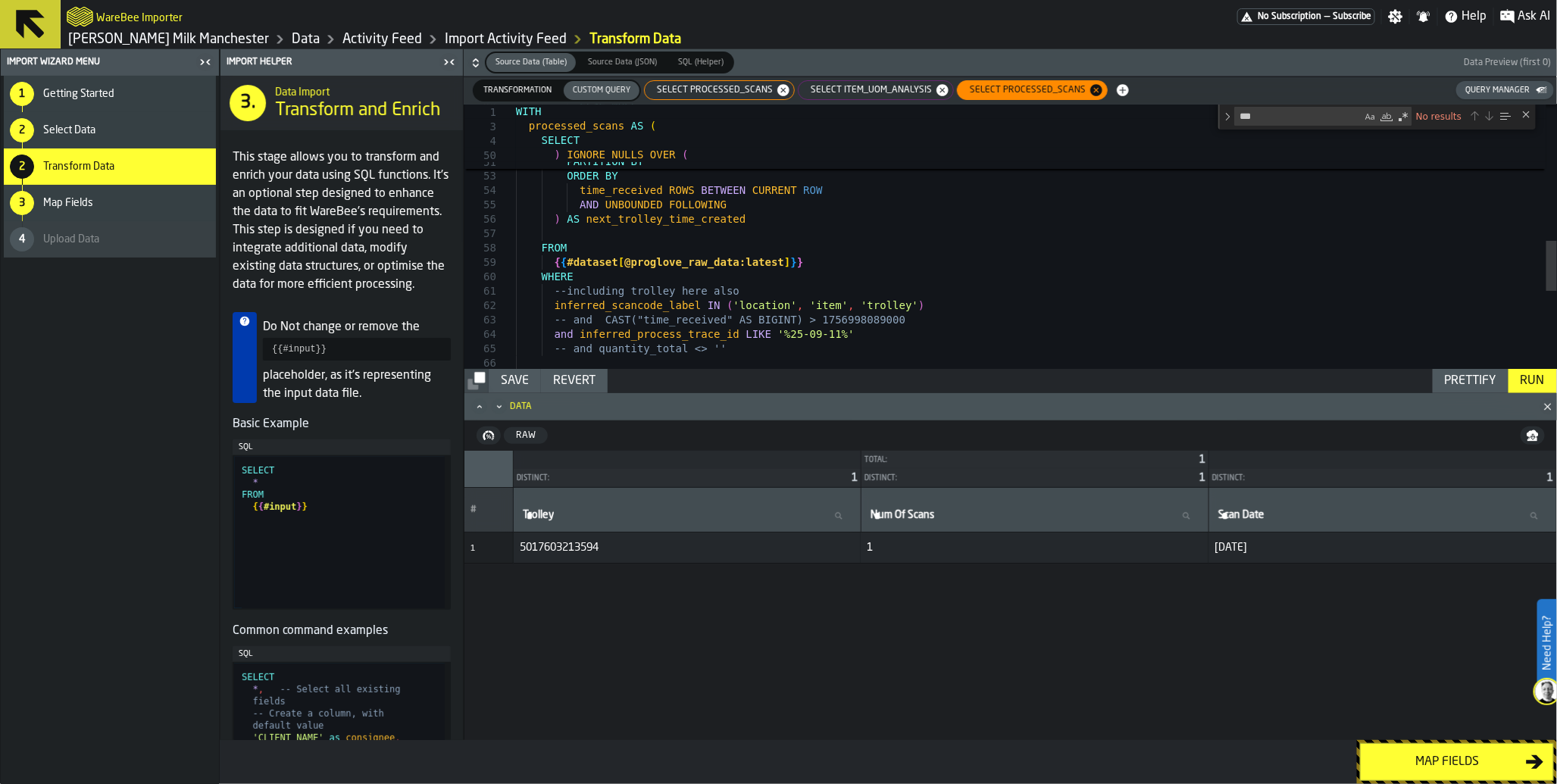
click at [1535, 385] on div "Run" at bounding box center [1533, 381] width 37 height 18
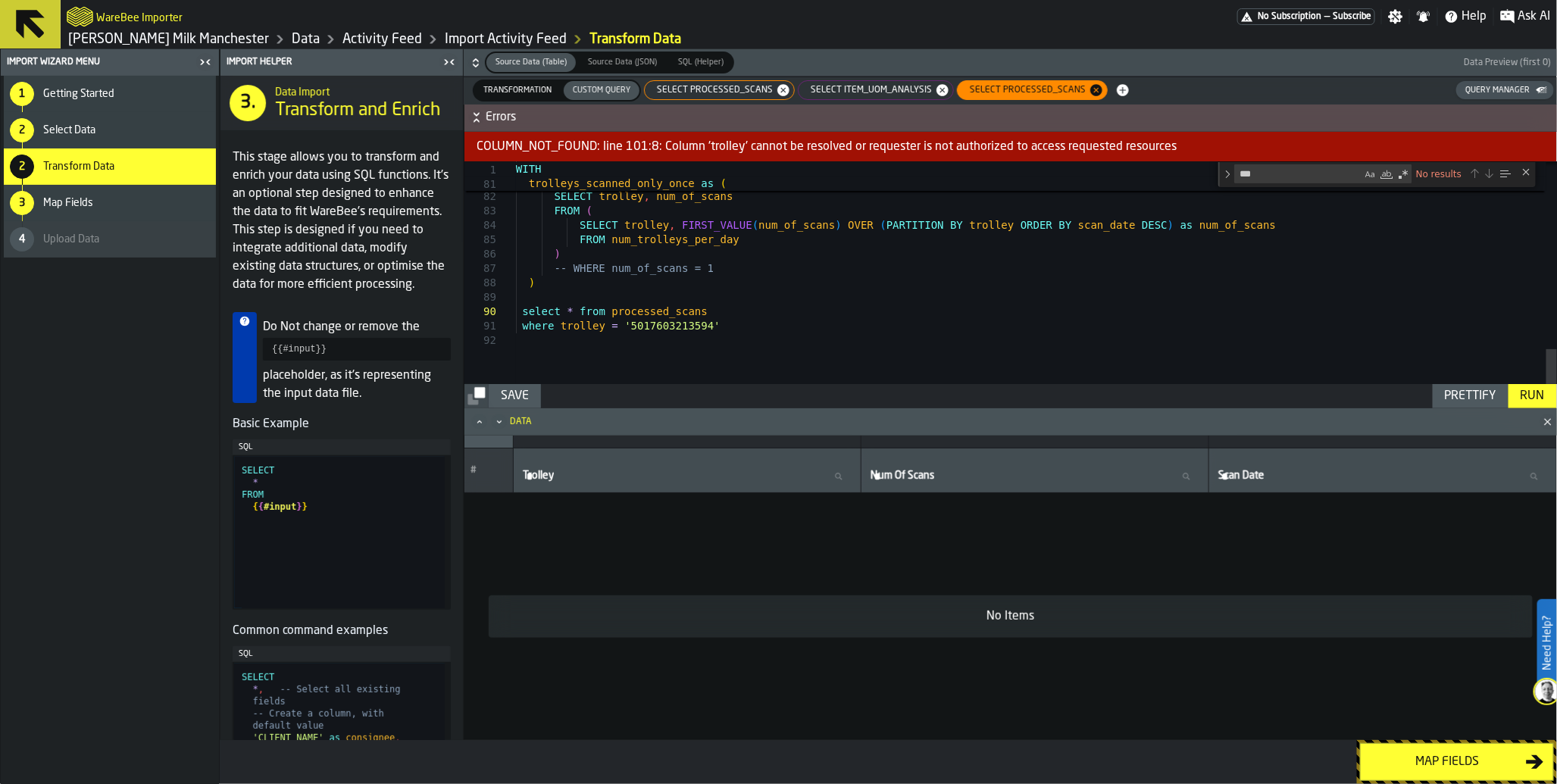
scroll to position [27, 0]
click at [1534, 399] on div "Run" at bounding box center [1533, 396] width 37 height 18
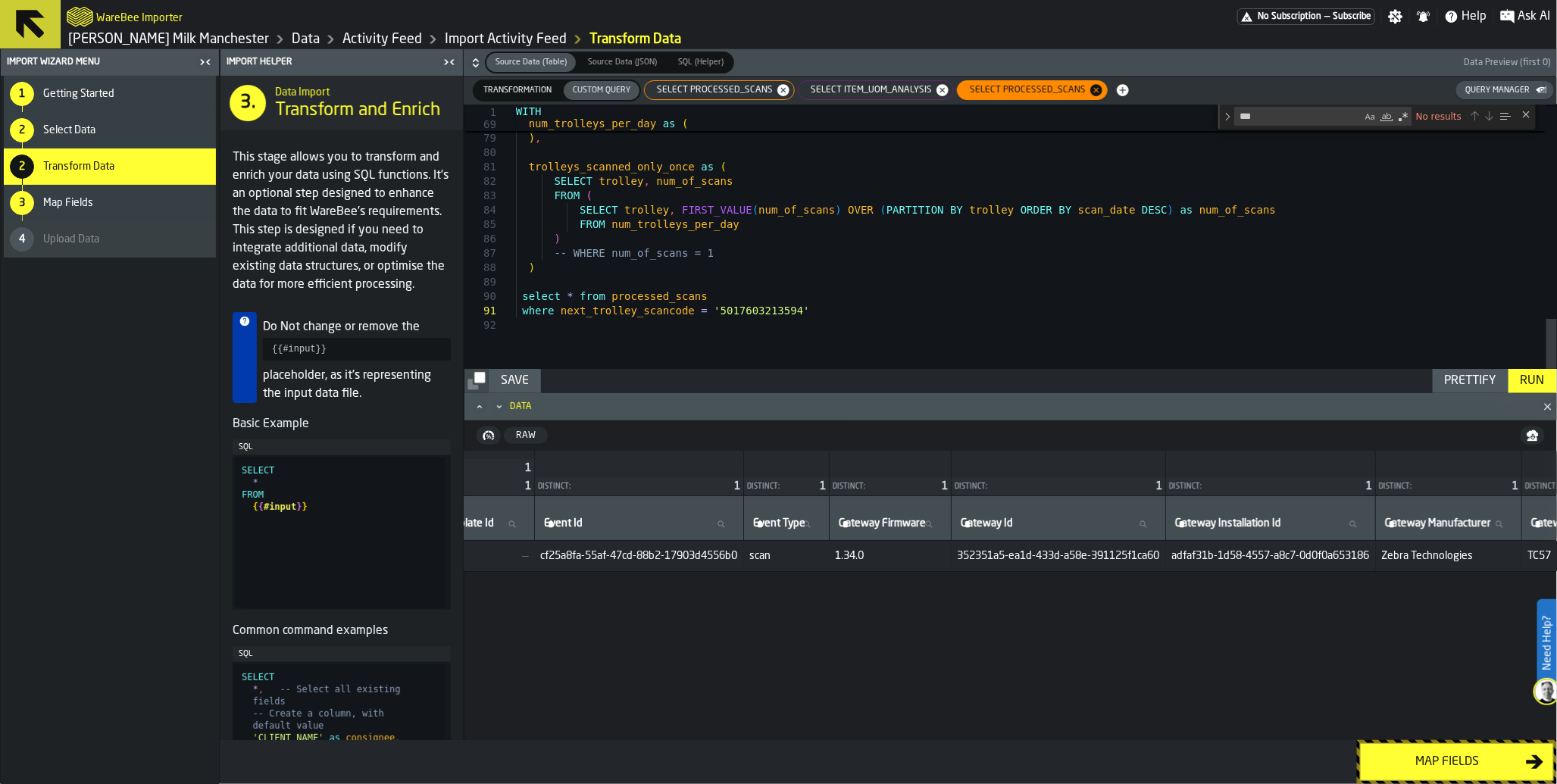
scroll to position [0, 2813]
click at [865, 95] on span "SELECT item_uom_analysis" at bounding box center [868, 90] width 133 height 11
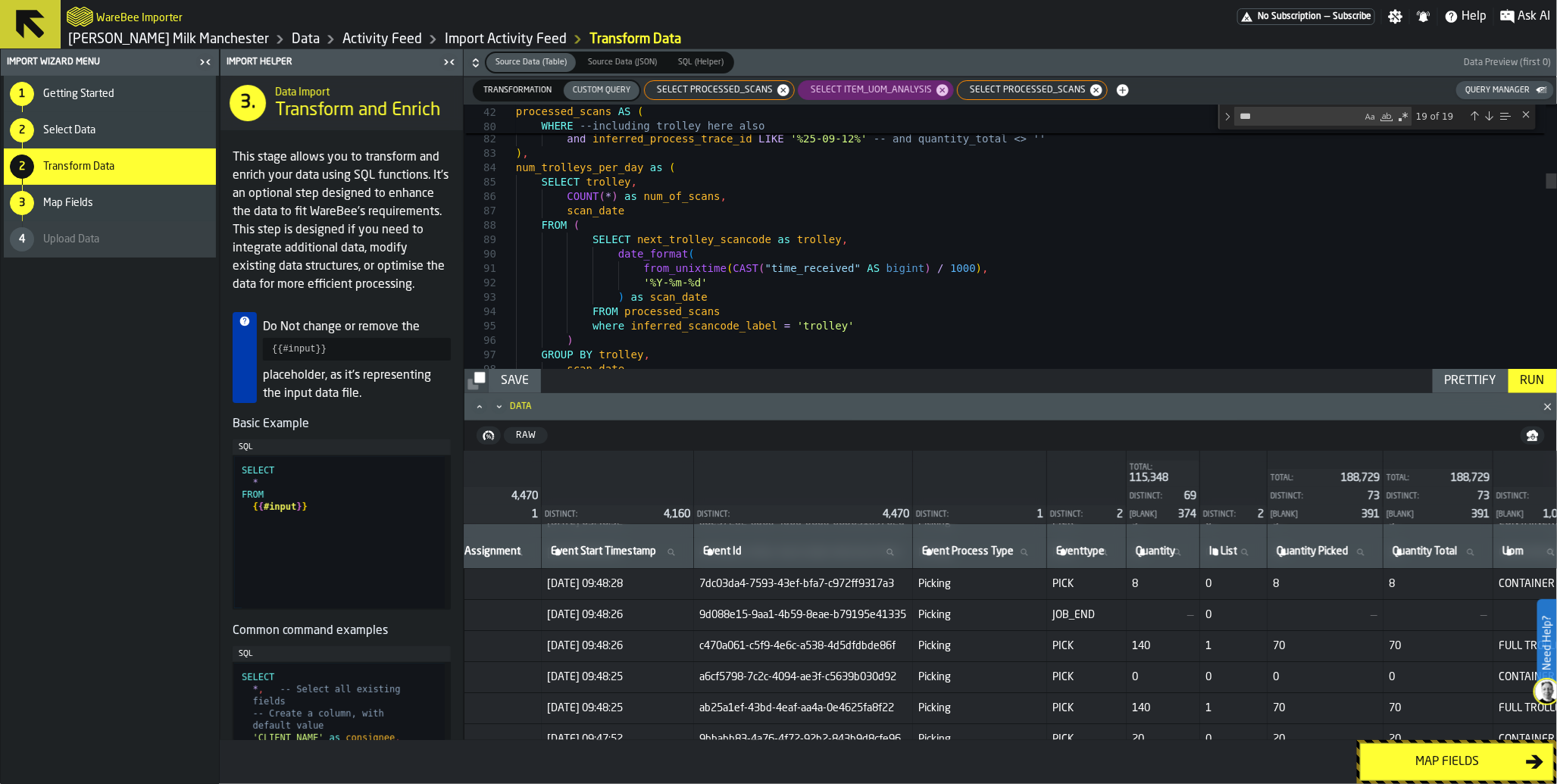
scroll to position [13, 0]
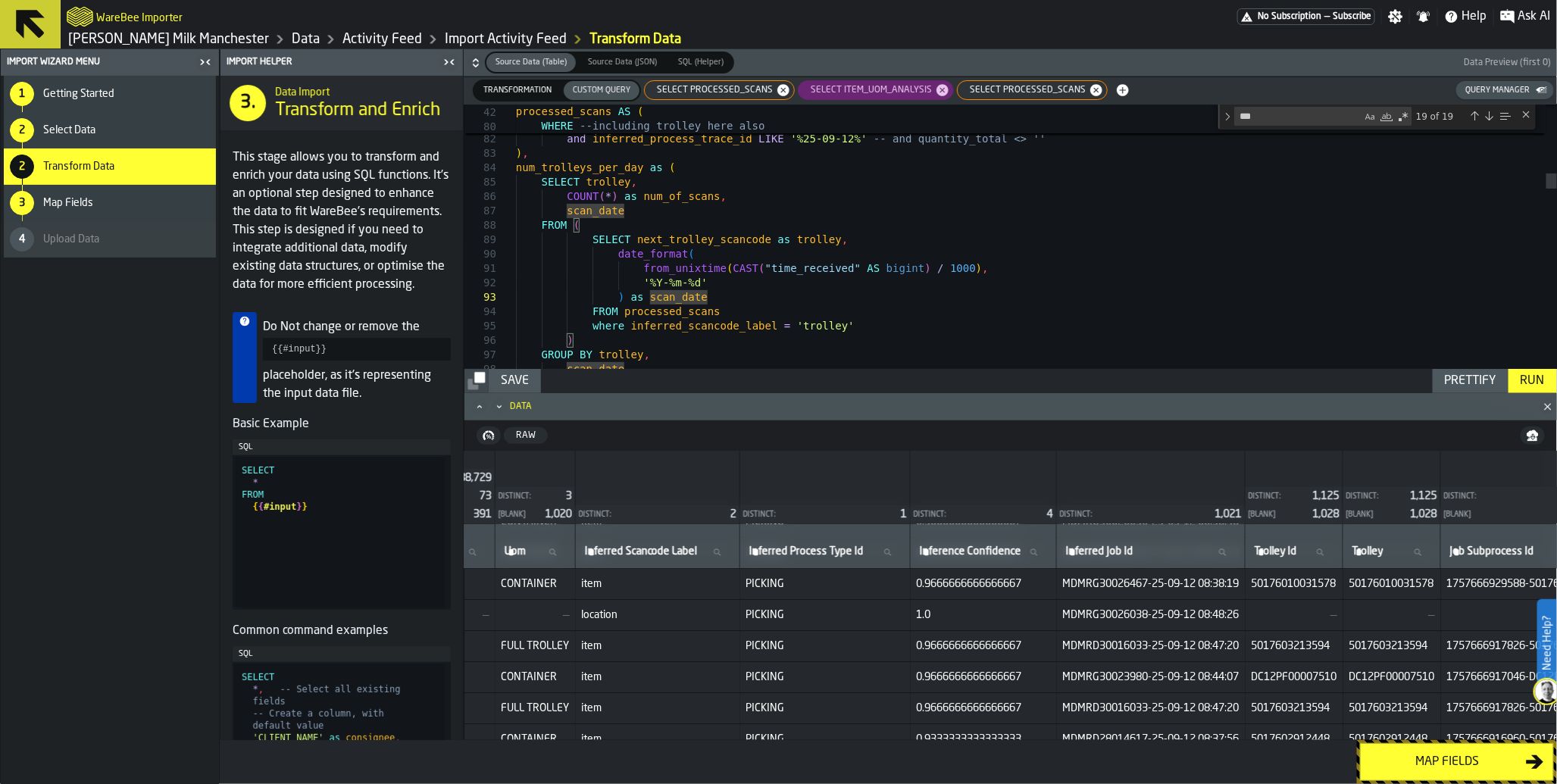
scroll to position [62, 1068]
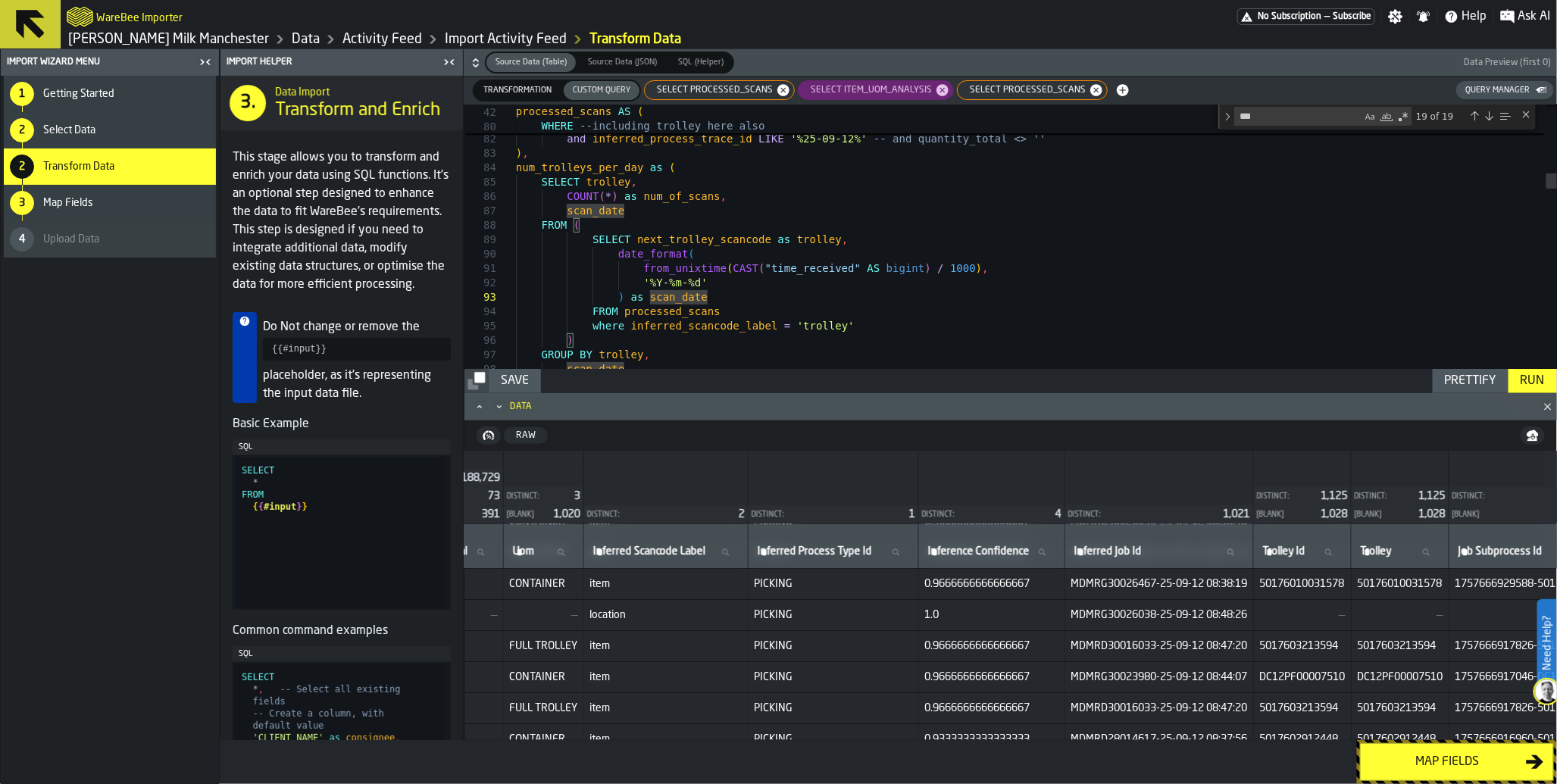
click at [1287, 118] on textarea "***" at bounding box center [1298, 116] width 126 height 18
type textarea "**********"
type textarea "**"
type textarea "**********"
type textarea "*"
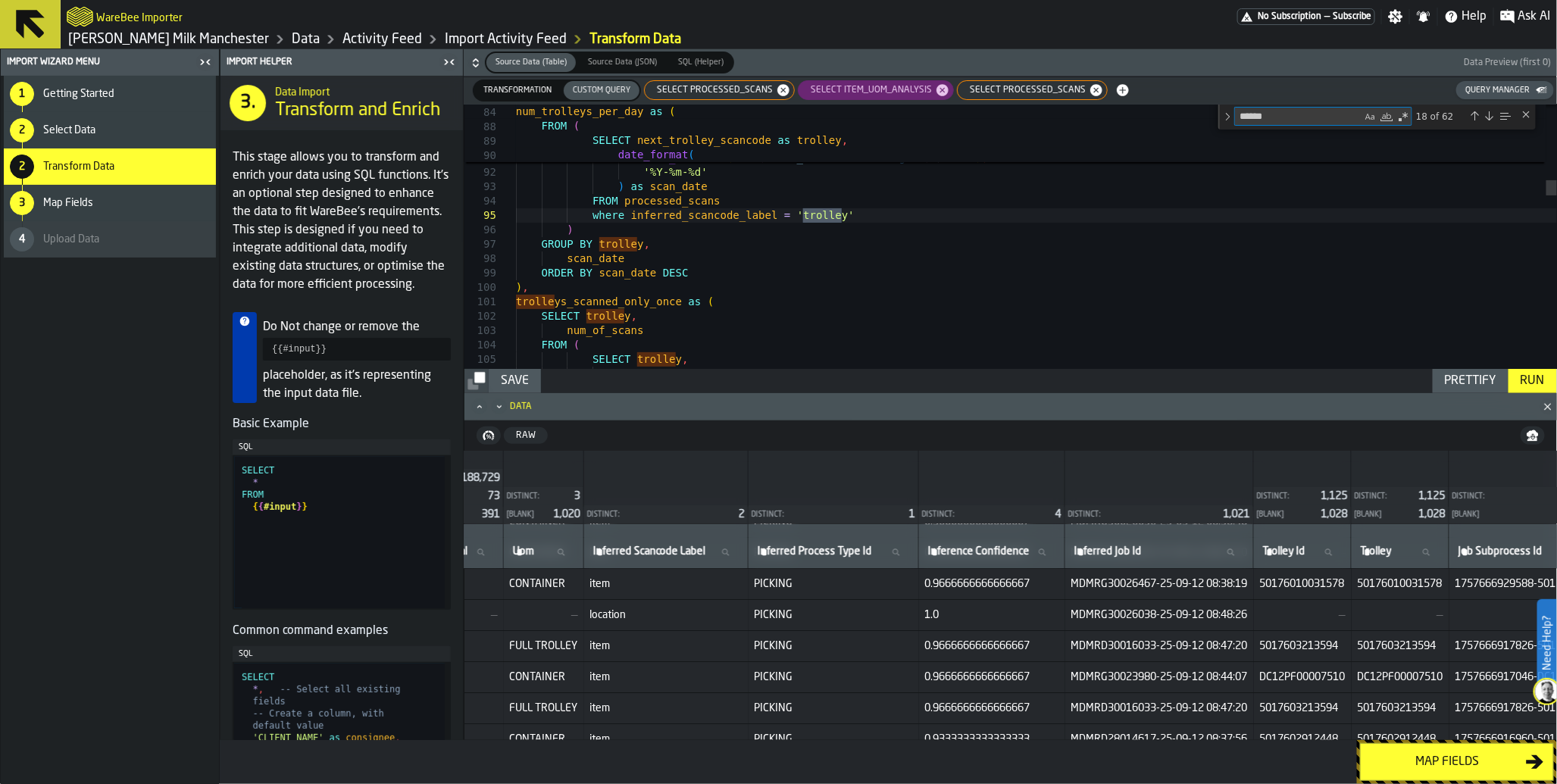
type textarea "*******"
type textarea "**********"
type textarea "********"
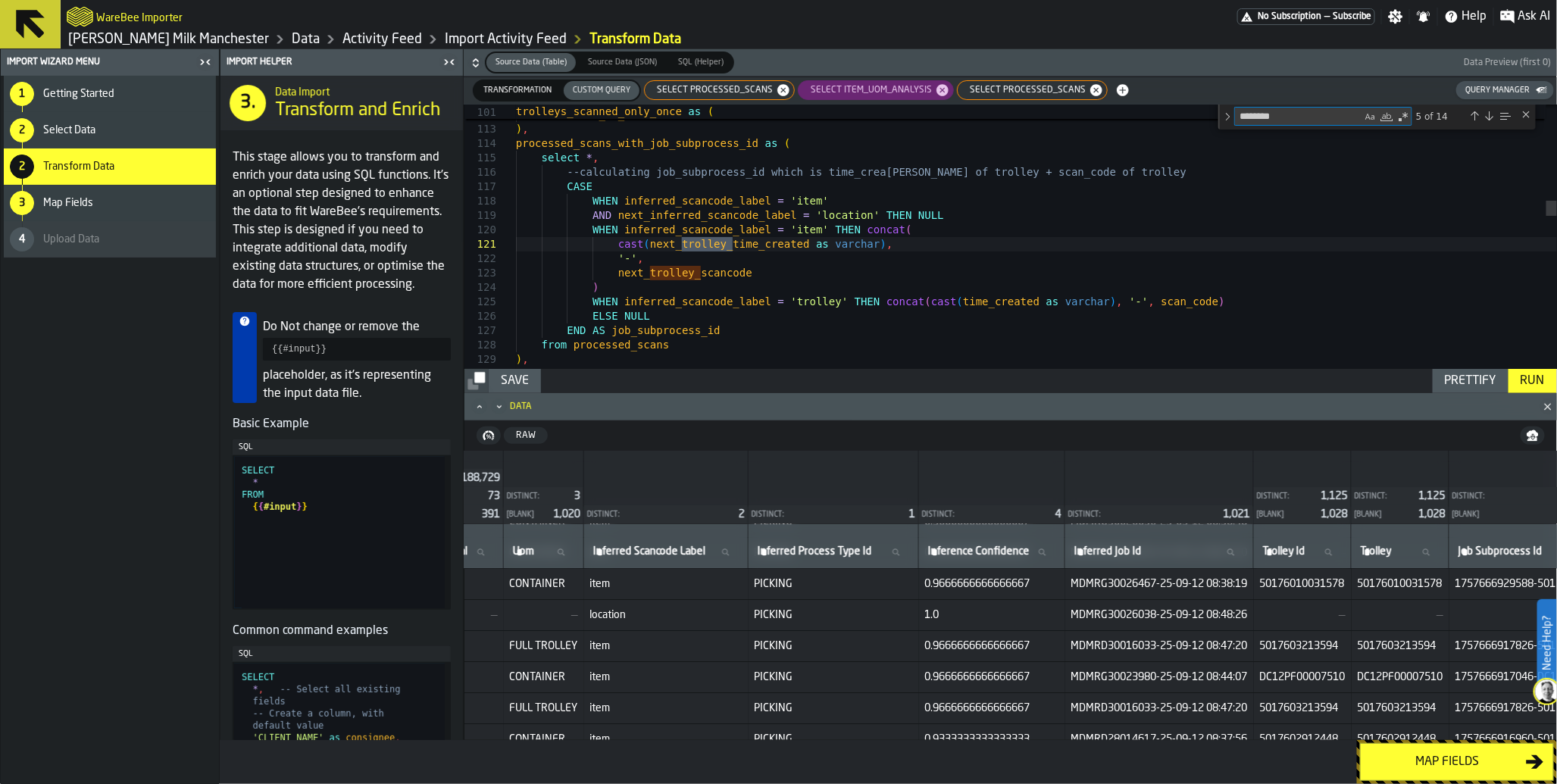
type textarea "**********"
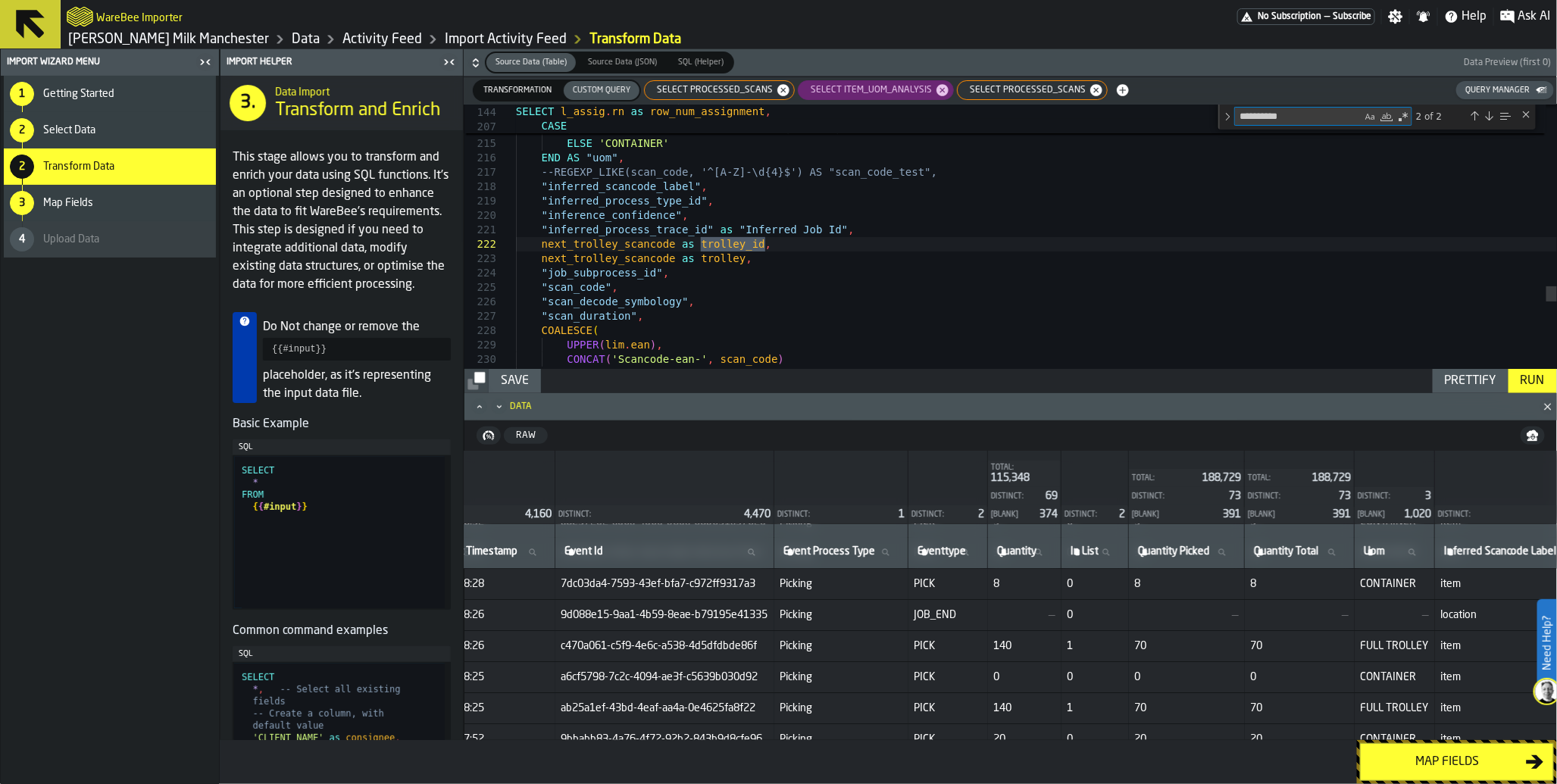
scroll to position [62, 215]
click at [1298, 119] on textarea "**********" at bounding box center [1298, 116] width 126 height 18
type textarea "*********"
type textarea "**********"
type textarea "********"
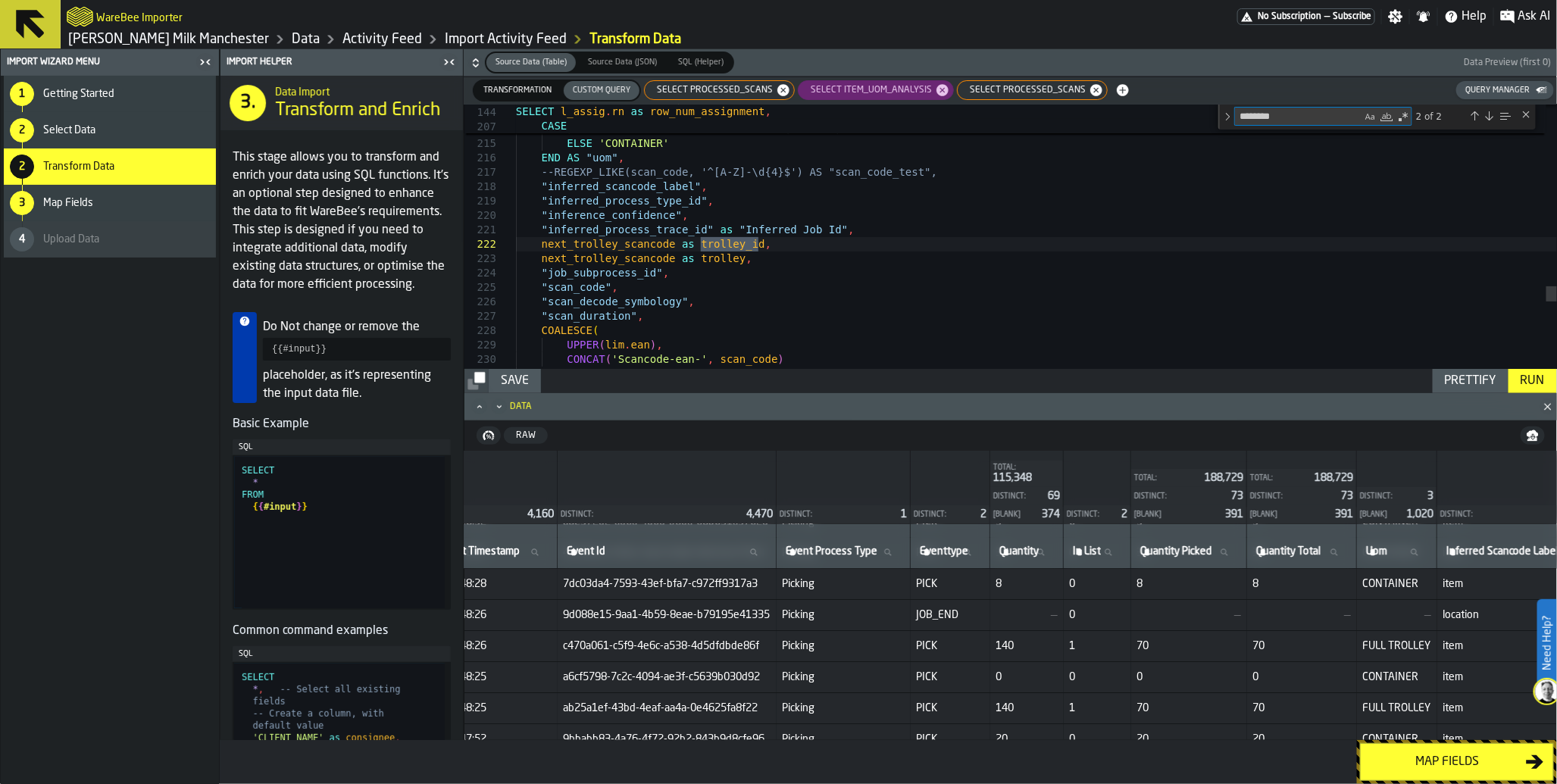
type textarea "**********"
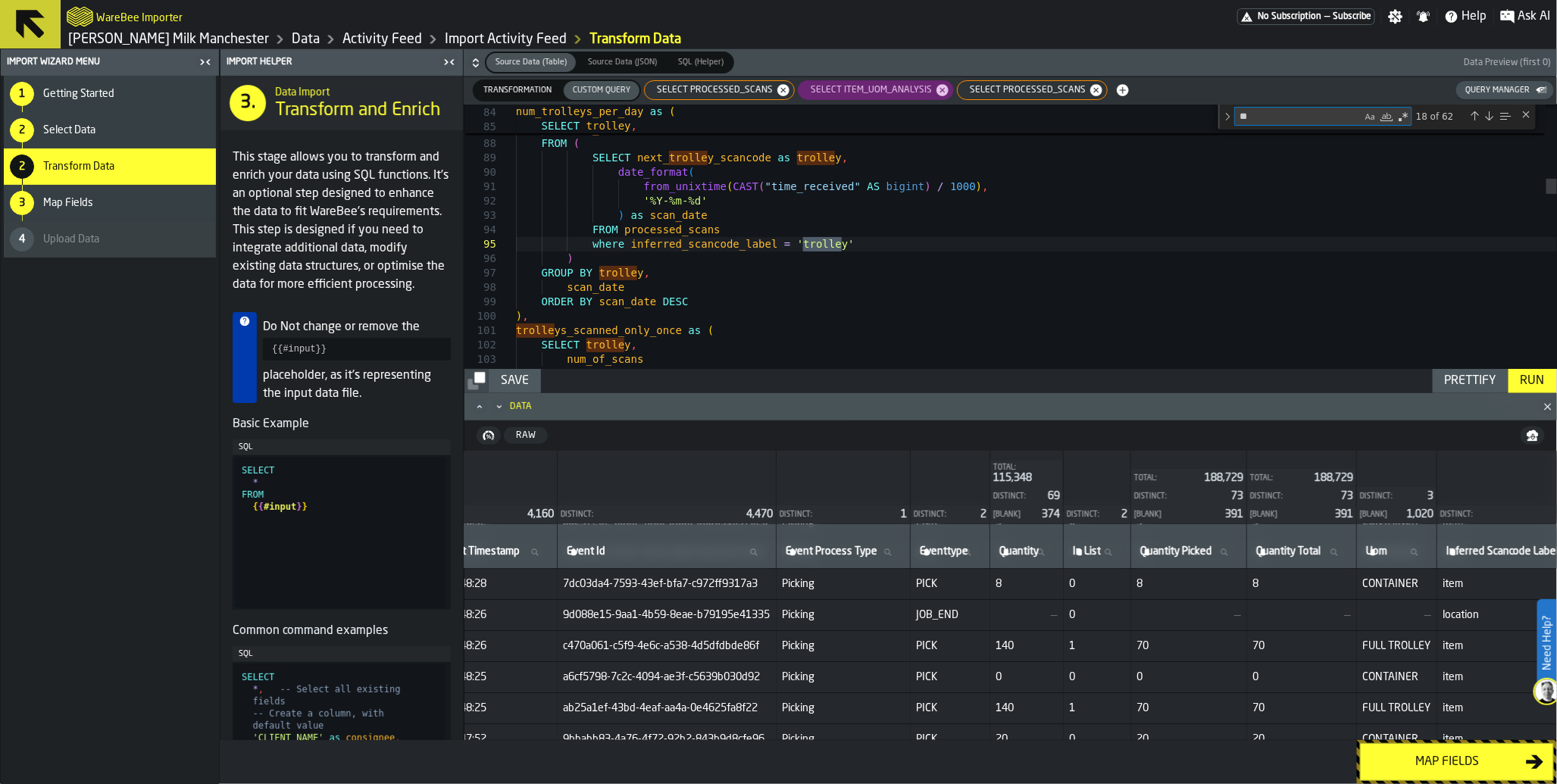
type textarea "*"
type textarea "**********"
type textarea "**"
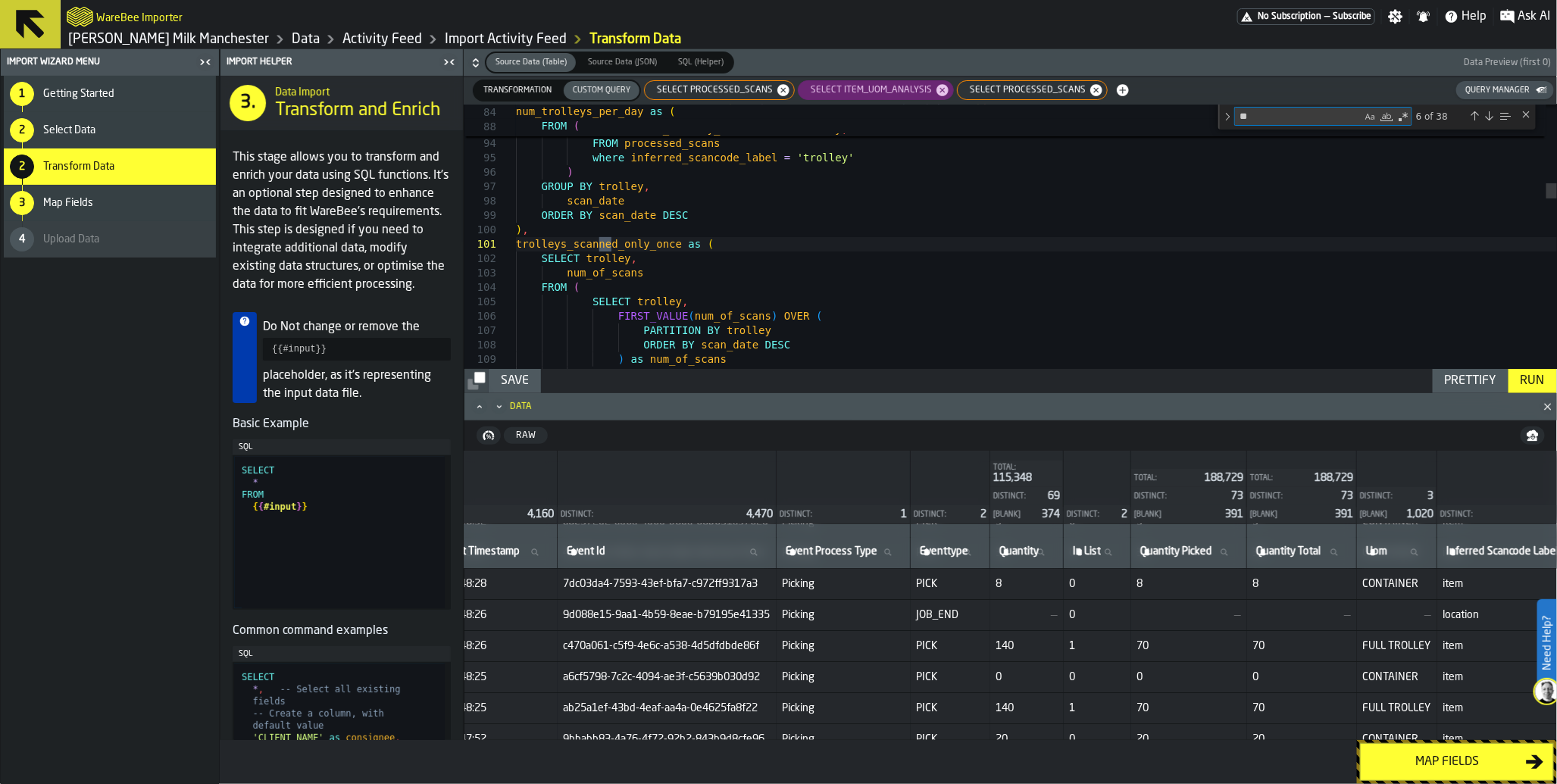
type textarea "**********"
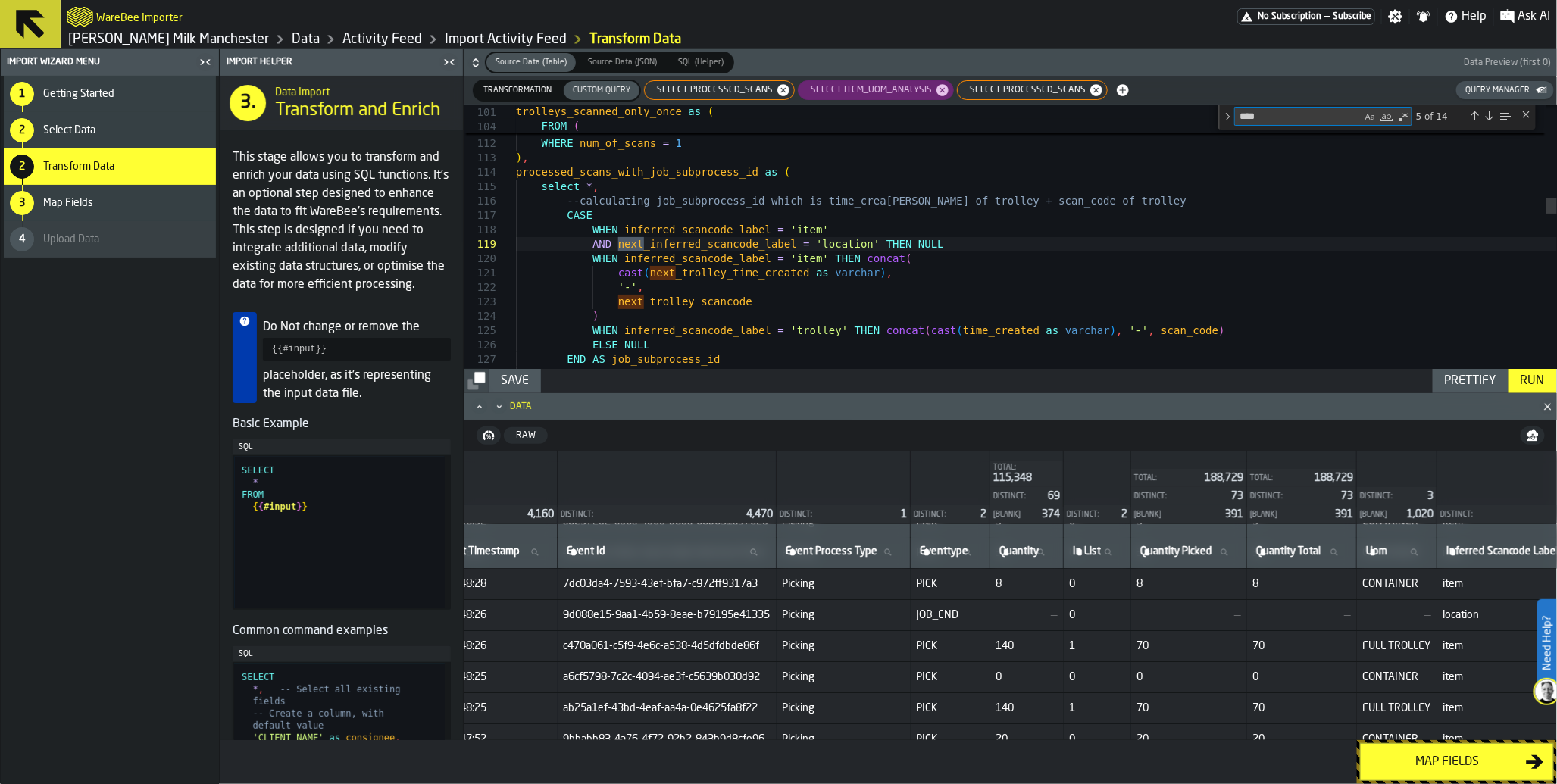
type textarea "*****"
type textarea "**********"
click at [1474, 113] on div "Previous Match (Shift+Enter)" at bounding box center [1475, 115] width 12 height 12
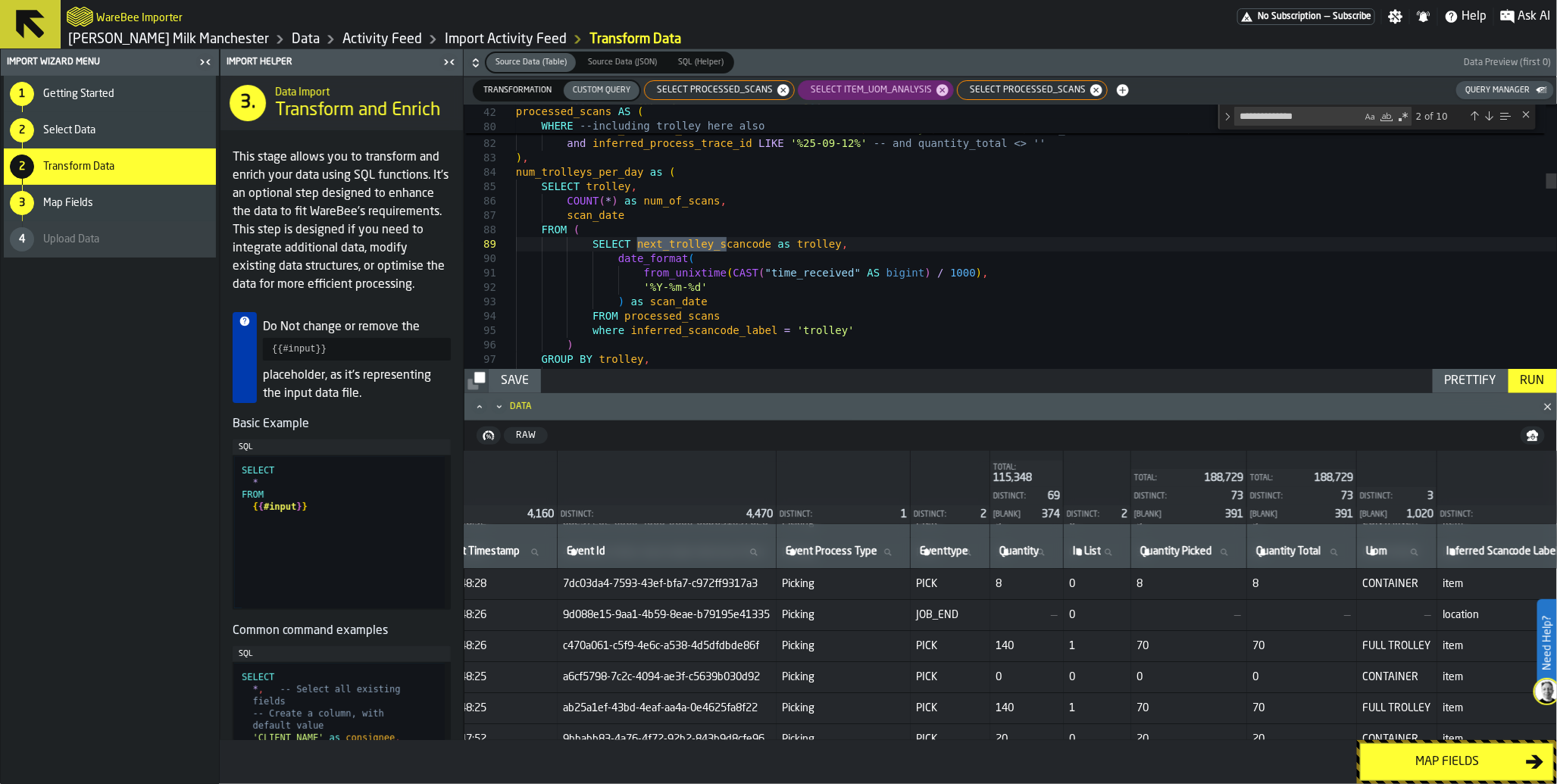
click at [1474, 113] on div "Previous Match (Shift+Enter)" at bounding box center [1475, 115] width 12 height 12
type textarea "**********"
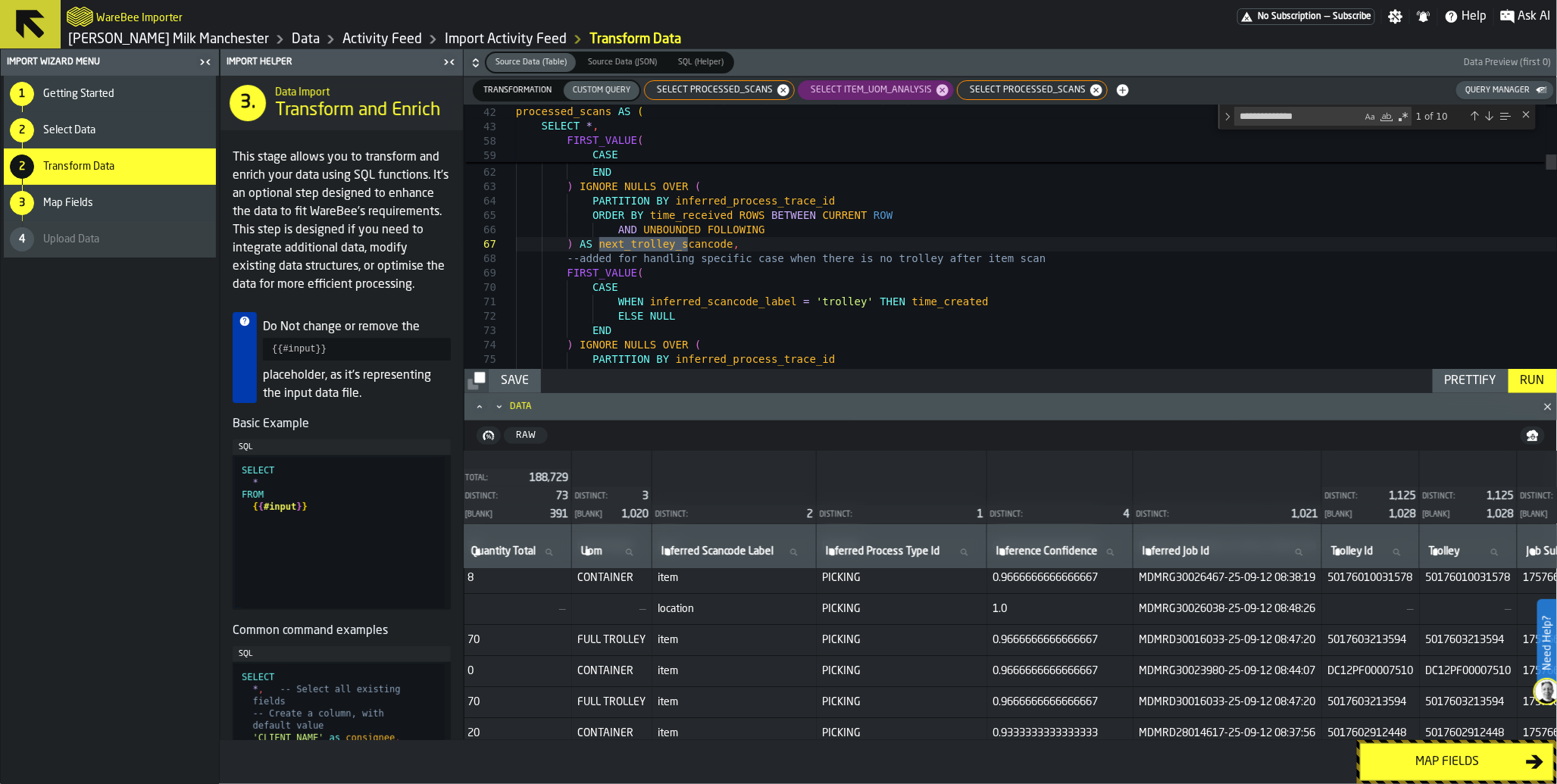
scroll to position [69, 998]
drag, startPoint x: 1221, startPoint y: 645, endPoint x: 1403, endPoint y: 640, distance: 182.1
click at [1325, 640] on td "MDMRD30016033-25-09-12 08:47:20" at bounding box center [1231, 640] width 189 height 31
copy span "MDMRD30016033-25-09-12 08:47:20"
click at [1117, 94] on icon "button-" at bounding box center [1123, 90] width 12 height 12
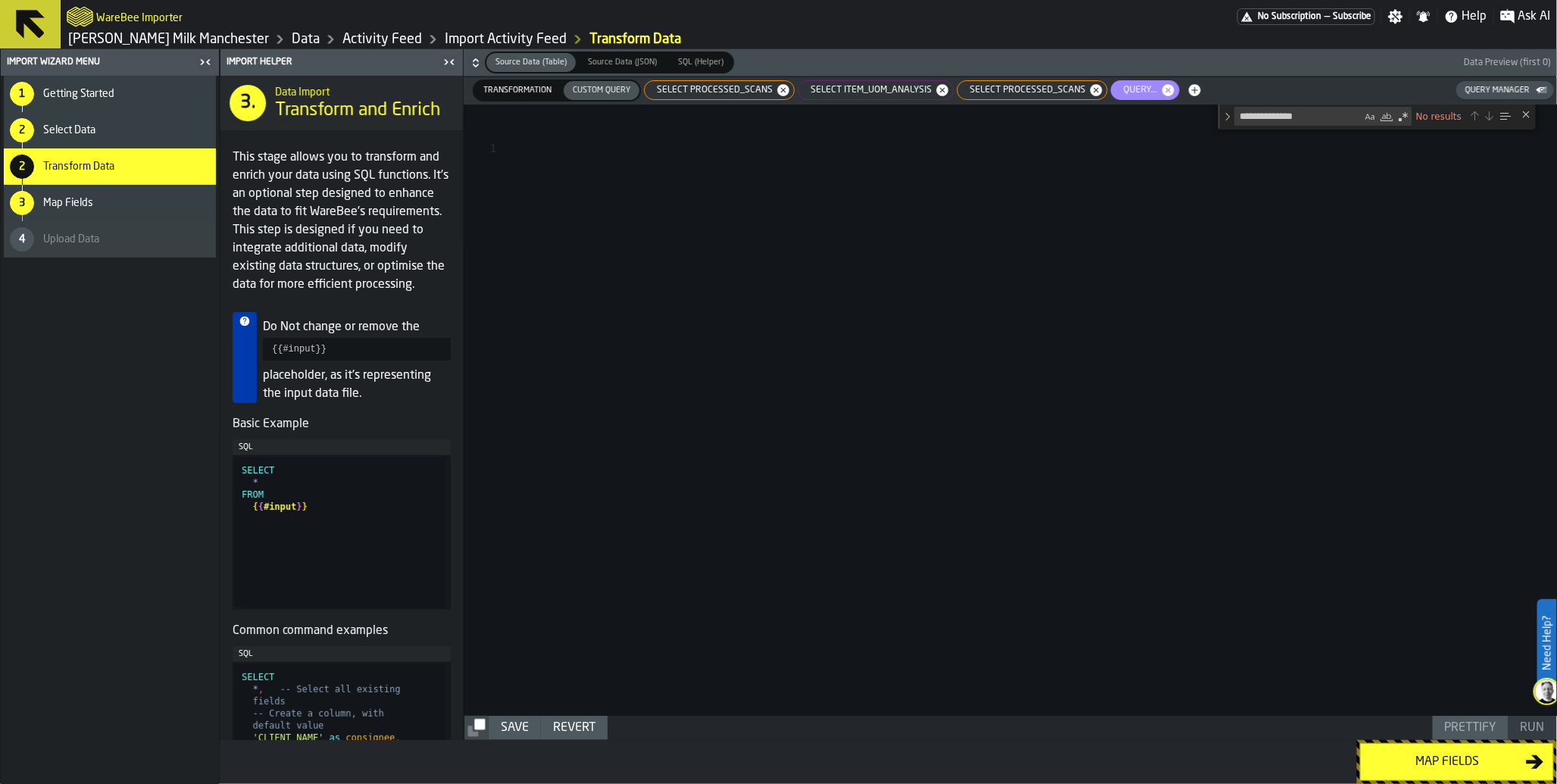
click at [1036, 189] on div at bounding box center [1036, 410] width 1041 height 611
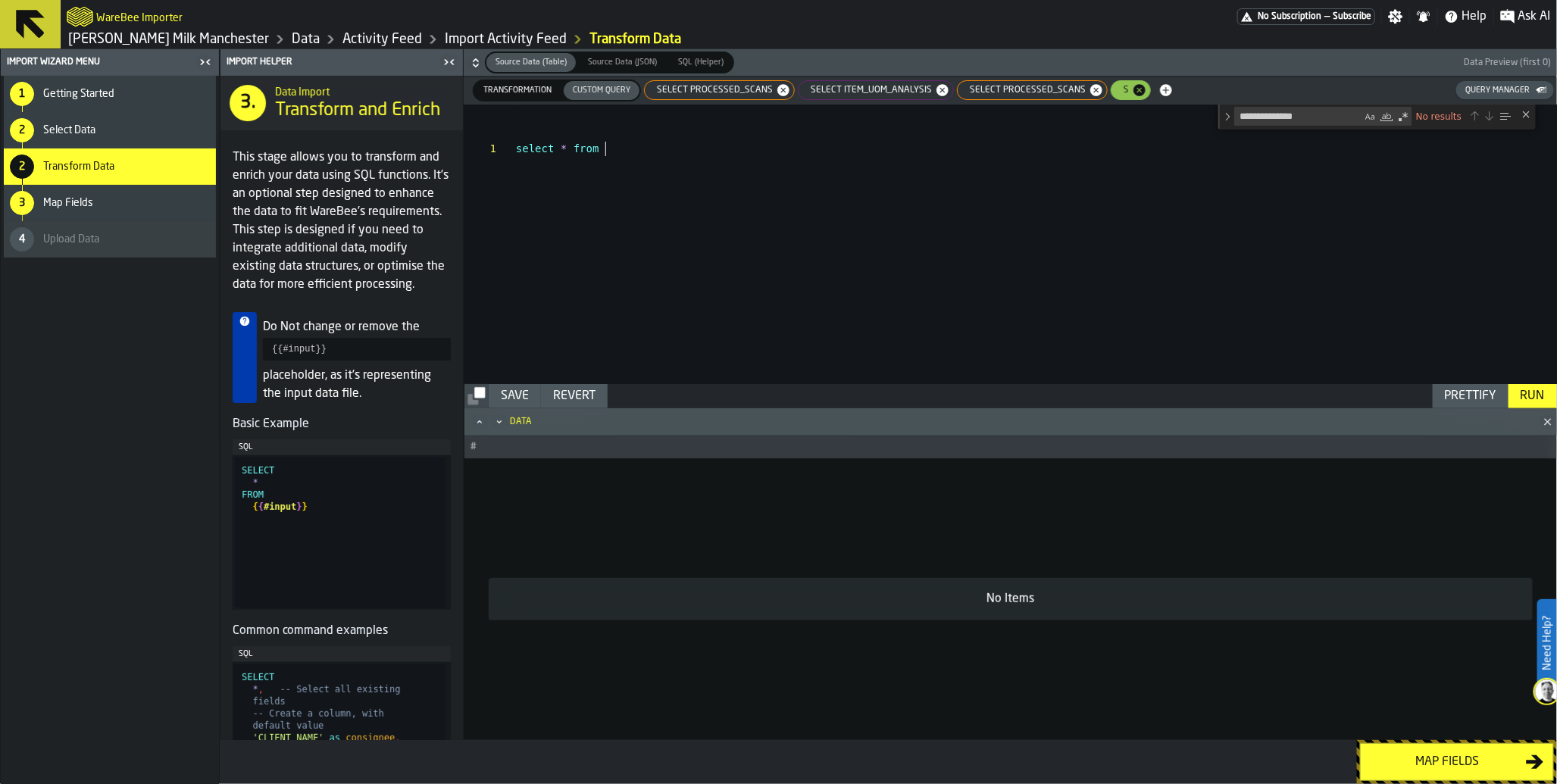
scroll to position [15, 0]
click at [983, 93] on span "SELECT processed_scans" at bounding box center [1024, 90] width 128 height 11
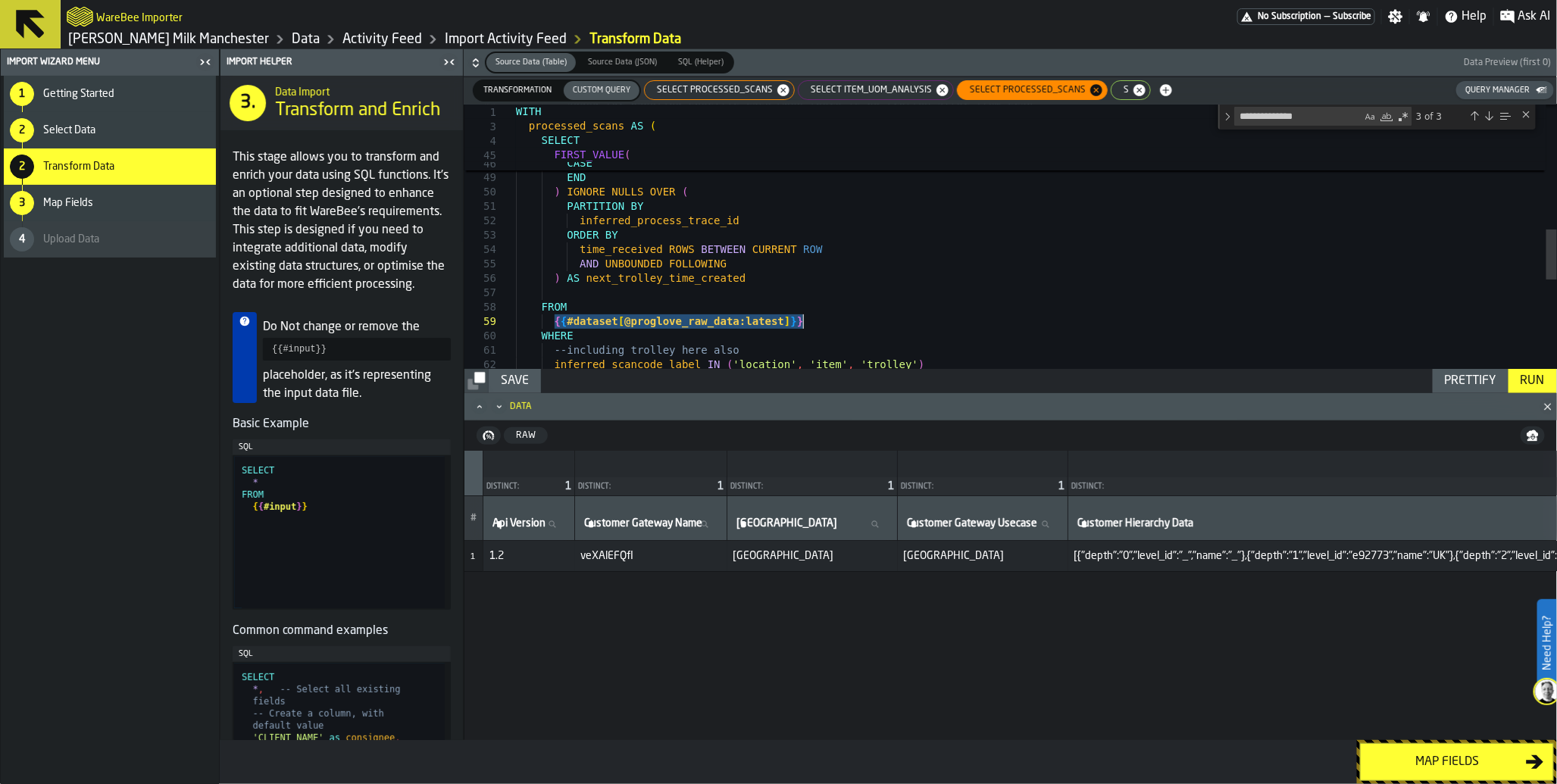
drag, startPoint x: 554, startPoint y: 321, endPoint x: 812, endPoint y: 320, distance: 258.0
click at [812, 320] on div "--added for handling specific case when there is n o trolley after item scan FI…" at bounding box center [1036, 141] width 1041 height 1397
click at [1115, 93] on span "s" at bounding box center [1124, 90] width 18 height 11
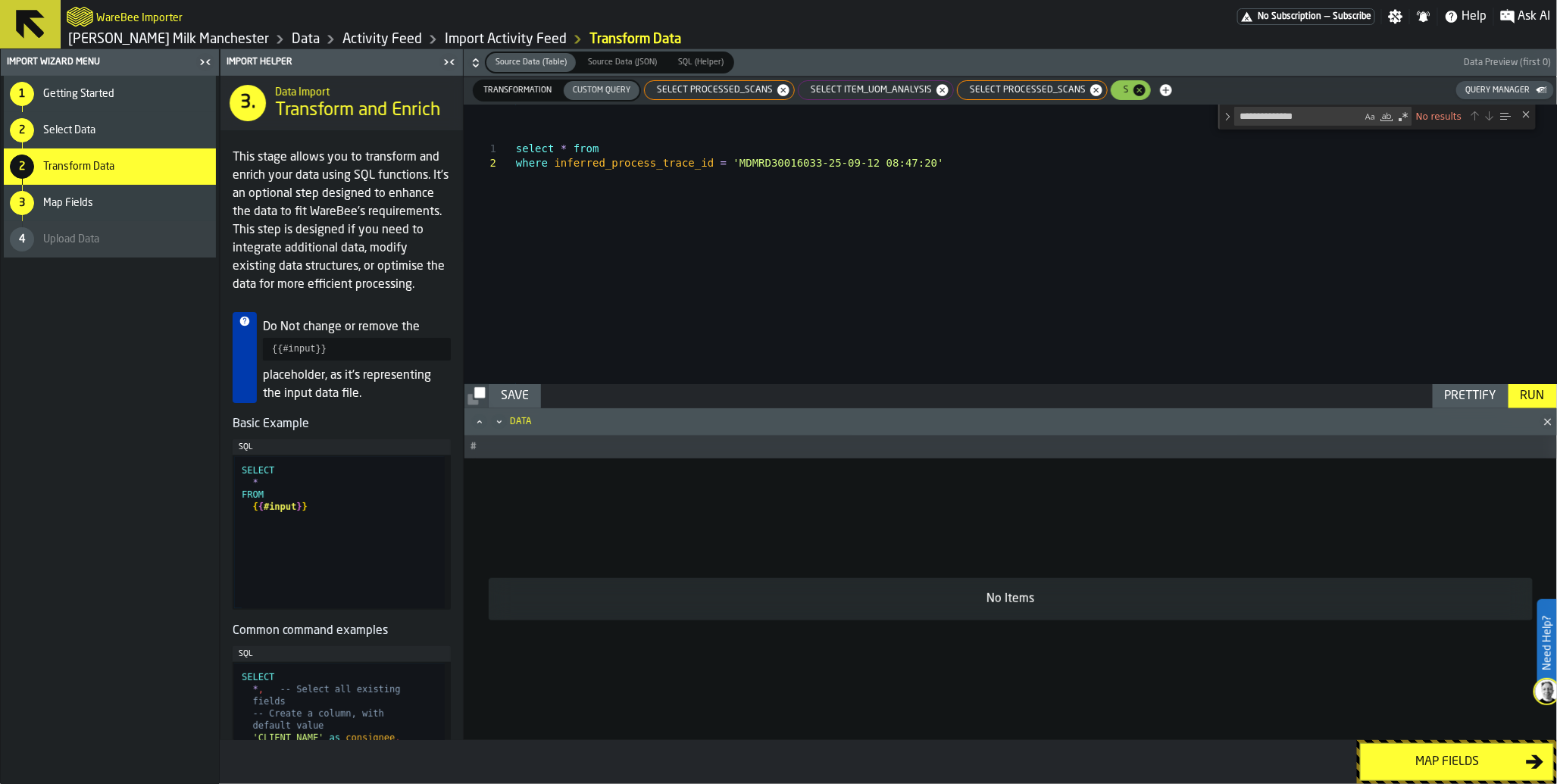
click at [835, 146] on div "select * from where inferred_process_trace_id = 'MDMRD30016033-25-09-12 08:47:2…" at bounding box center [1036, 244] width 1041 height 280
click at [1537, 396] on div "Run" at bounding box center [1533, 396] width 37 height 18
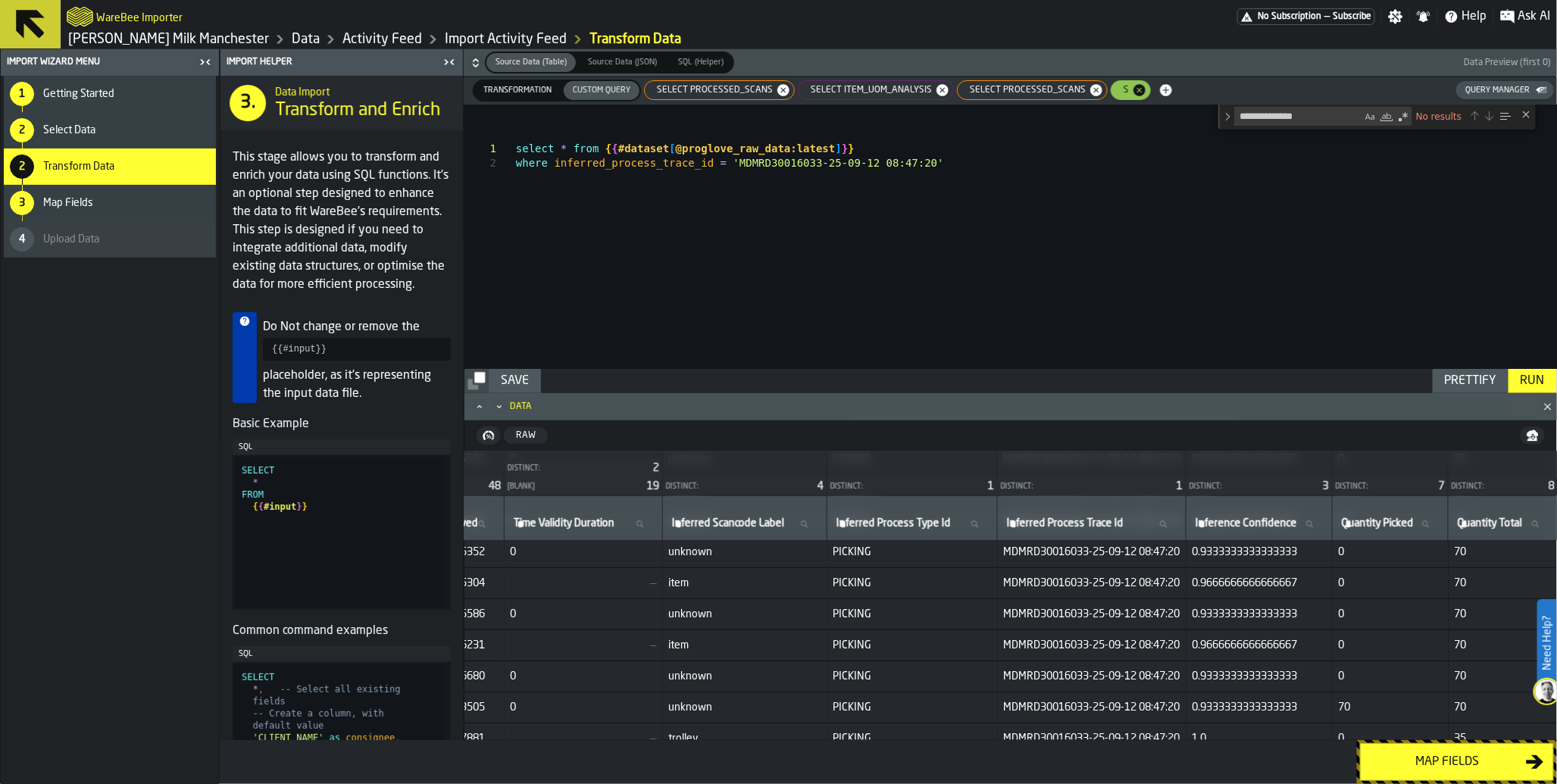
scroll to position [343, 6493]
click at [836, 93] on span "SELECT item_uom_analysis" at bounding box center [868, 90] width 133 height 11
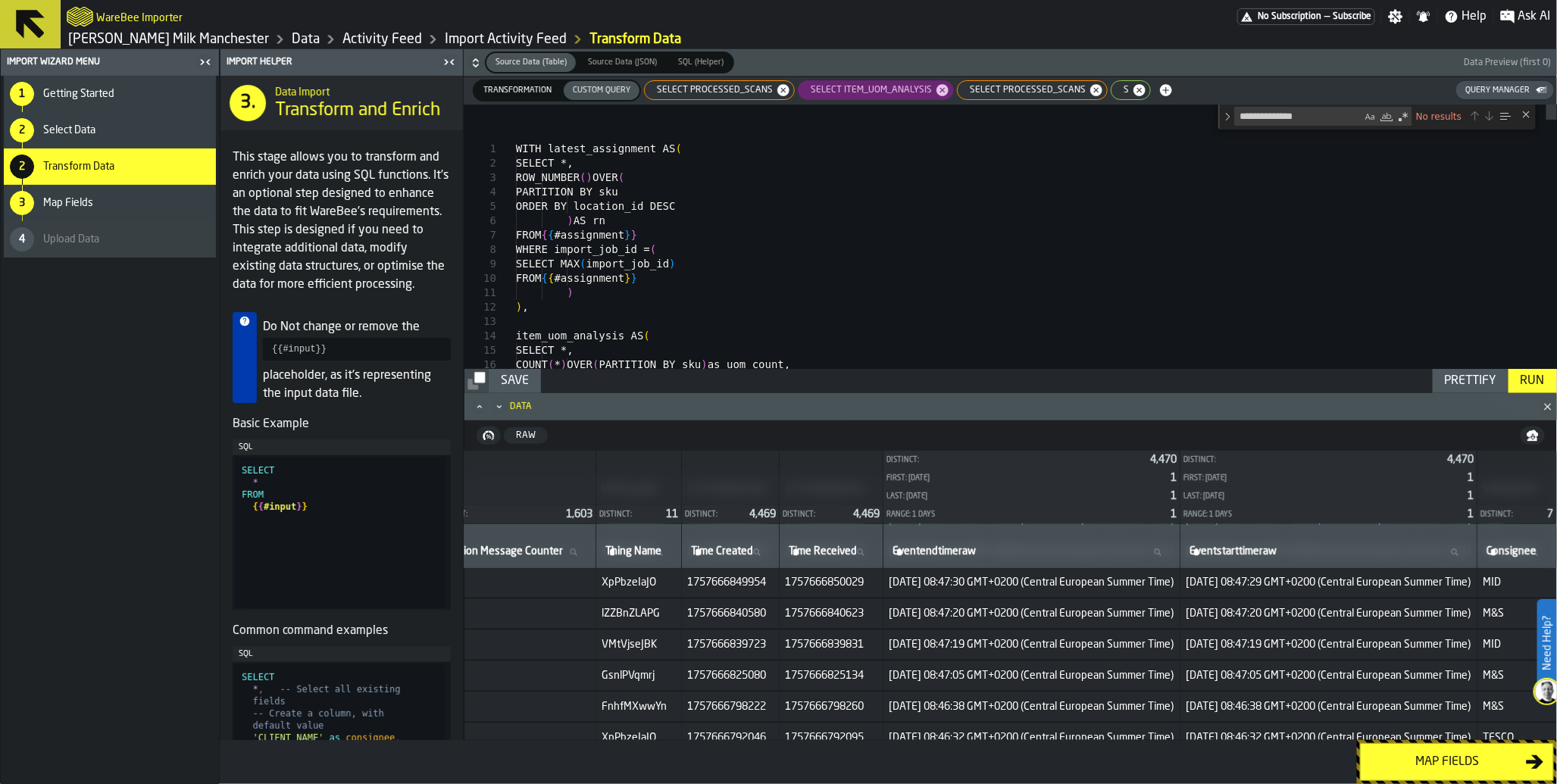
scroll to position [343, 5773]
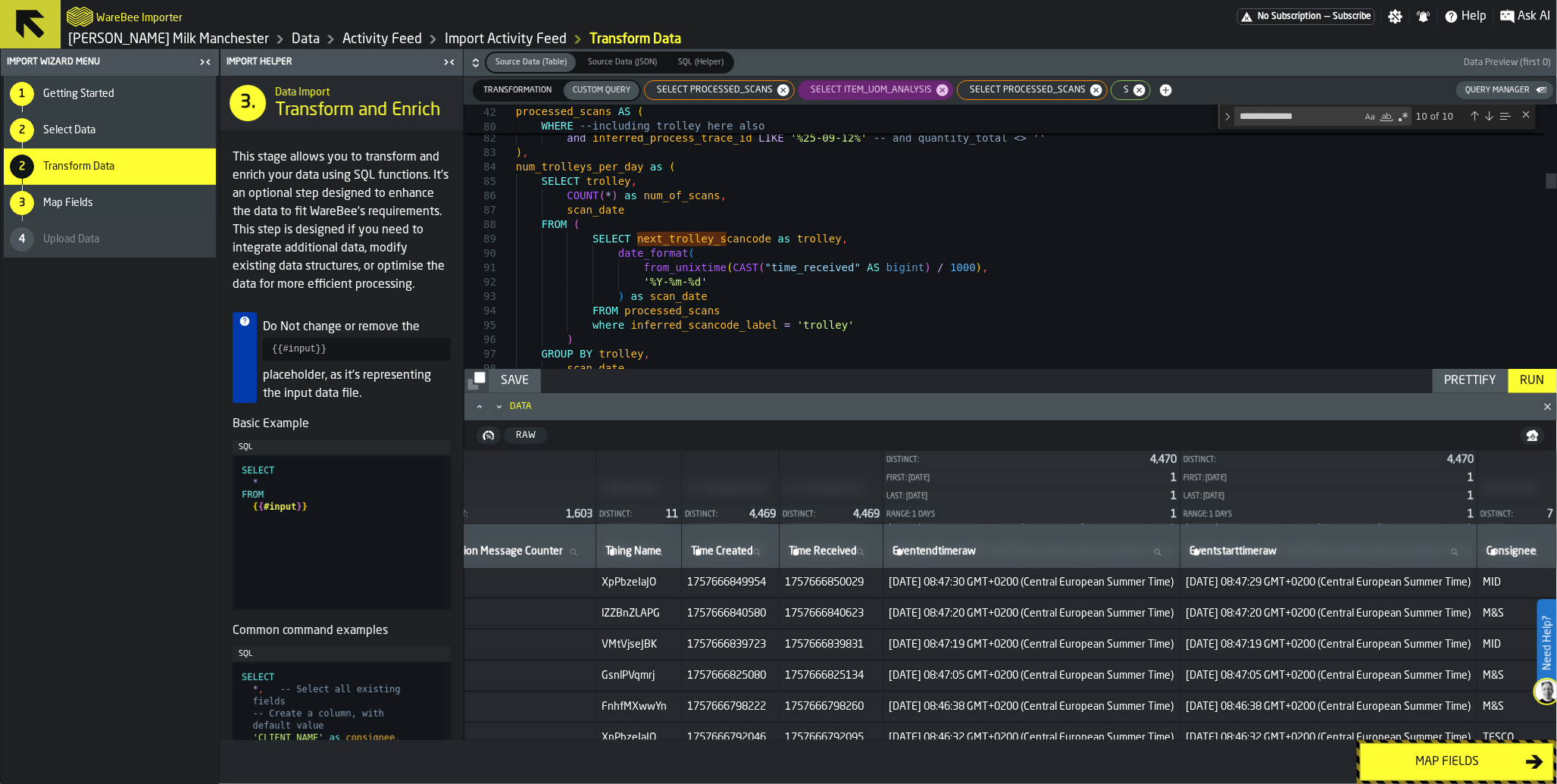
click at [1001, 97] on div "SELECT processed_scans" at bounding box center [1031, 91] width 150 height 20
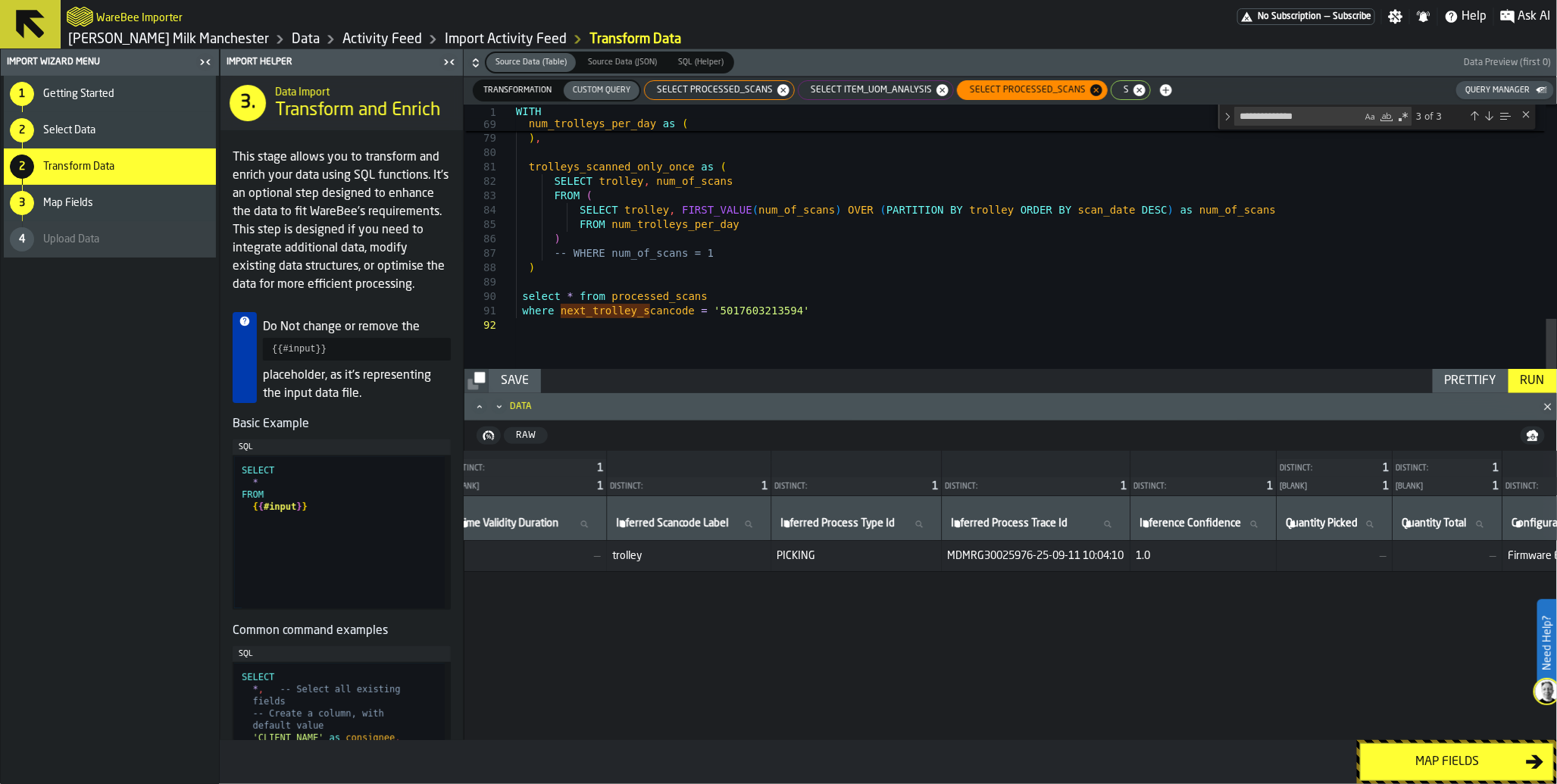
scroll to position [0, 4846]
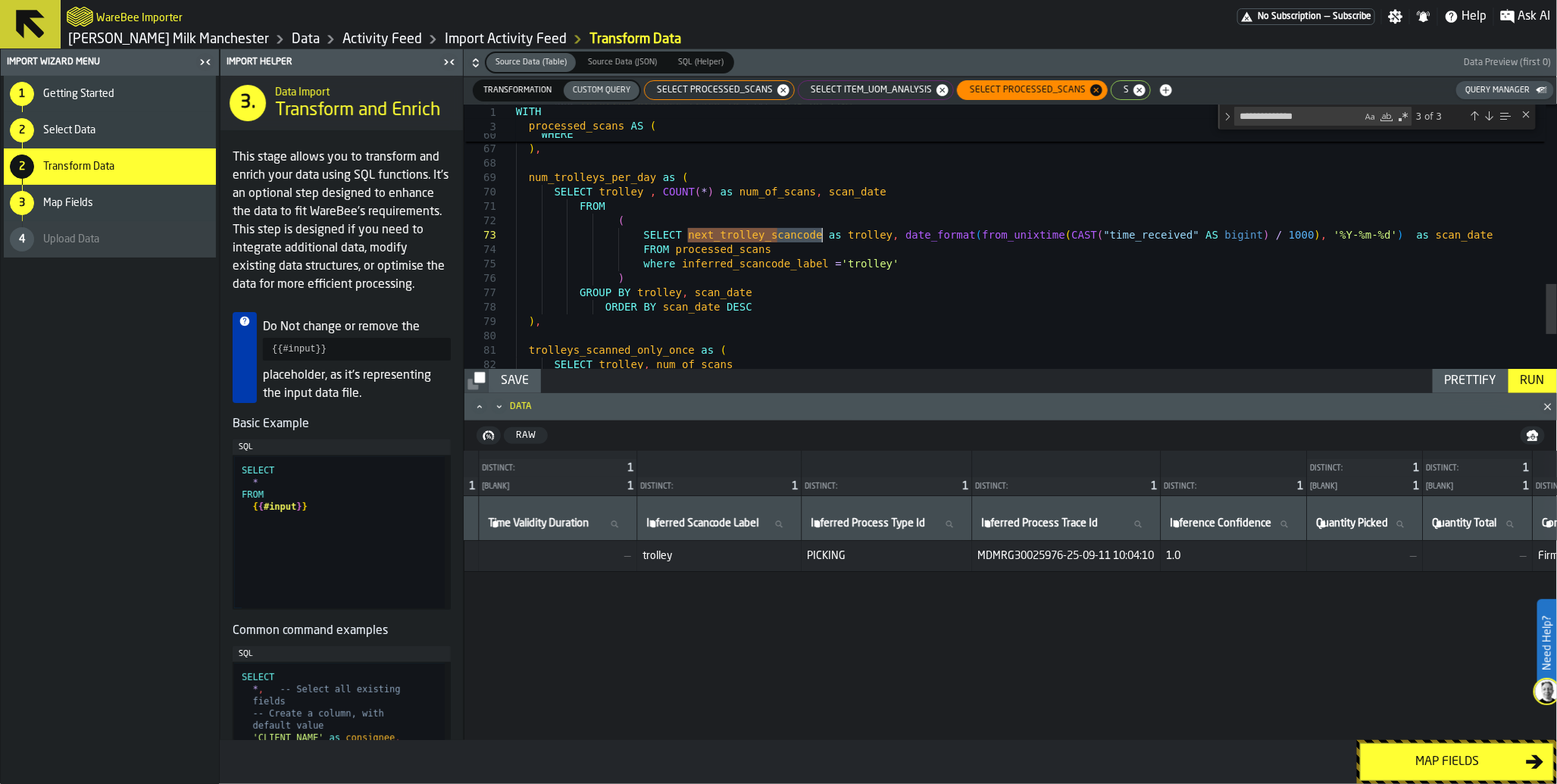
drag, startPoint x: 690, startPoint y: 235, endPoint x: 821, endPoint y: 233, distance: 131.0
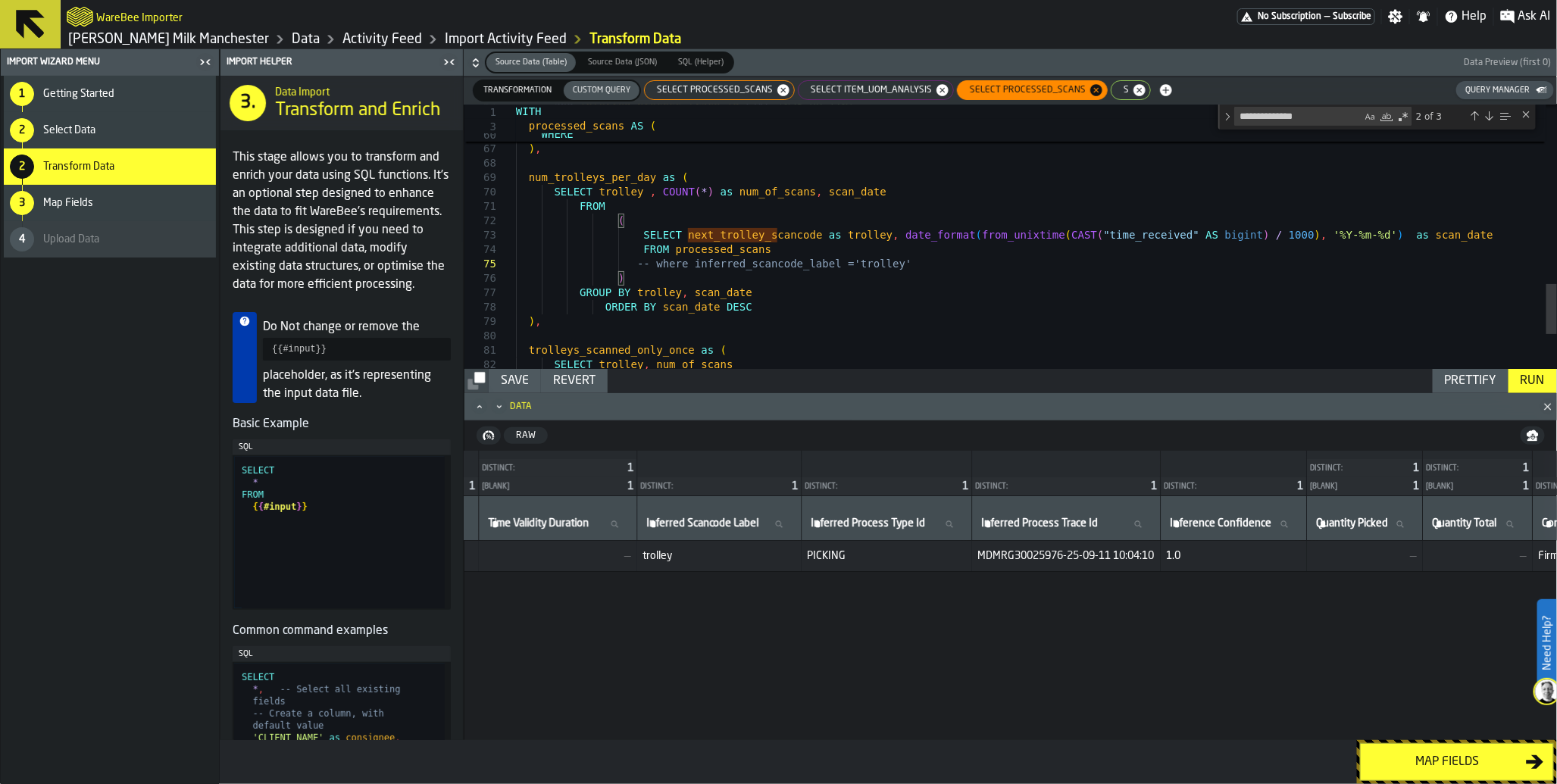
click at [1529, 379] on div "Run" at bounding box center [1533, 381] width 37 height 18
click at [1531, 386] on div "Run" at bounding box center [1533, 381] width 37 height 18
click at [1529, 381] on div "Run" at bounding box center [1533, 381] width 37 height 18
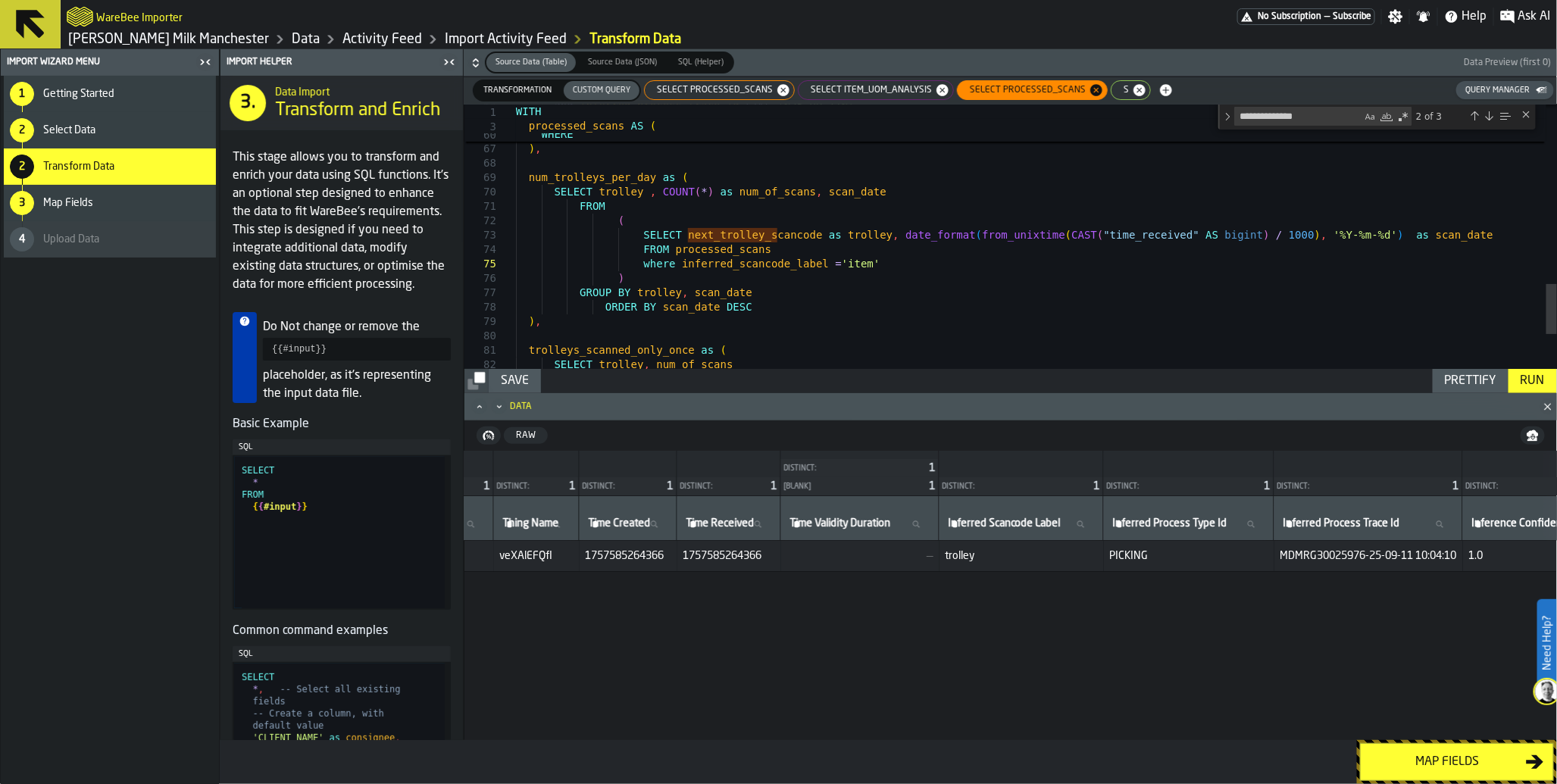
scroll to position [0, 4527]
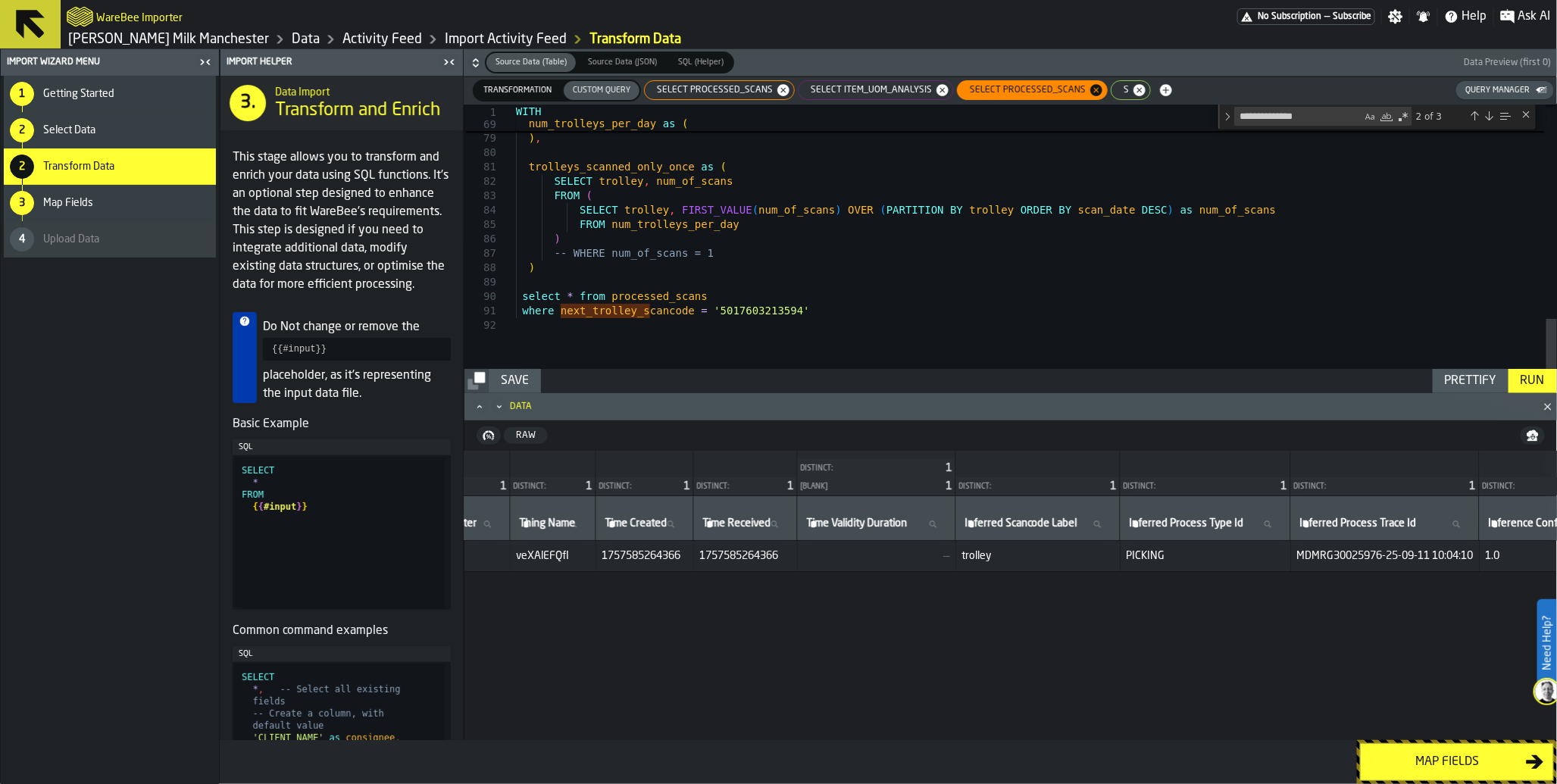
click at [1536, 384] on div "Run" at bounding box center [1533, 381] width 37 height 18
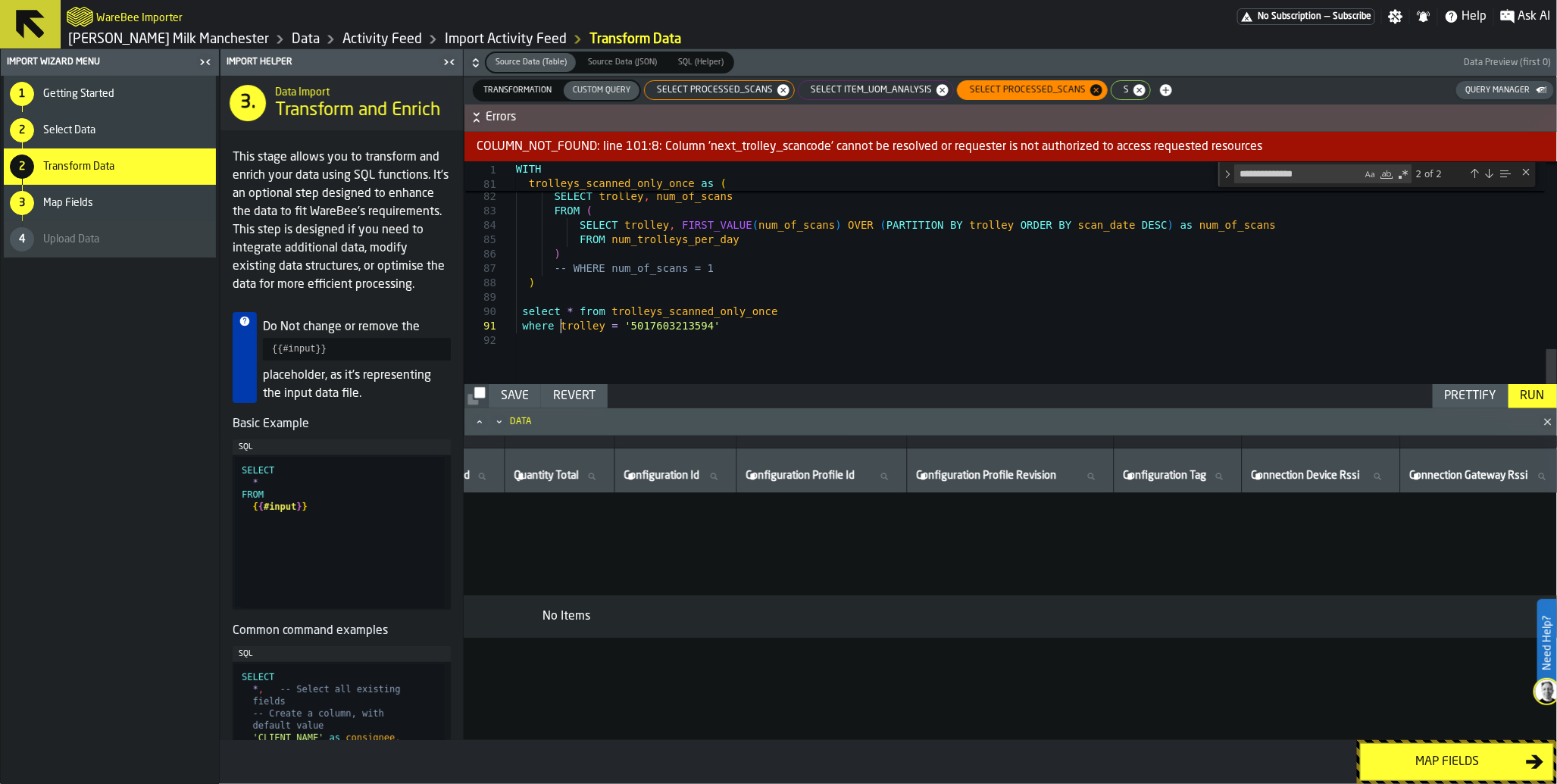
click at [1536, 402] on div "Run" at bounding box center [1533, 396] width 37 height 18
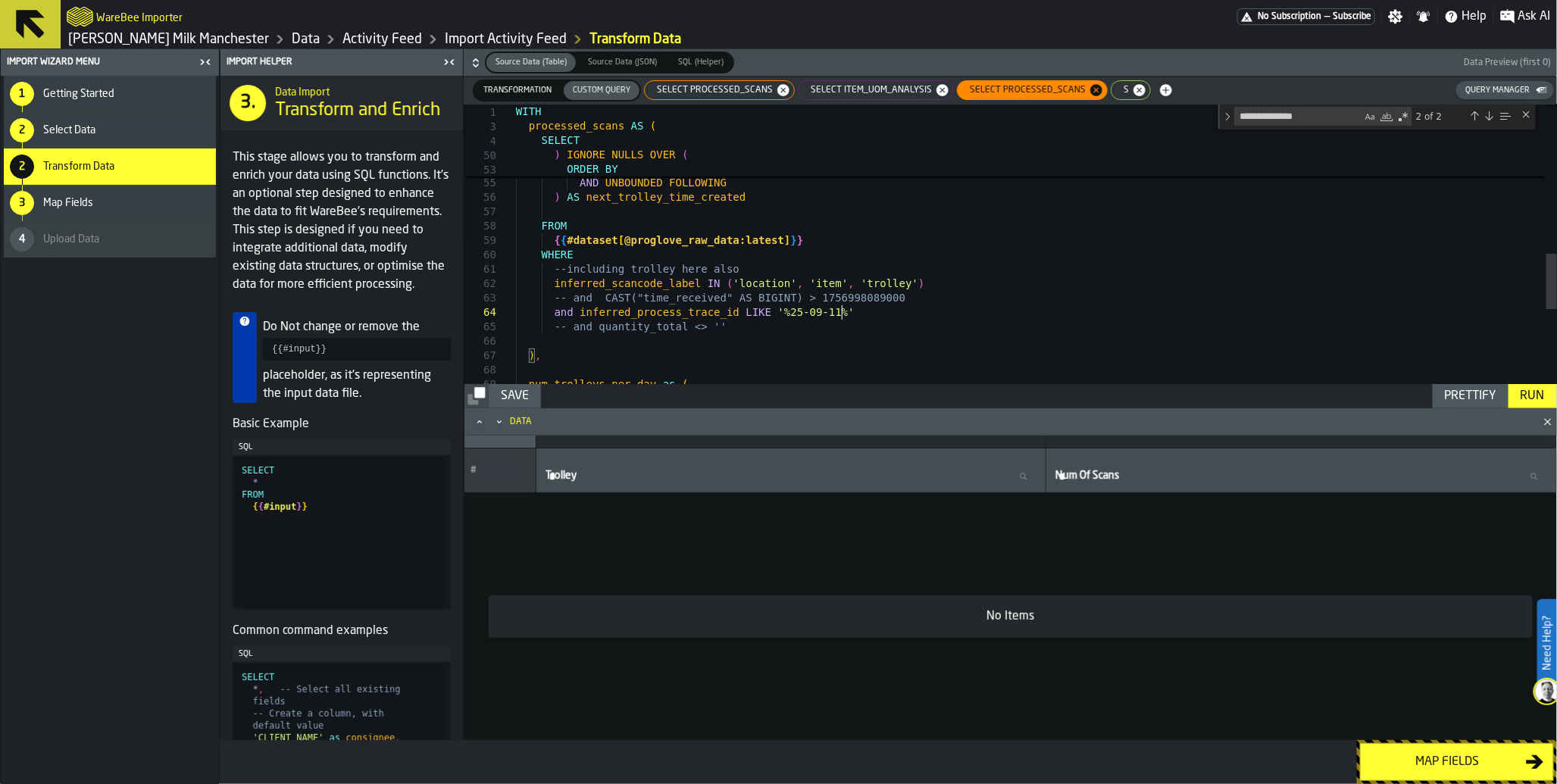
click at [843, 314] on div "num_trolleys_per_day as ( ) , -- and quantity_total <> '' and inferred_process_…" at bounding box center [1036, 60] width 1041 height 1397
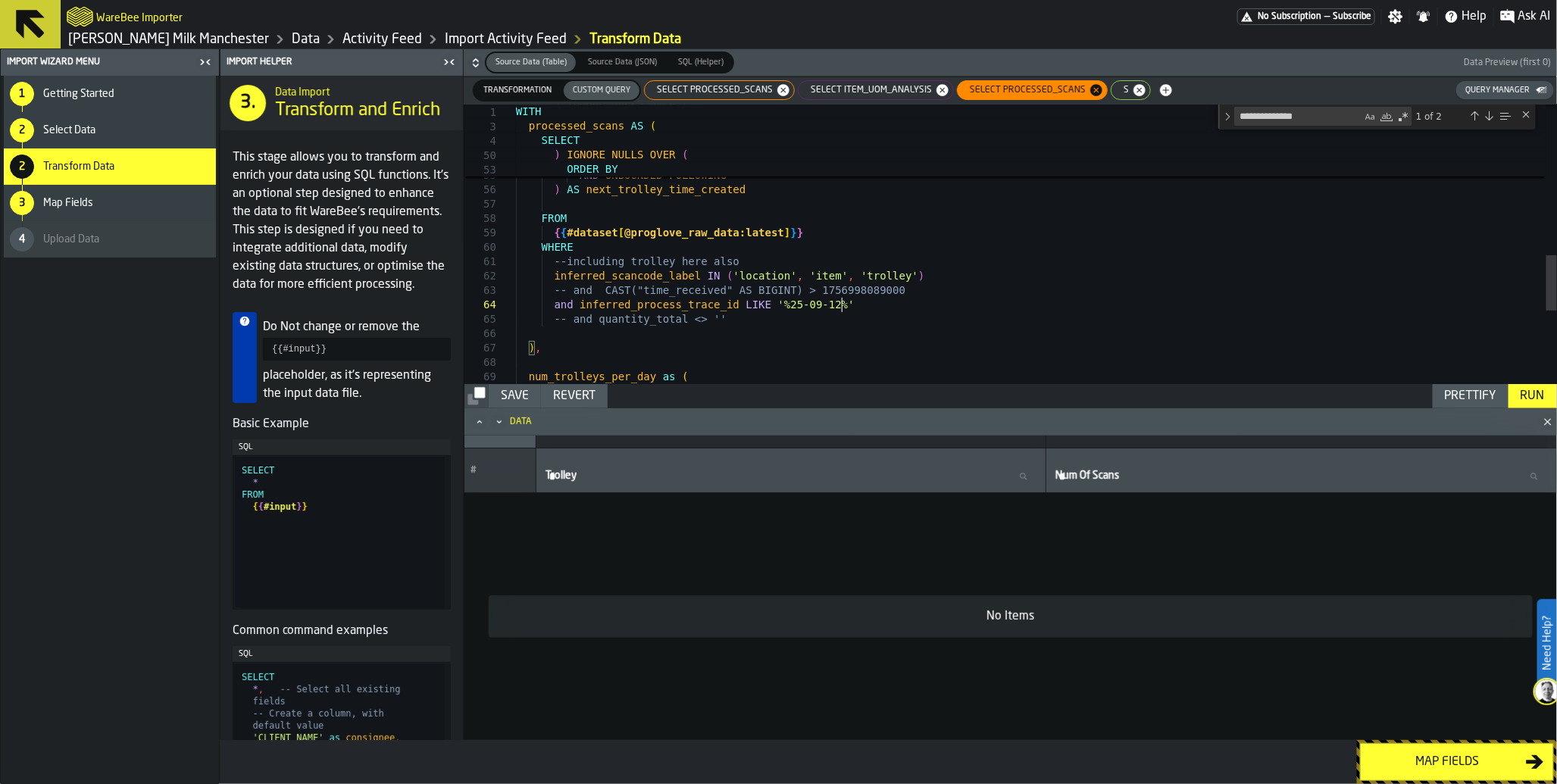
scroll to position [43, 0]
click at [1535, 396] on div "Run" at bounding box center [1533, 396] width 37 height 18
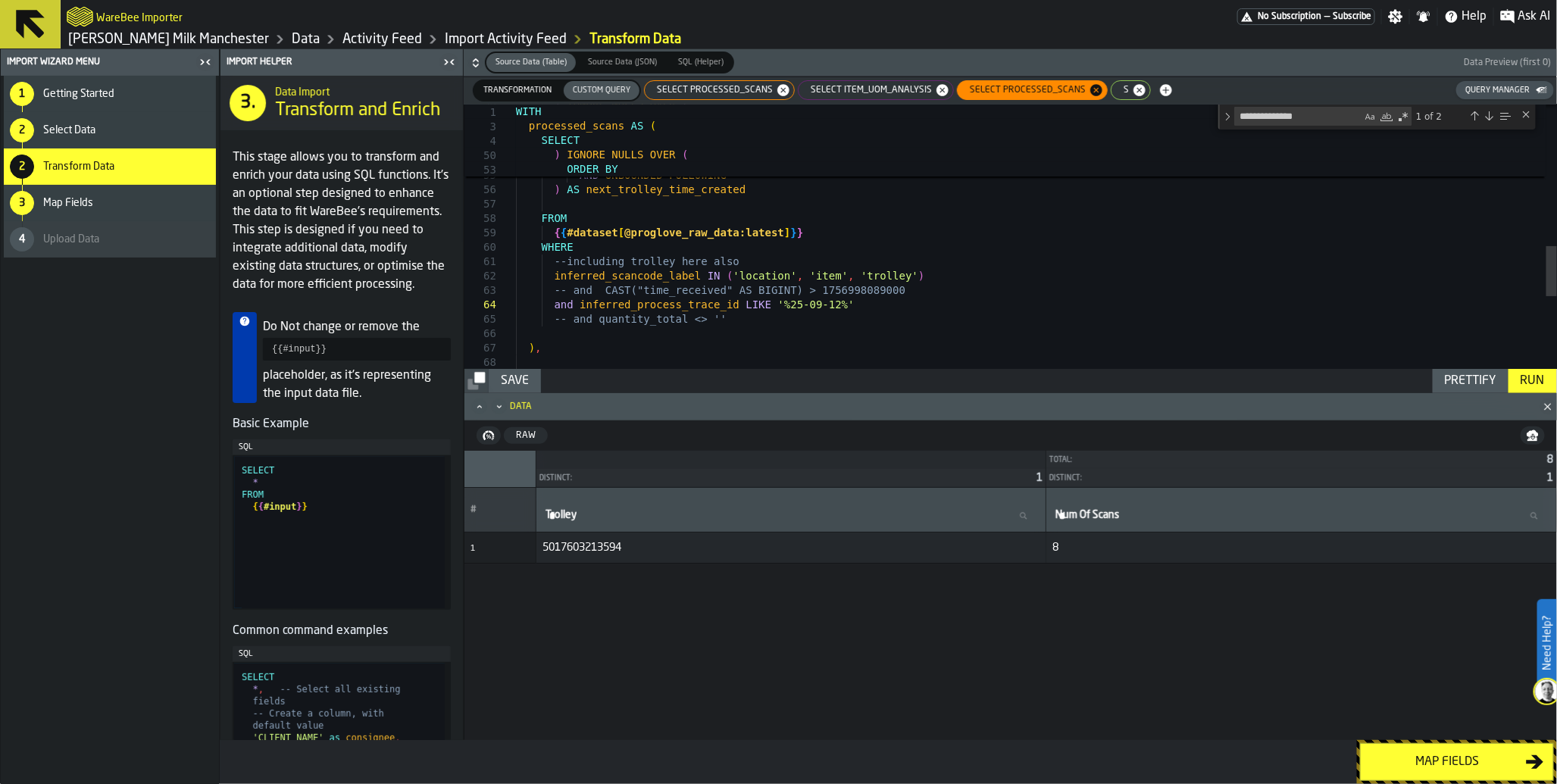
click at [865, 94] on span "SELECT item_uom_analysis" at bounding box center [868, 90] width 133 height 11
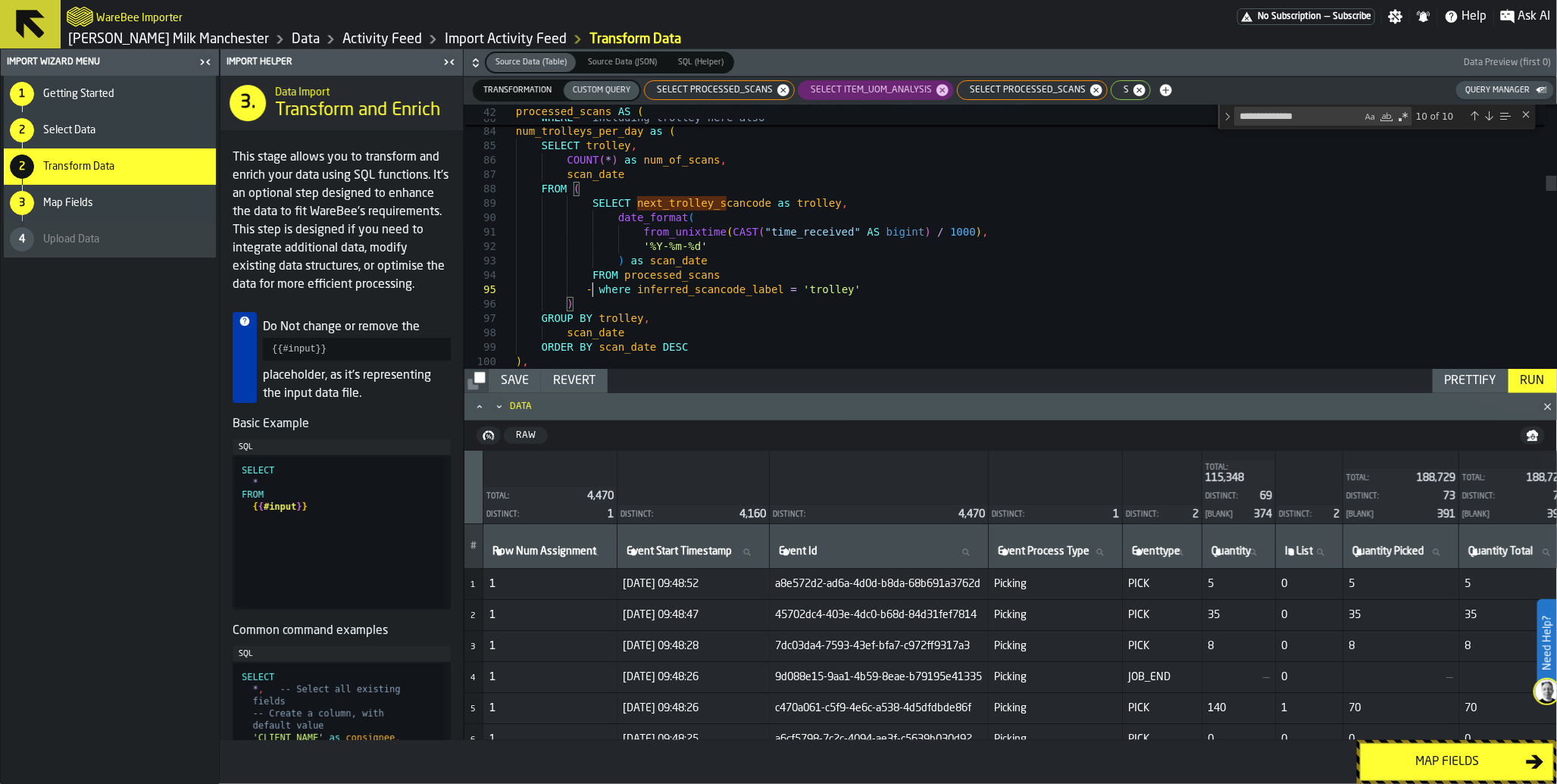
scroll to position [58, 0]
click at [1534, 379] on div "Run" at bounding box center [1533, 381] width 37 height 18
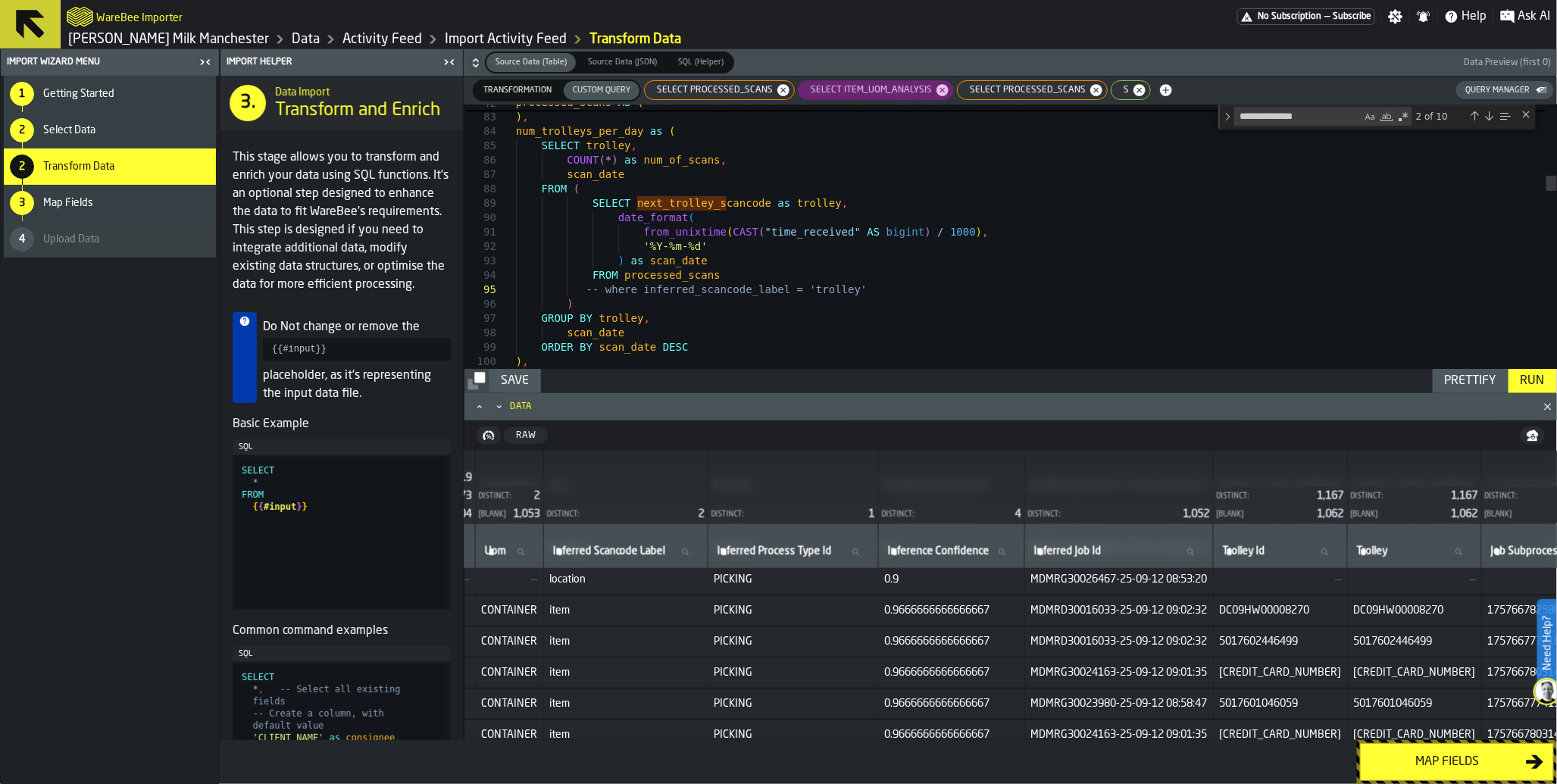
scroll to position [998, 1118]
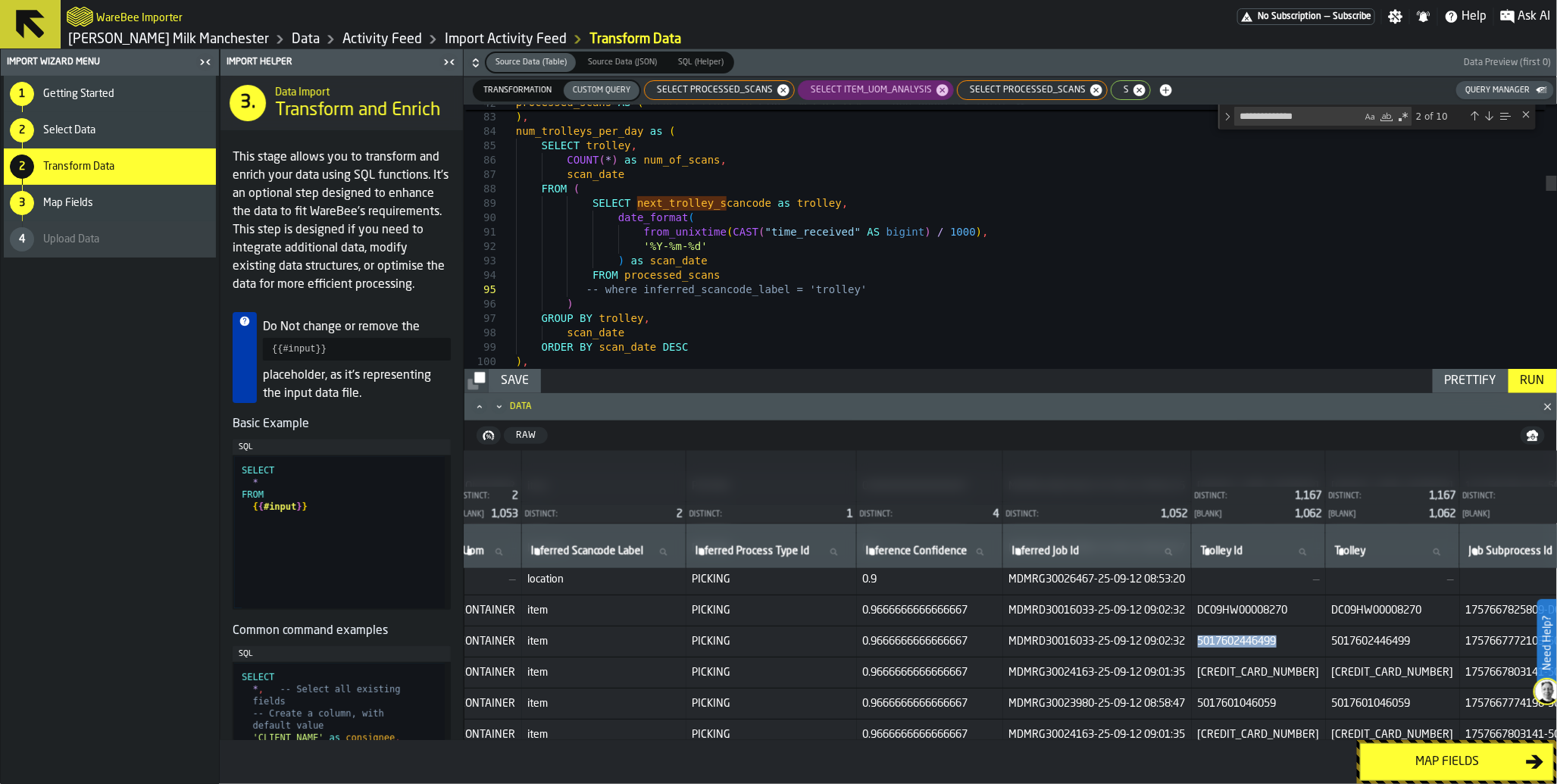
drag, startPoint x: 1280, startPoint y: 638, endPoint x: 1362, endPoint y: 639, distance: 82.0
click at [1320, 639] on span "5017602446499" at bounding box center [1258, 642] width 122 height 12
copy span "5017602446499"
click at [1009, 96] on div "SELECT processed_scans" at bounding box center [1031, 91] width 150 height 20
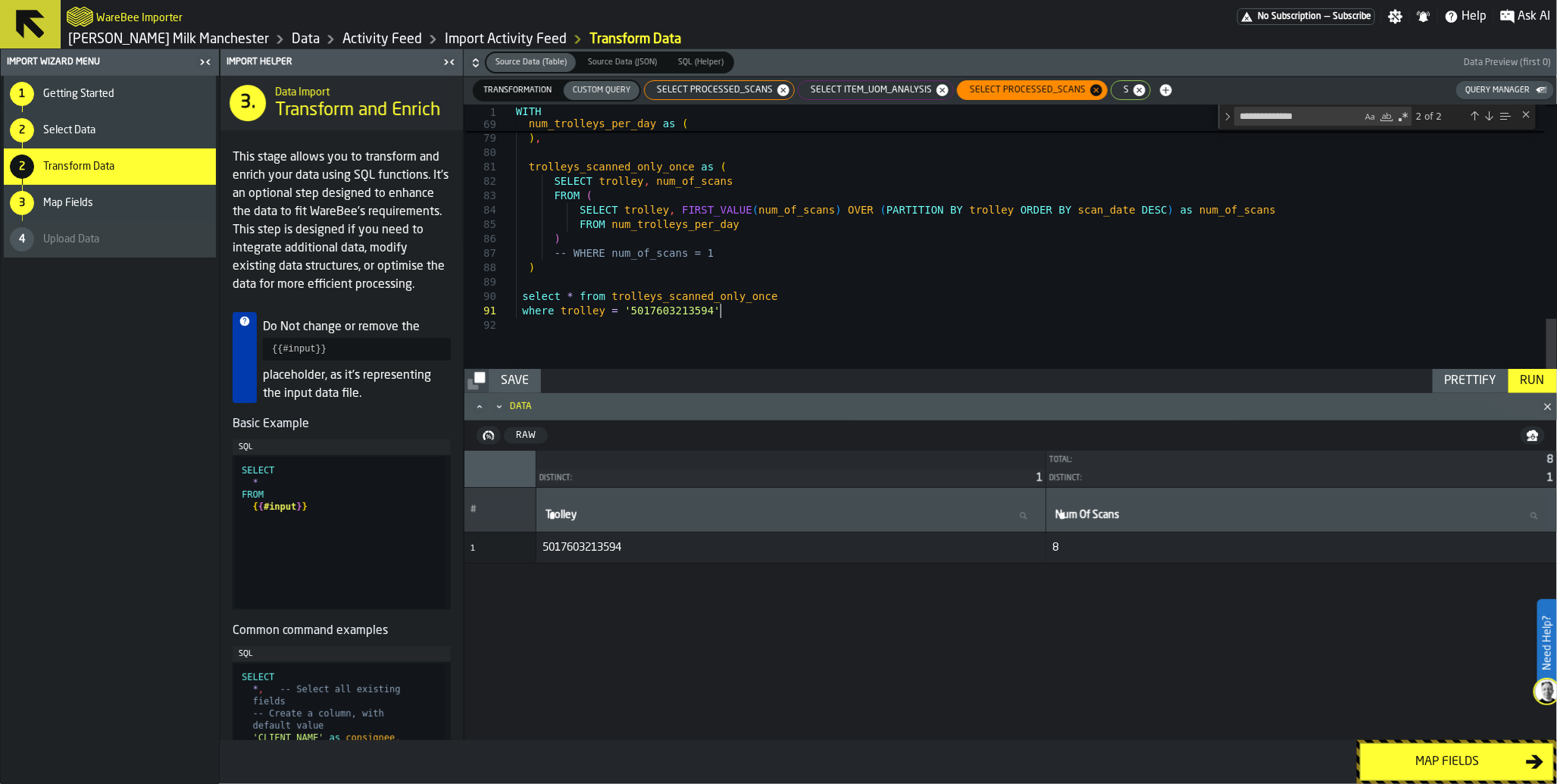
scroll to position [27, 0]
click at [1528, 385] on div "Run" at bounding box center [1533, 381] width 37 height 18
click at [715, 88] on span "SELECT processed_scans" at bounding box center [712, 90] width 128 height 11
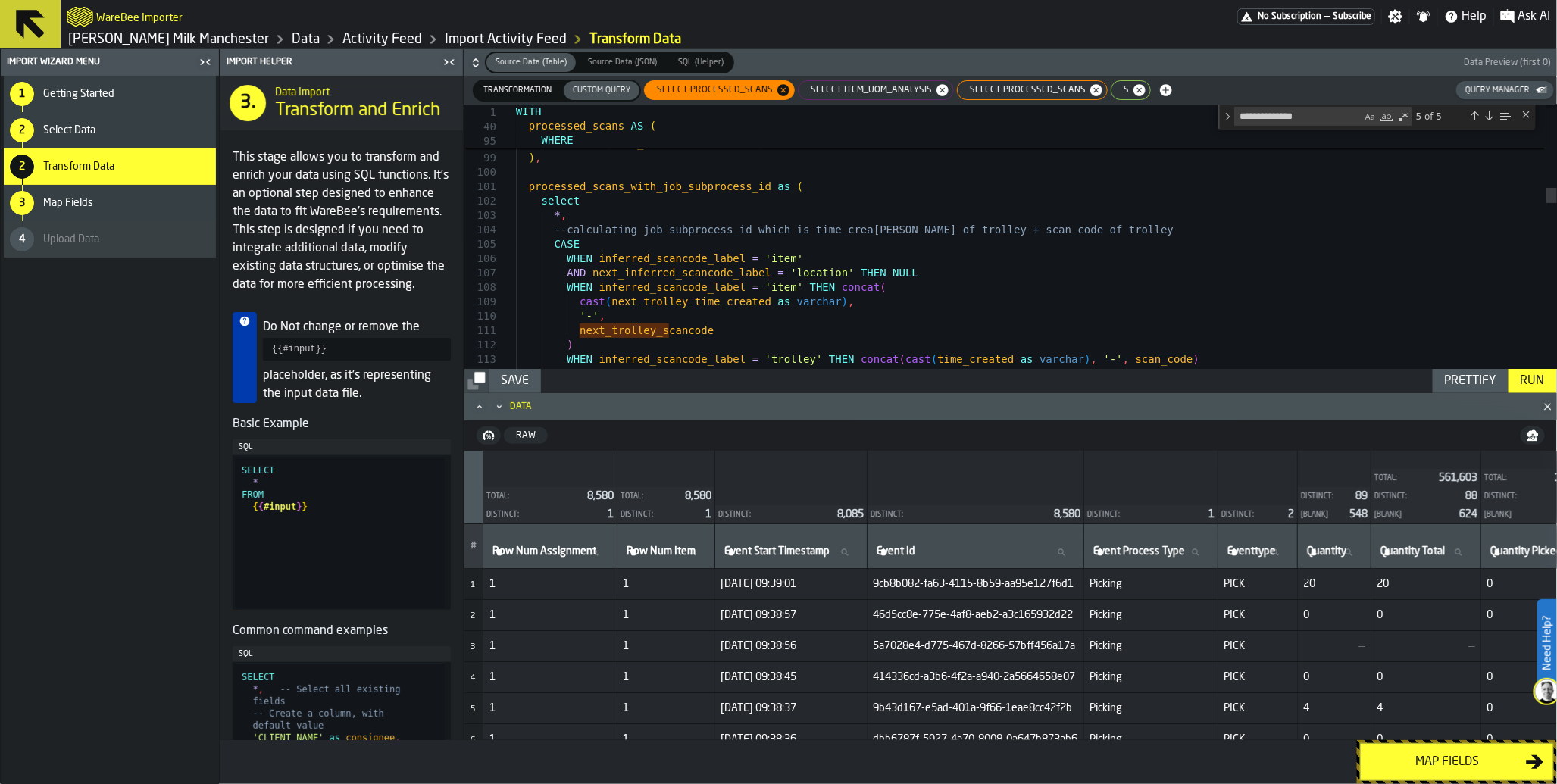
click at [865, 90] on span "SELECT item_uom_analysis" at bounding box center [868, 90] width 133 height 11
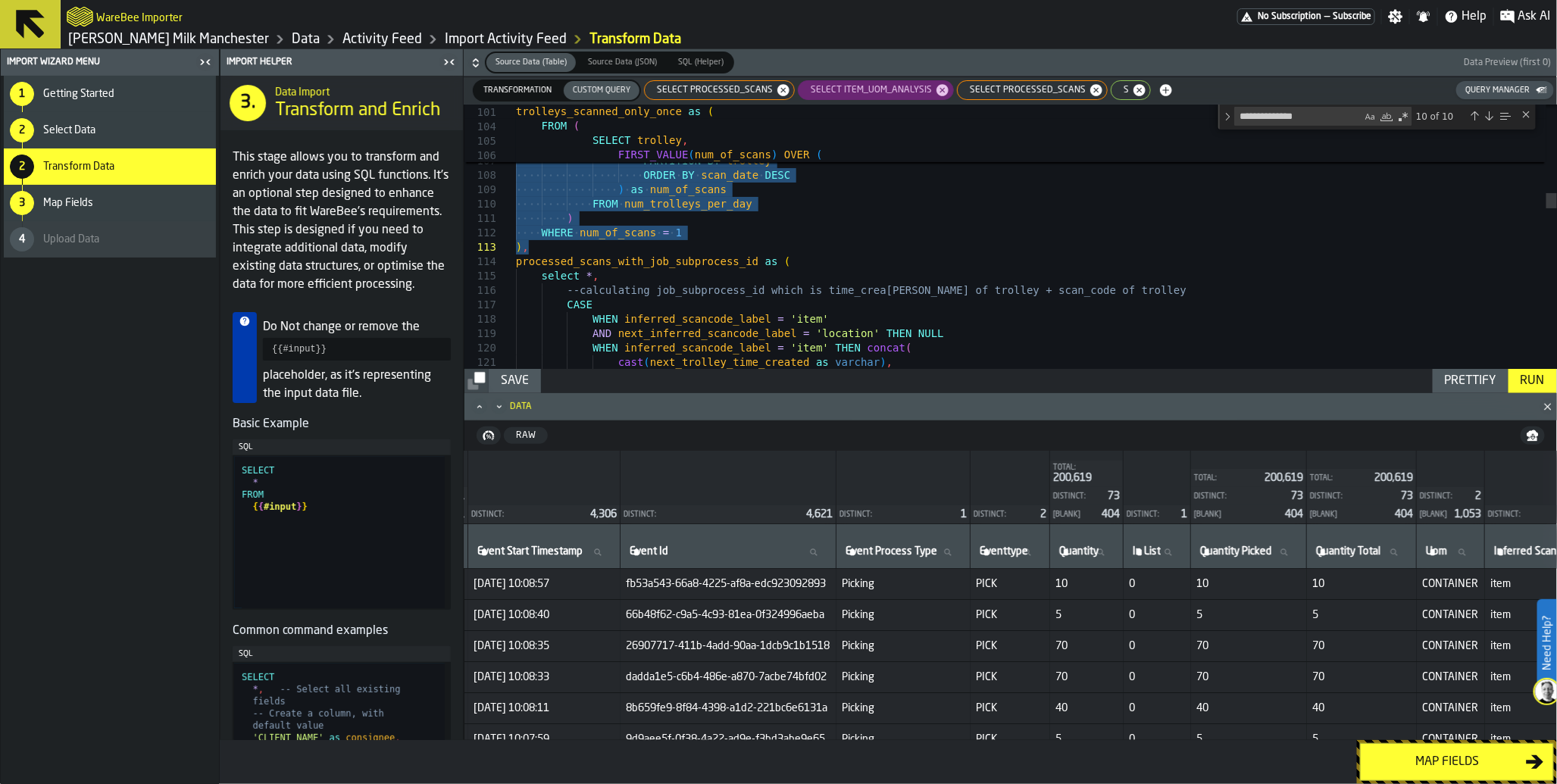
drag, startPoint x: 519, startPoint y: 296, endPoint x: 710, endPoint y: 243, distance: 198.2
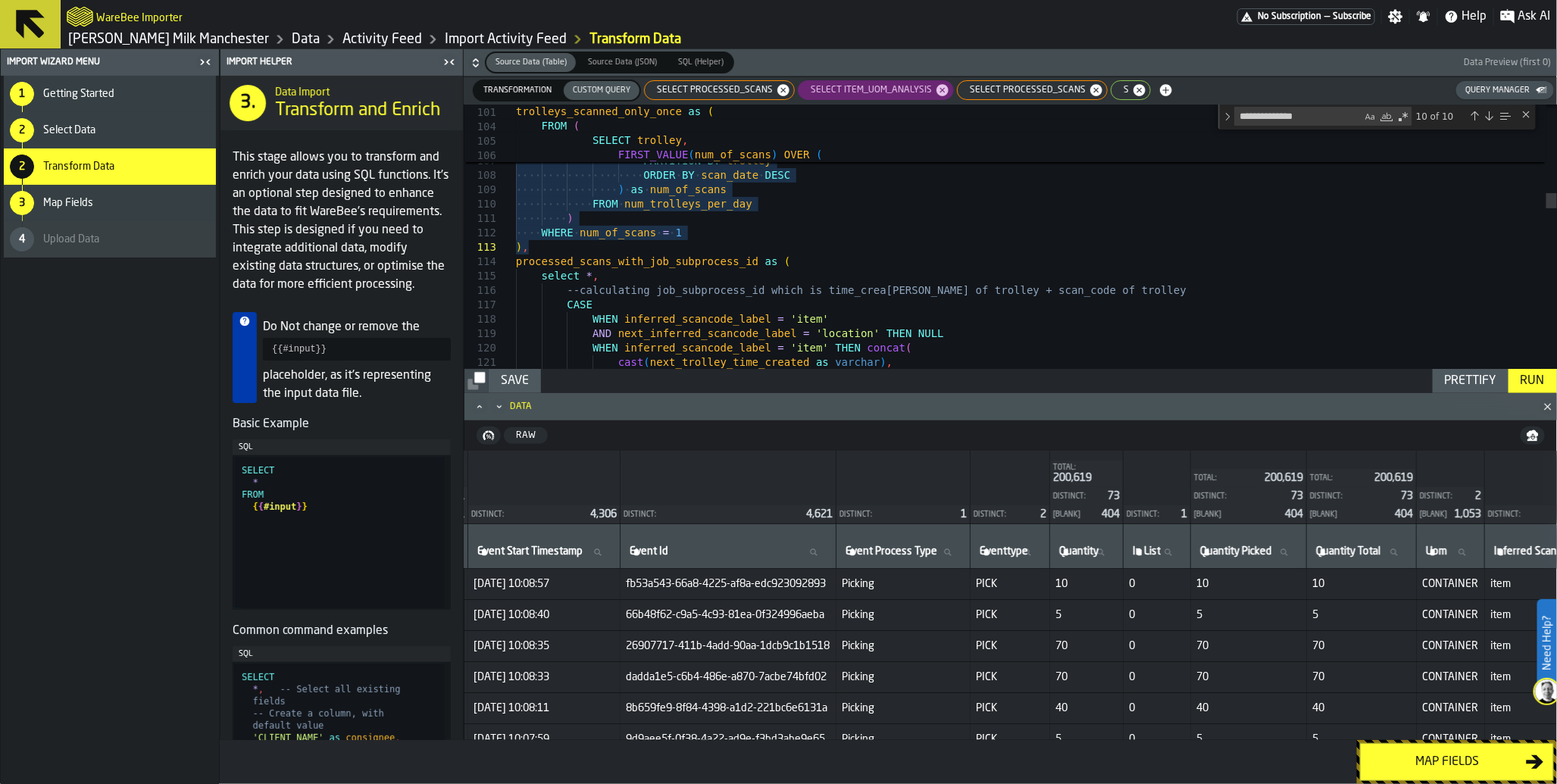
click at [994, 87] on span "SELECT processed_scans" at bounding box center [1024, 90] width 128 height 11
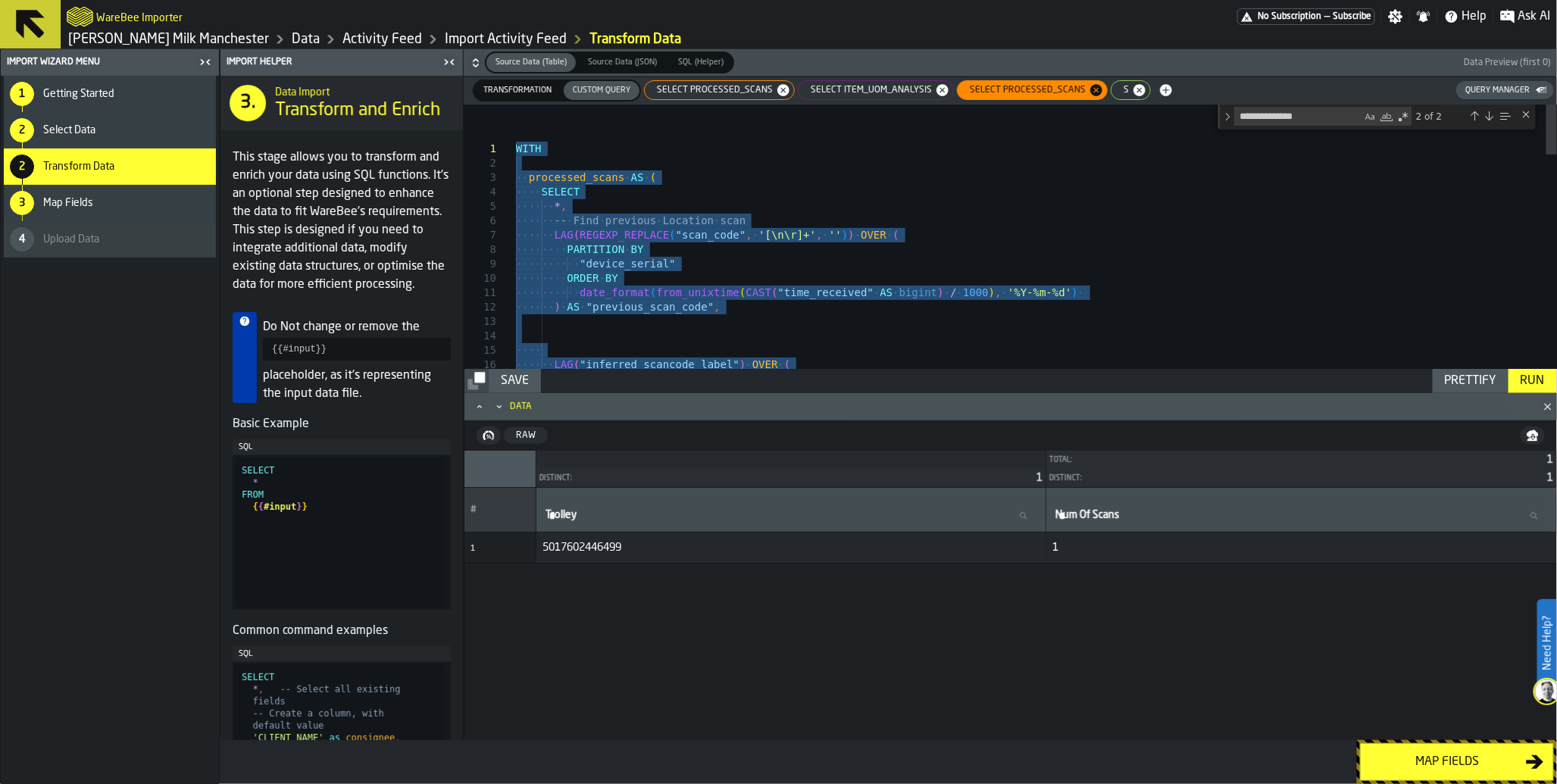
drag, startPoint x: 589, startPoint y: 275, endPoint x: 429, endPoint y: 33, distance: 290.1
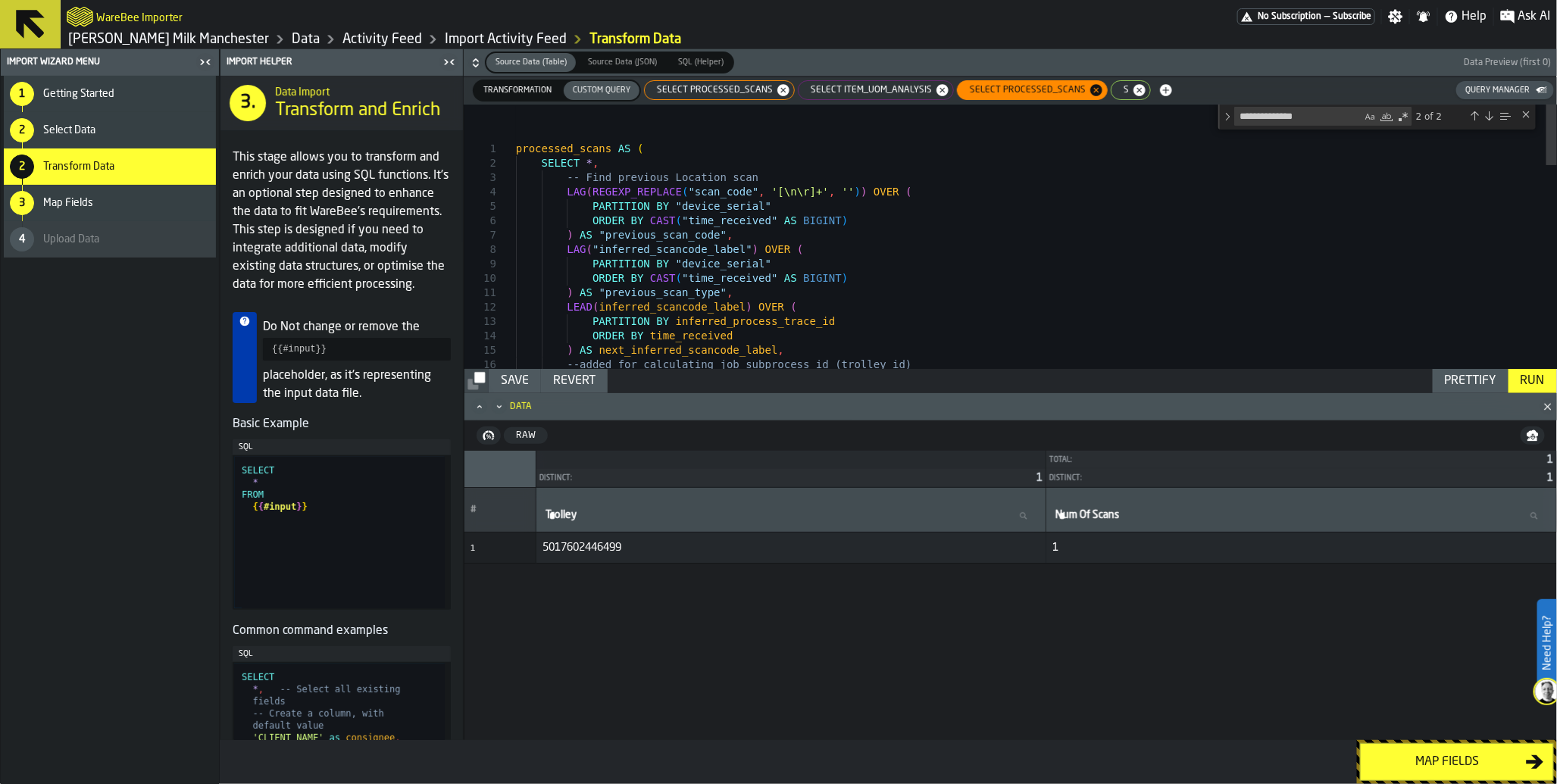
click at [631, 138] on div "LAG ( "inferred_scancode_label" ) OVER ( PARTITION BY "device_serial" ORDER BY …" at bounding box center [1036, 681] width 1041 height 1153
click at [528, 147] on div "LAG ( "inferred_scancode_label" ) OVER ( PARTITION BY "device_serial" ORDER BY …" at bounding box center [1036, 681] width 1041 height 1153
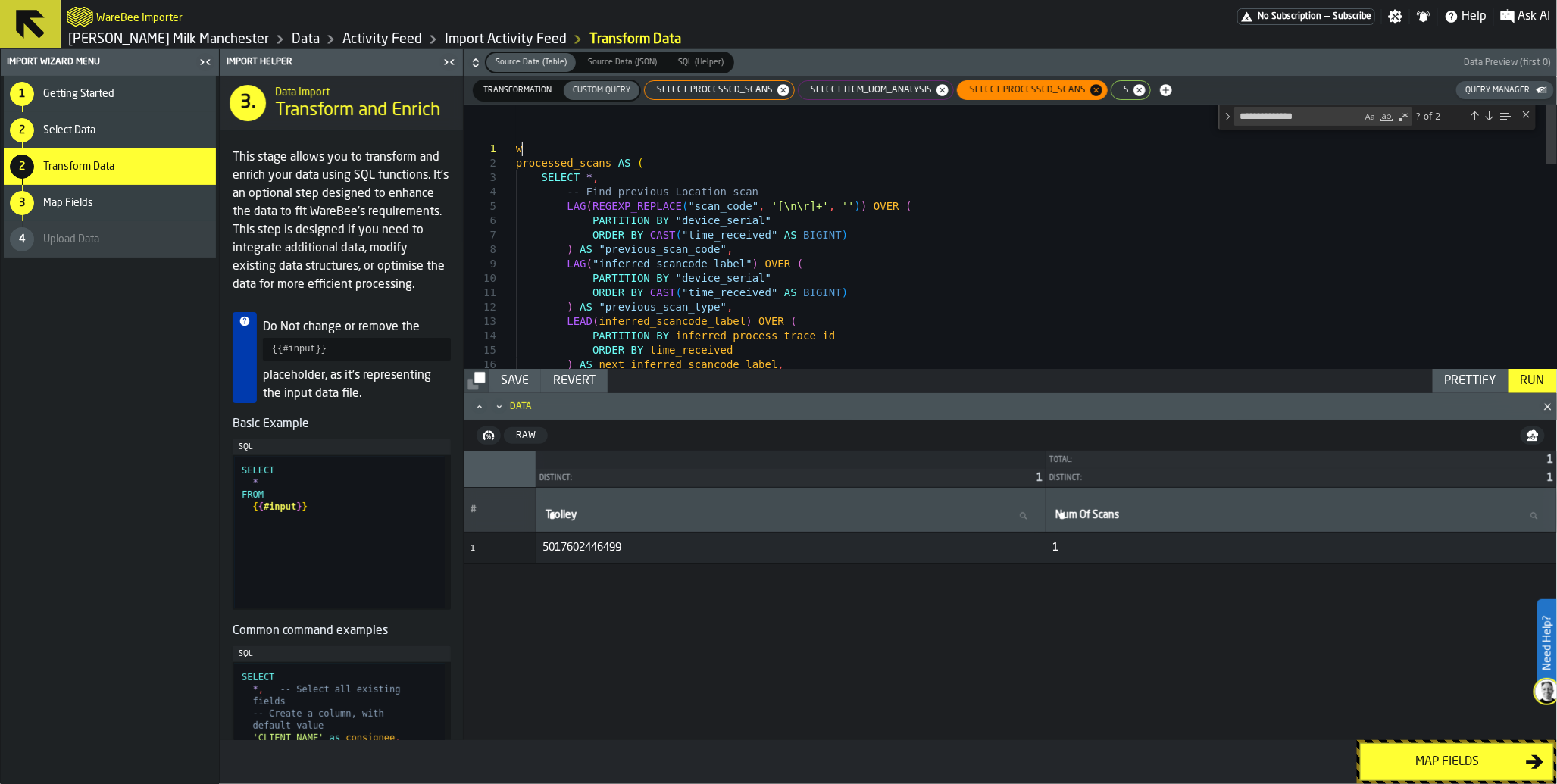
scroll to position [13, 0]
click at [1525, 382] on div "Run" at bounding box center [1533, 381] width 37 height 18
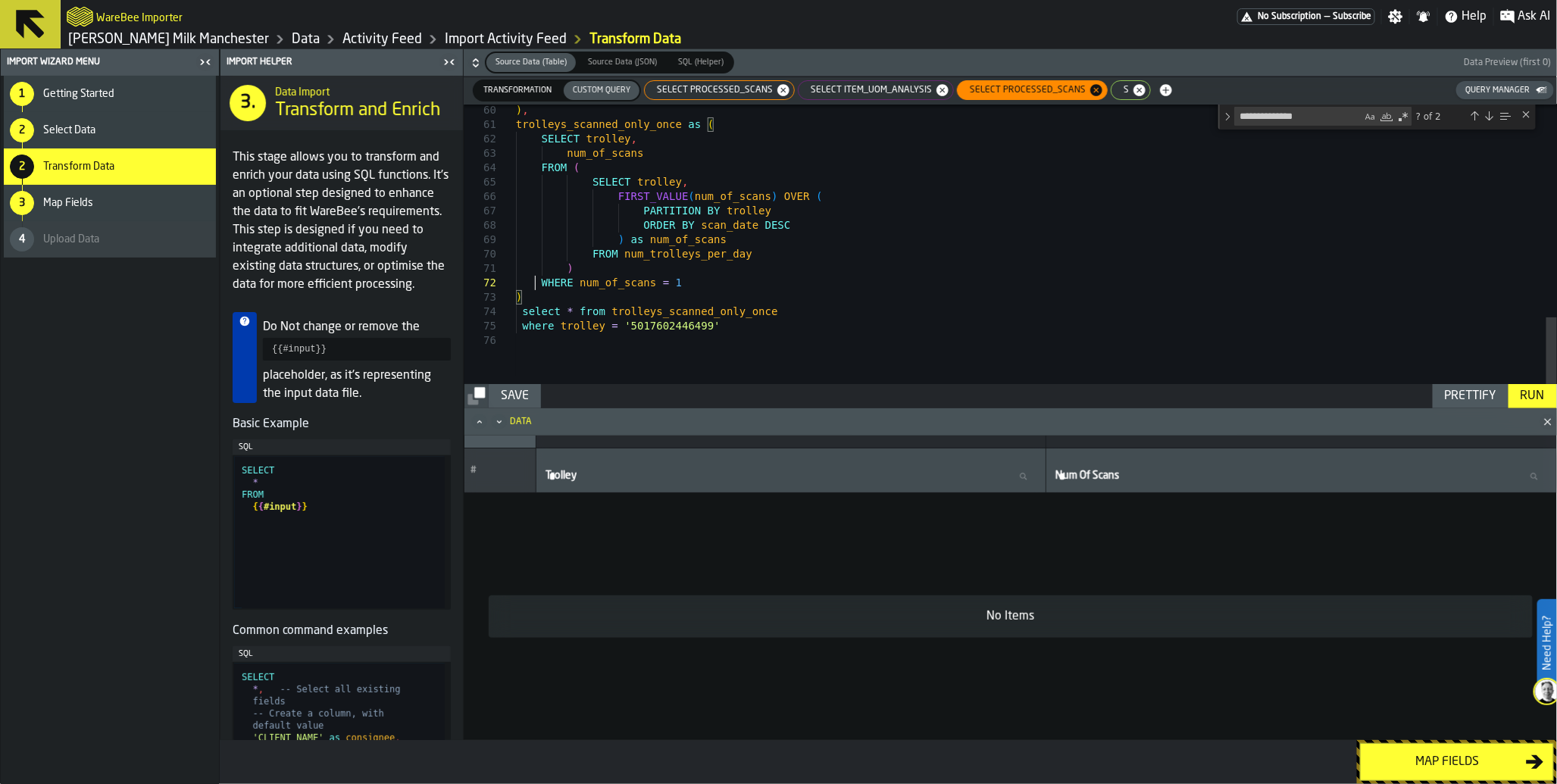
click at [1535, 399] on div "Run" at bounding box center [1533, 396] width 37 height 18
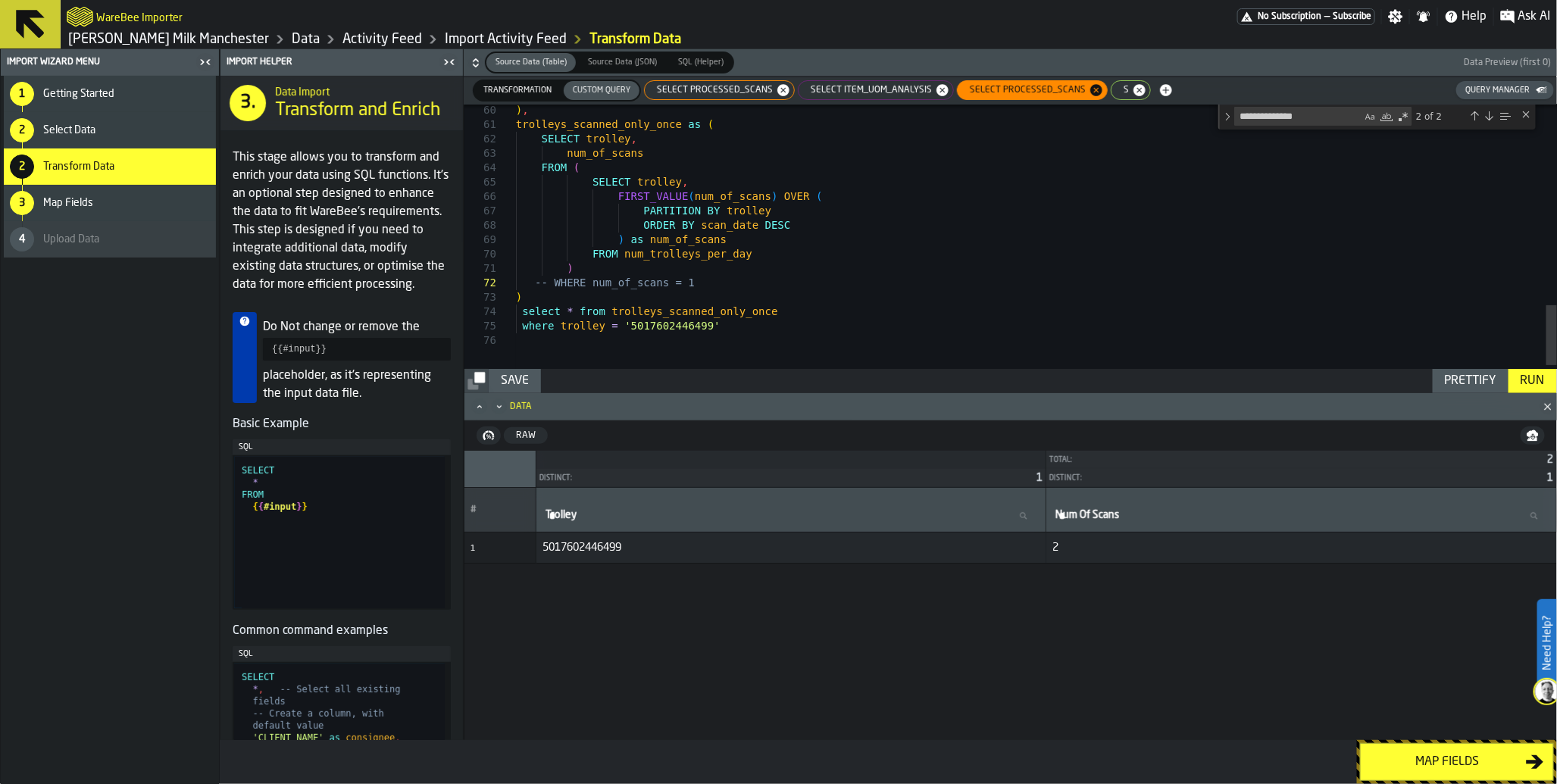
click at [830, 97] on div "SELECT item_uom_analysis" at bounding box center [876, 91] width 156 height 20
type textarea "**********"
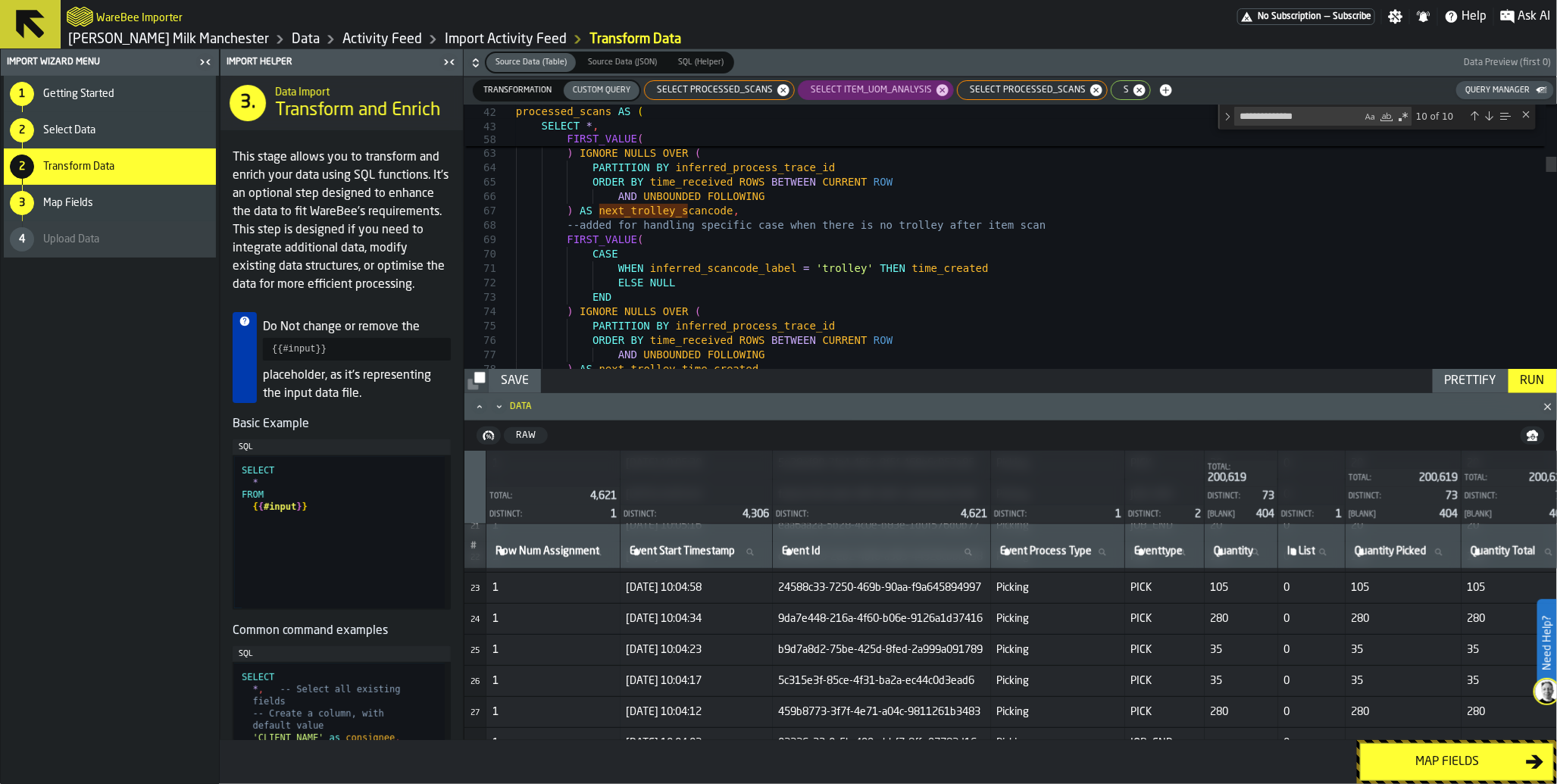
scroll to position [698, 0]
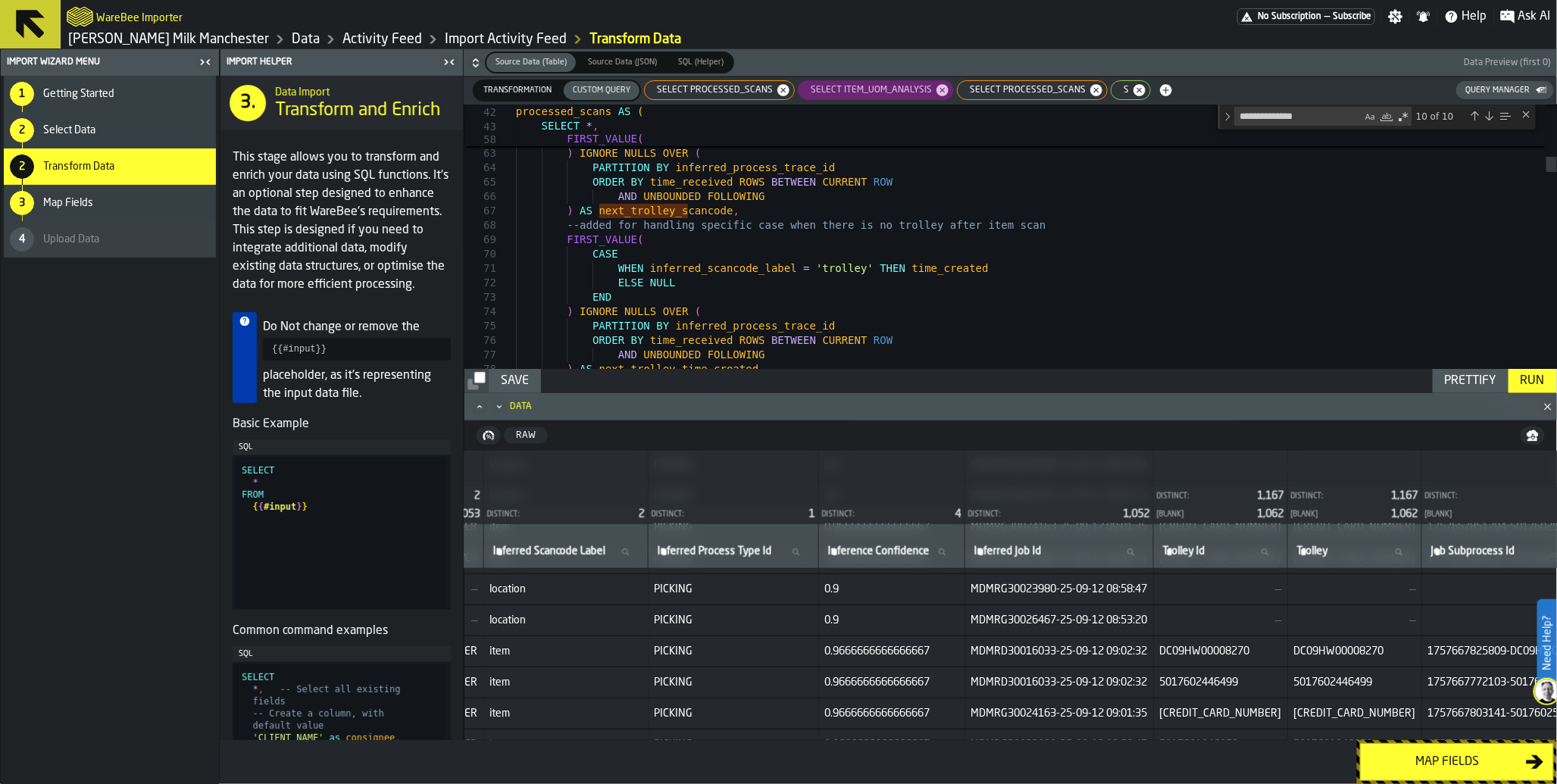
scroll to position [957, 1167]
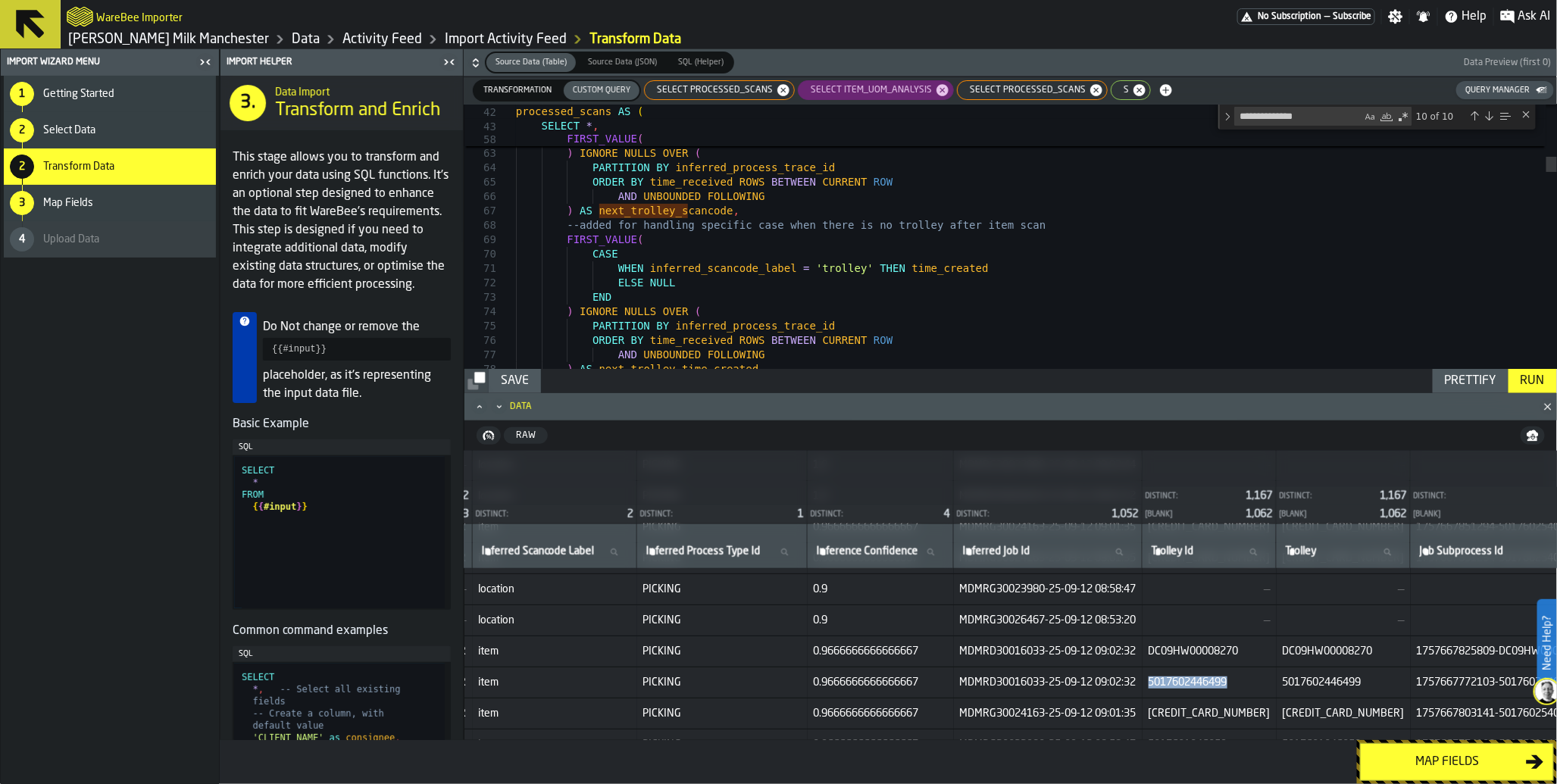
drag, startPoint x: 1231, startPoint y: 682, endPoint x: 1314, endPoint y: 680, distance: 83.0
click at [1271, 680] on span "5017602446499" at bounding box center [1210, 683] width 122 height 12
copy span "5017602446499"
click at [1115, 93] on span "s" at bounding box center [1124, 90] width 18 height 11
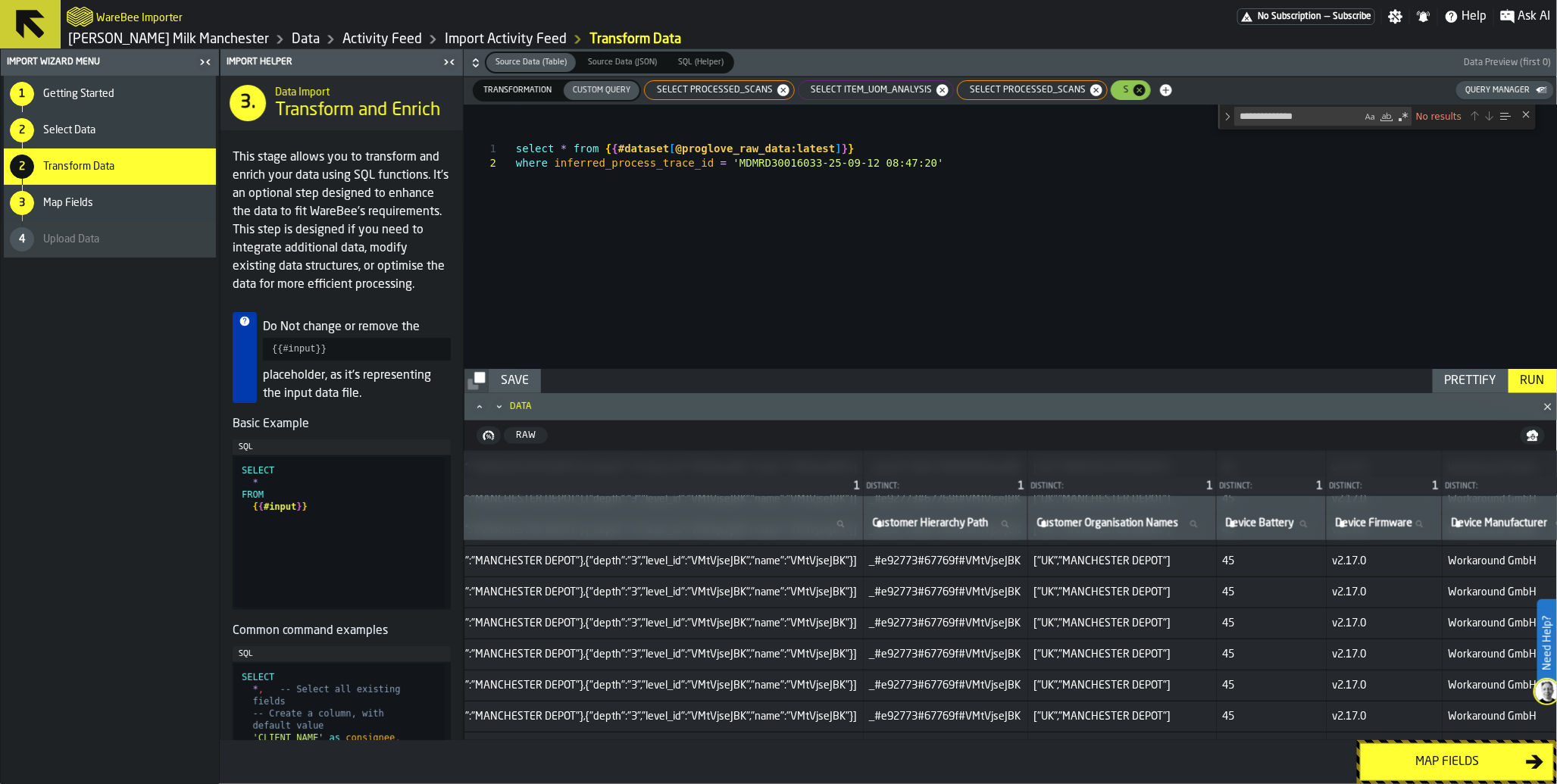
click at [1013, 94] on span "SELECT processed_scans" at bounding box center [1024, 90] width 128 height 11
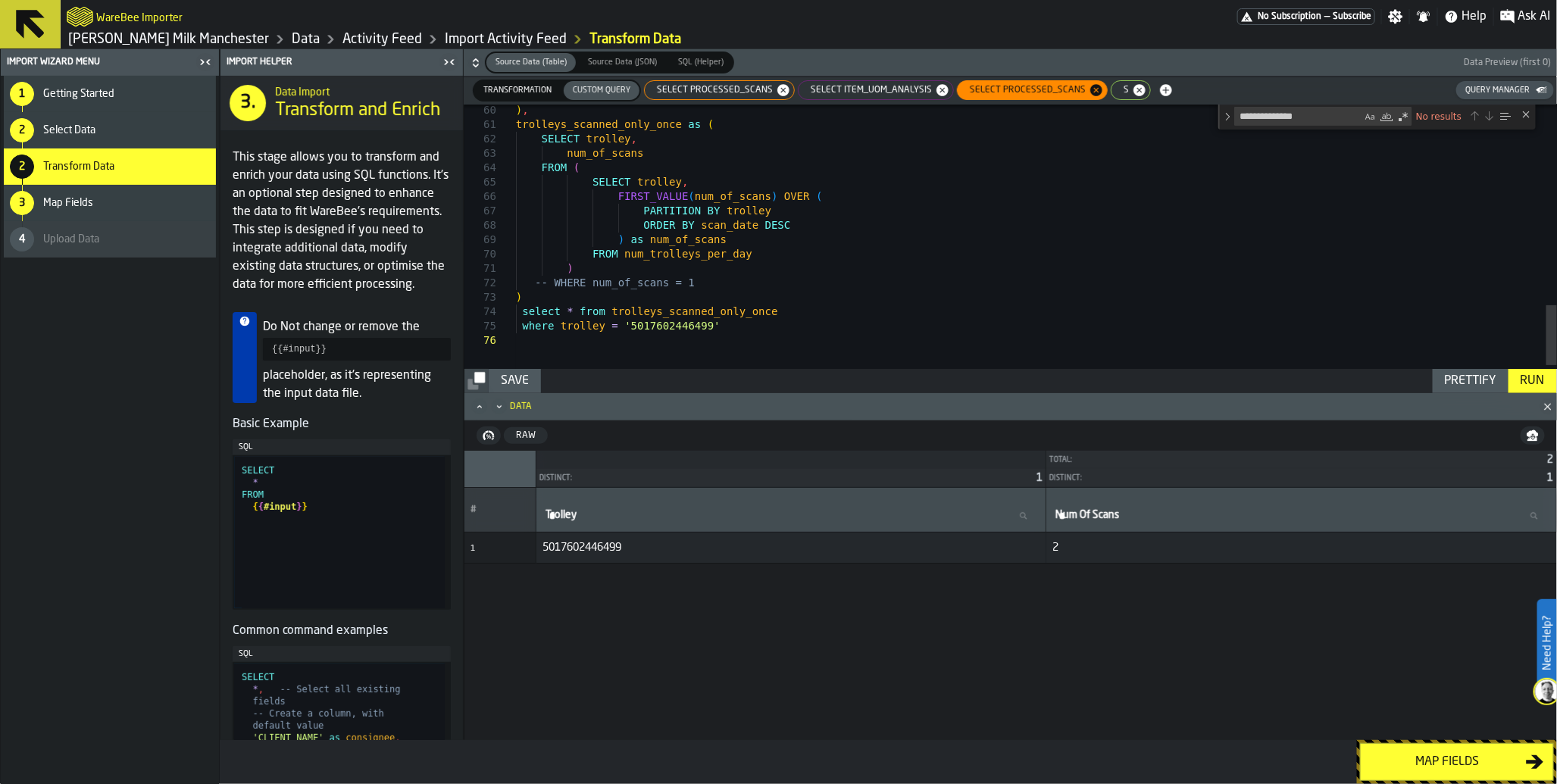
scroll to position [0, 0]
click at [842, 88] on span "SELECT item_uom_analysis" at bounding box center [868, 90] width 133 height 11
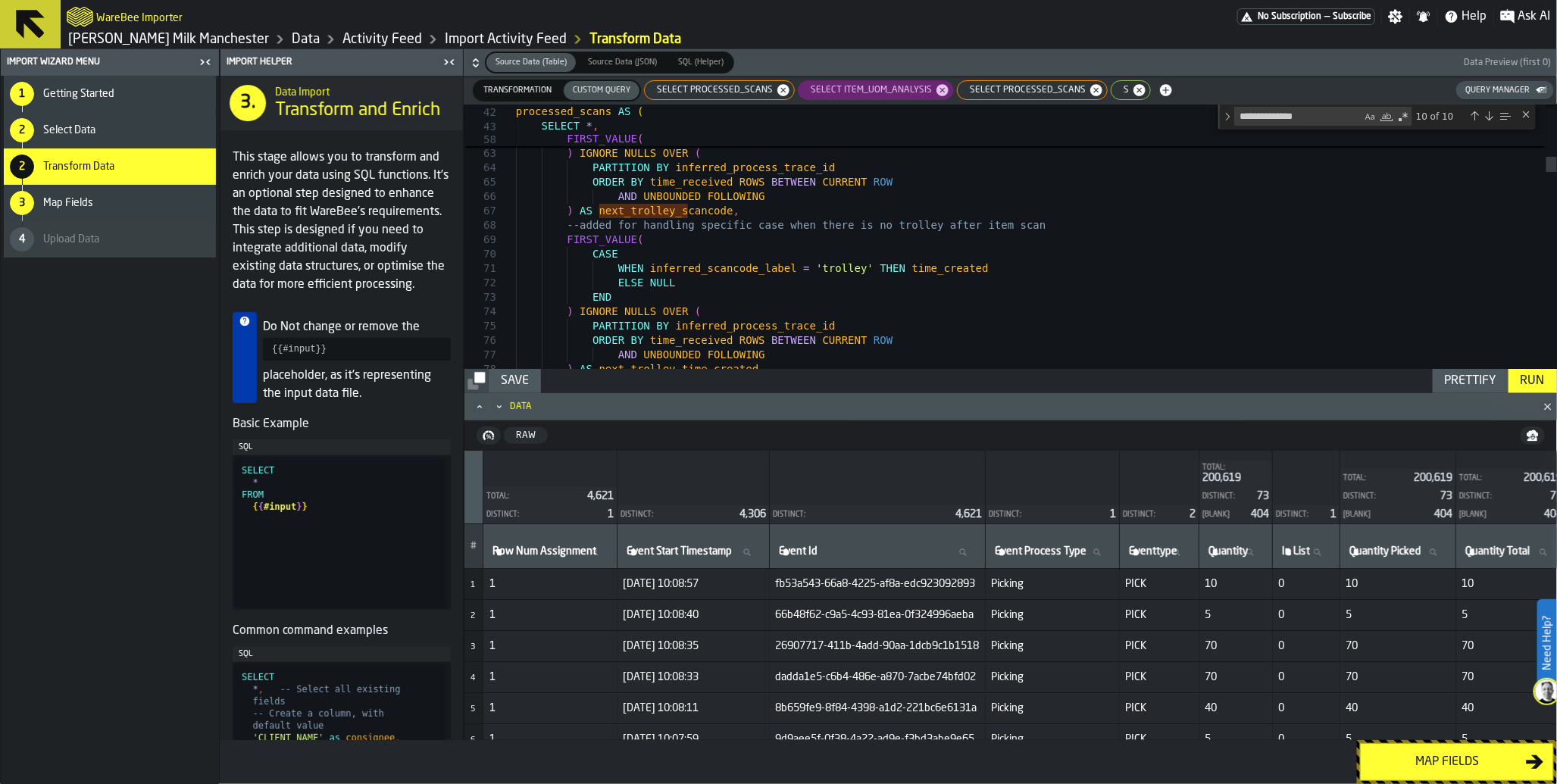
click at [1004, 94] on span "SELECT processed_scans" at bounding box center [1024, 90] width 128 height 11
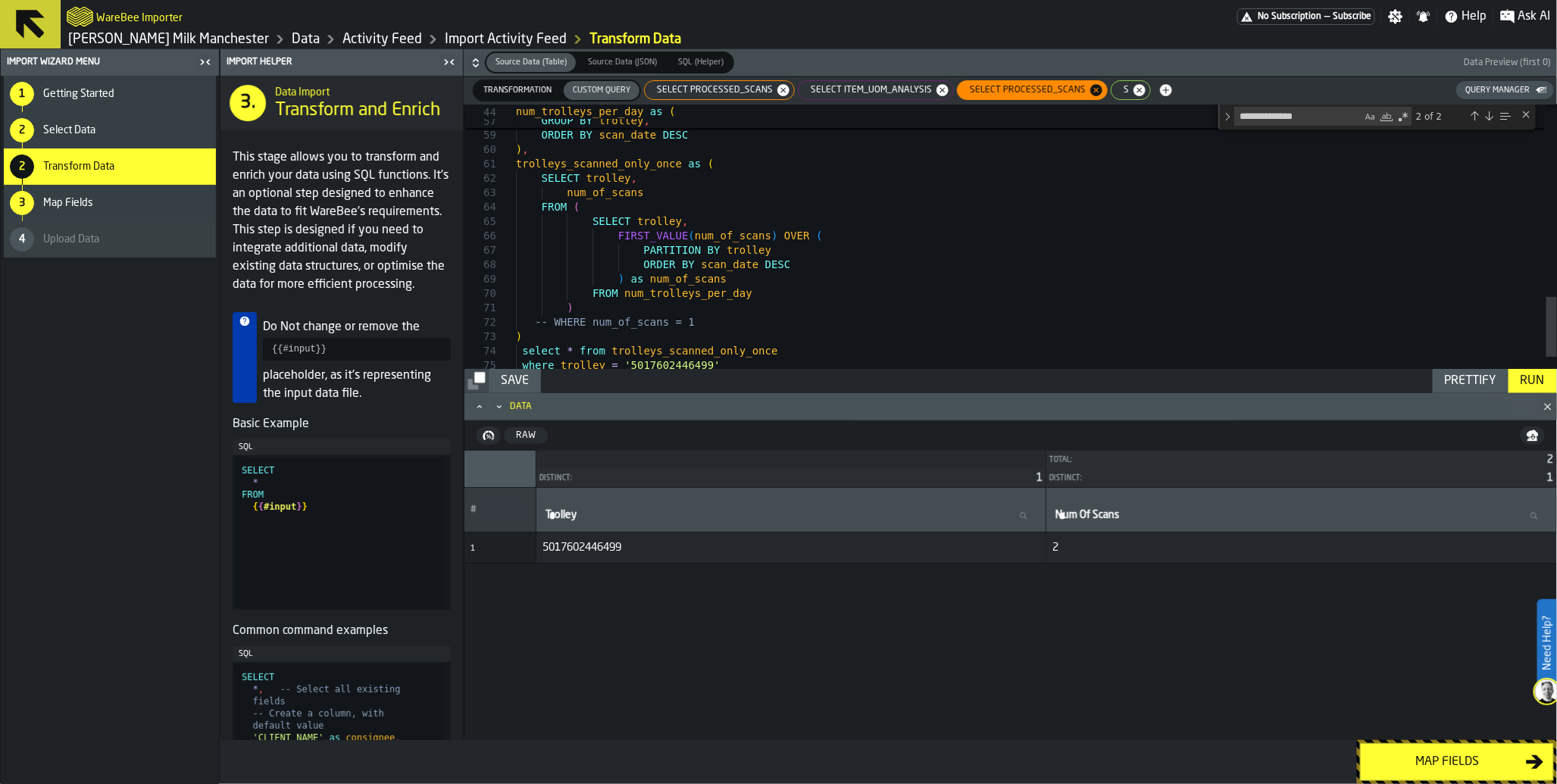
click at [869, 93] on span "SELECT item_uom_analysis" at bounding box center [868, 90] width 133 height 11
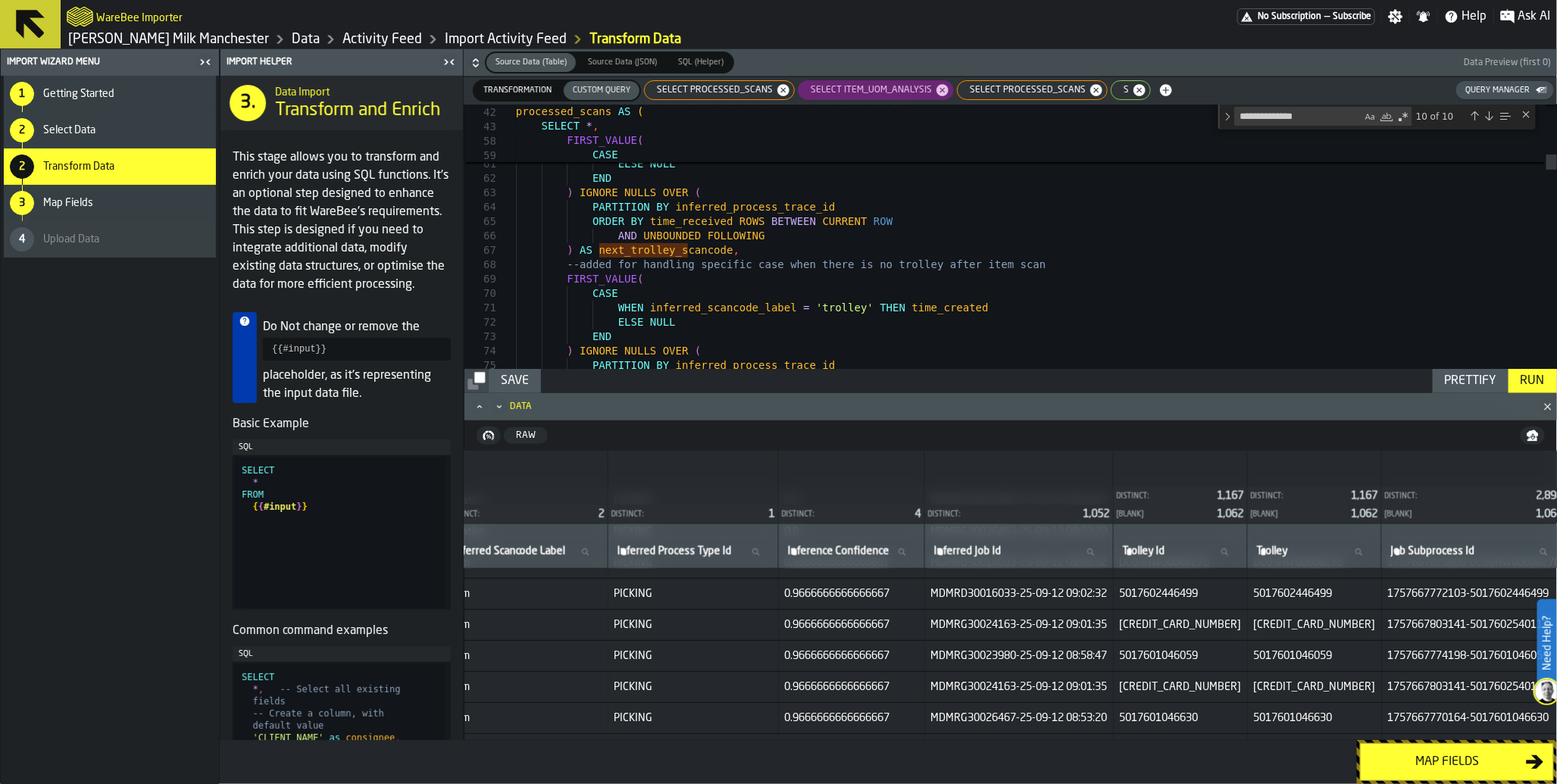
scroll to position [1041, 1196]
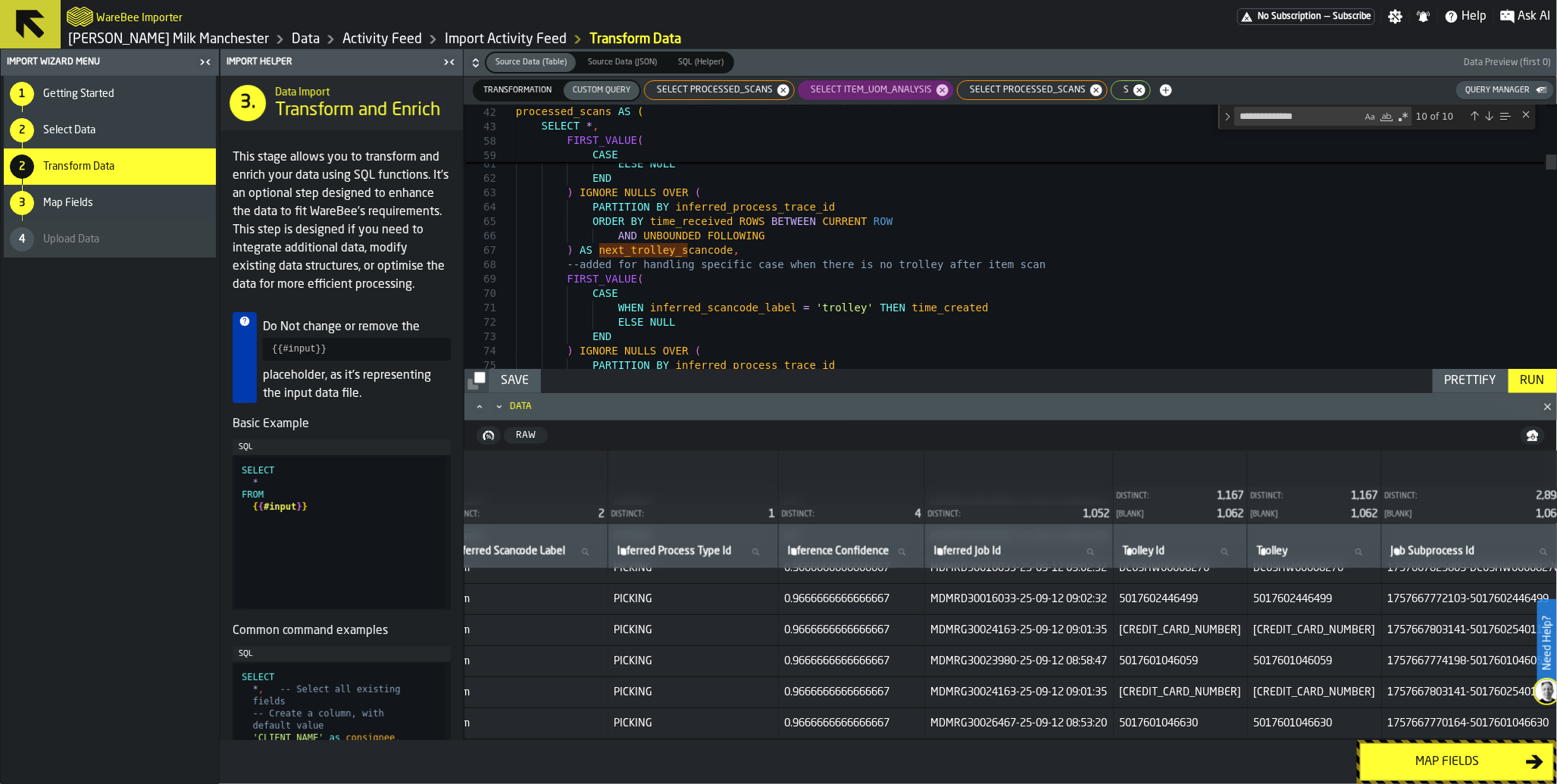
click at [1036, 92] on span "SELECT processed_scans" at bounding box center [1024, 90] width 128 height 11
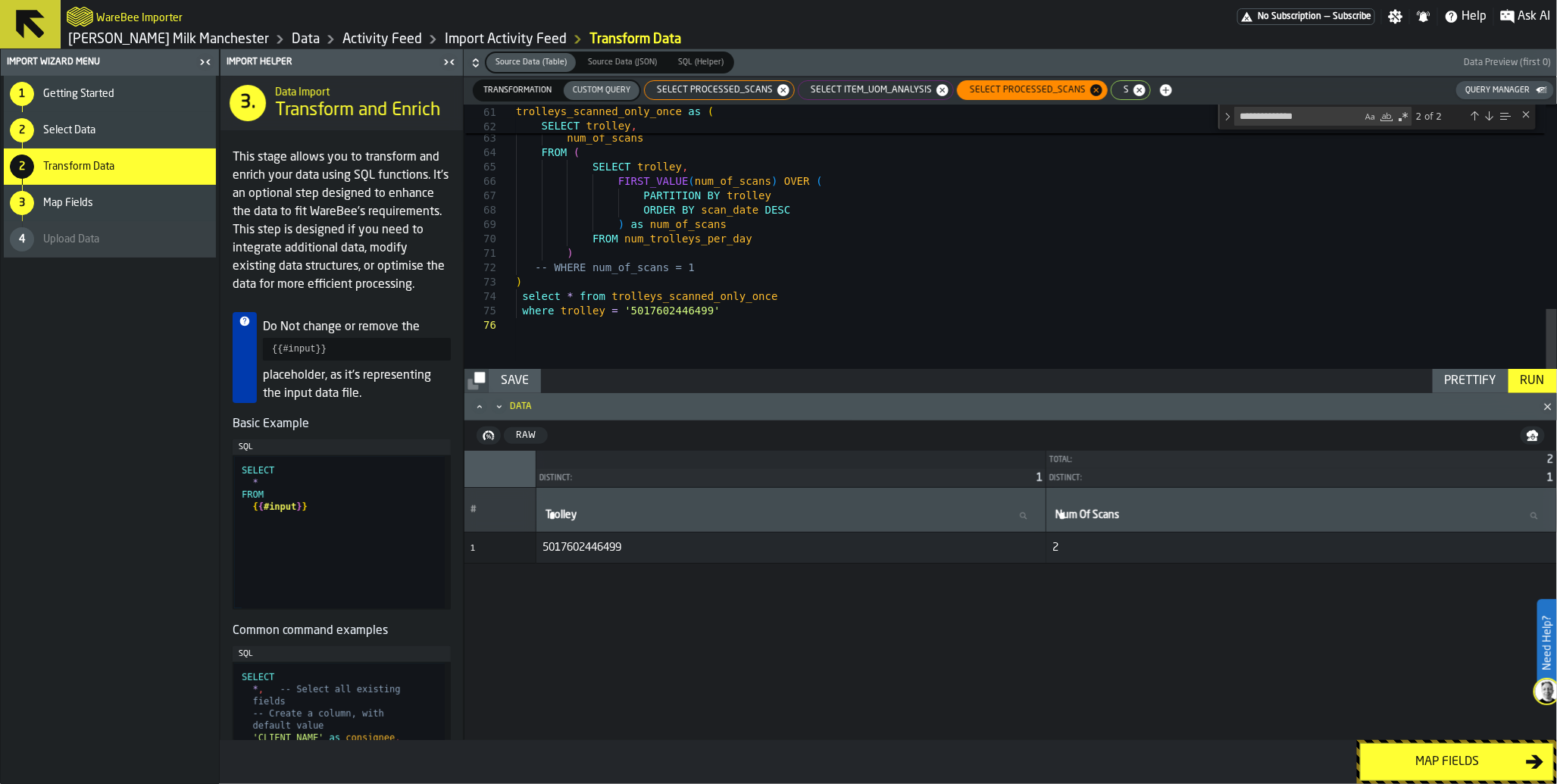
scroll to position [15, 0]
drag, startPoint x: 741, startPoint y: 314, endPoint x: 494, endPoint y: 299, distance: 247.5
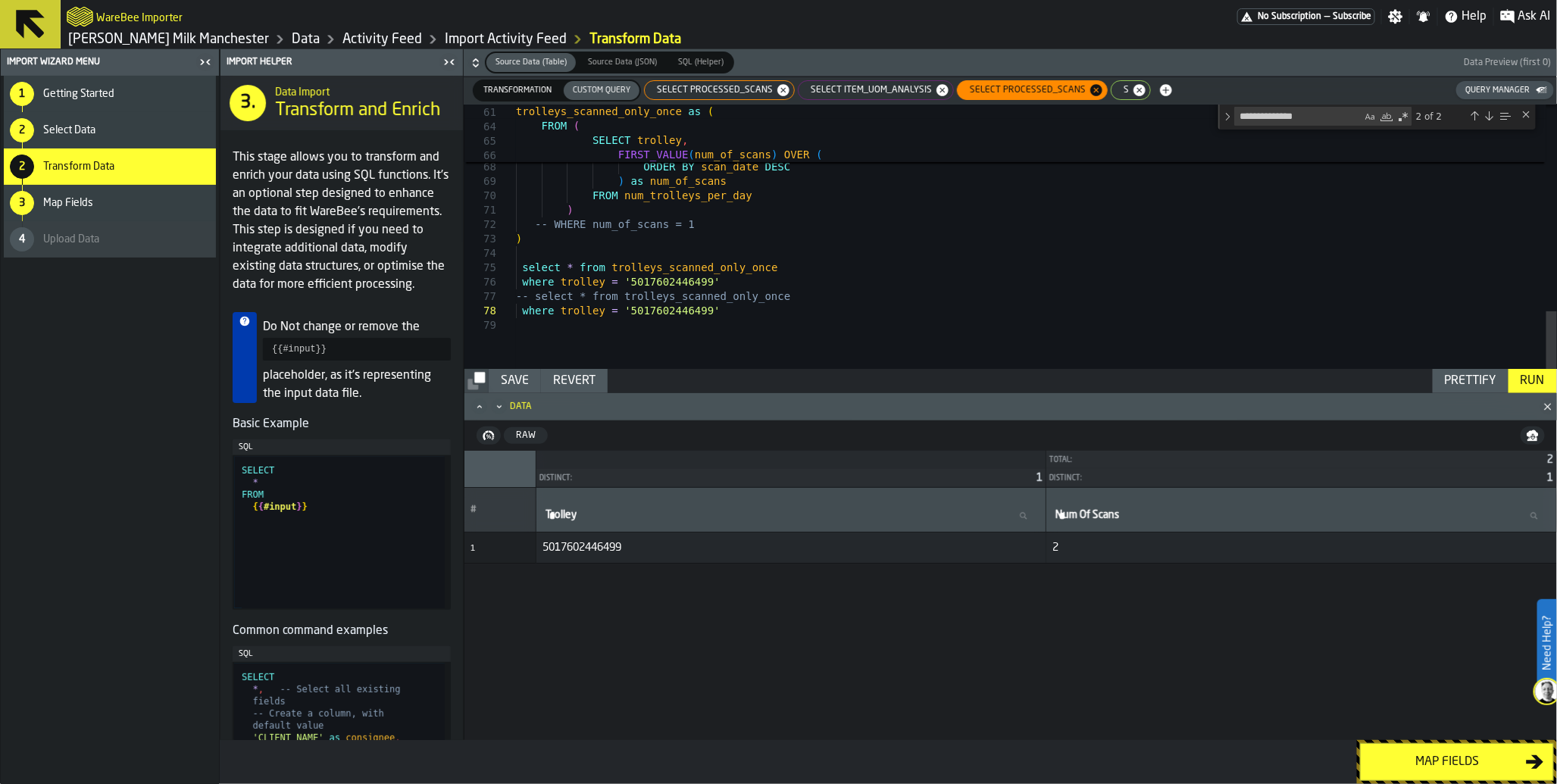
scroll to position [100, 0]
click at [1533, 377] on div "Run" at bounding box center [1533, 381] width 37 height 18
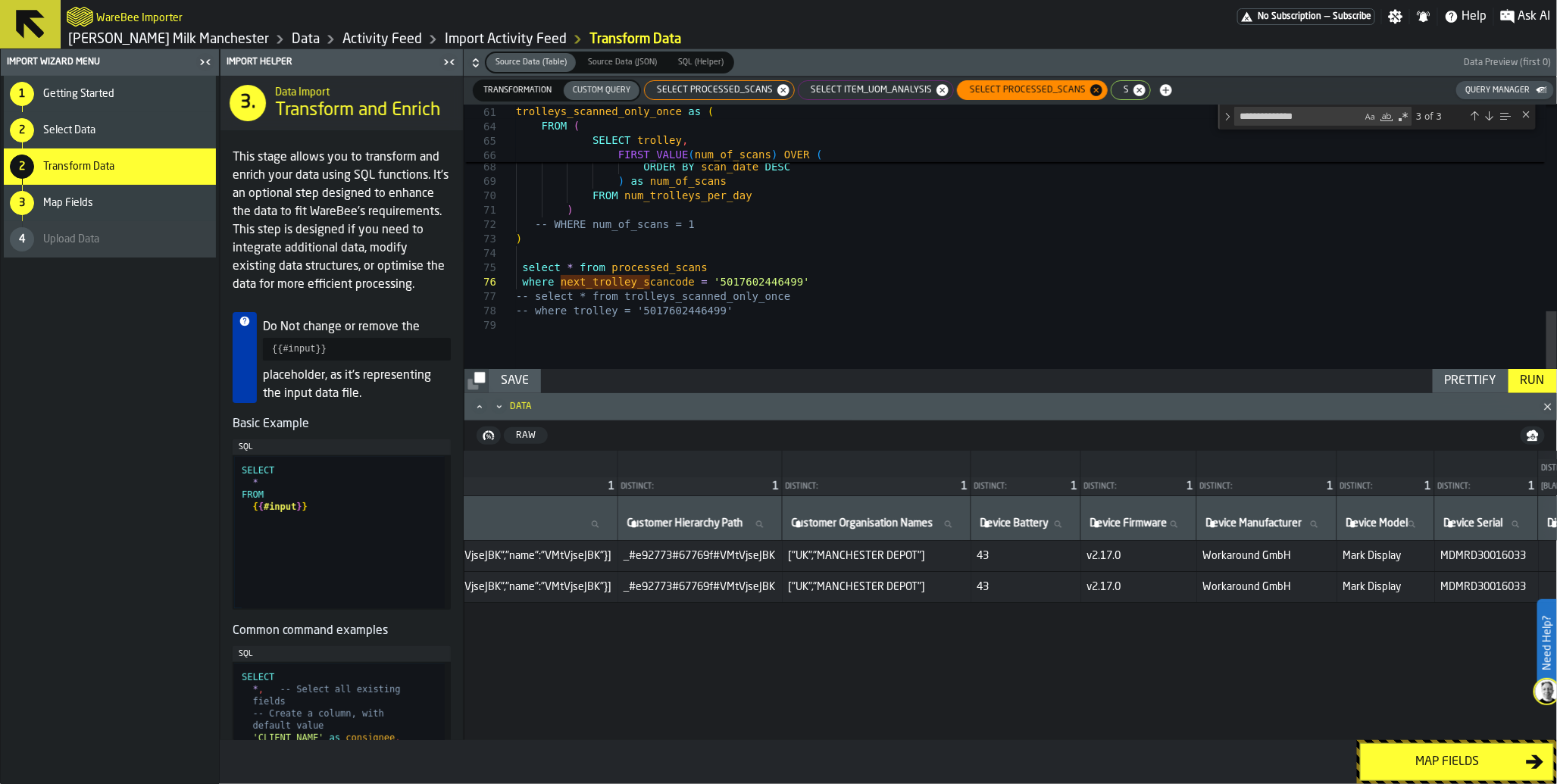
scroll to position [0, 1797]
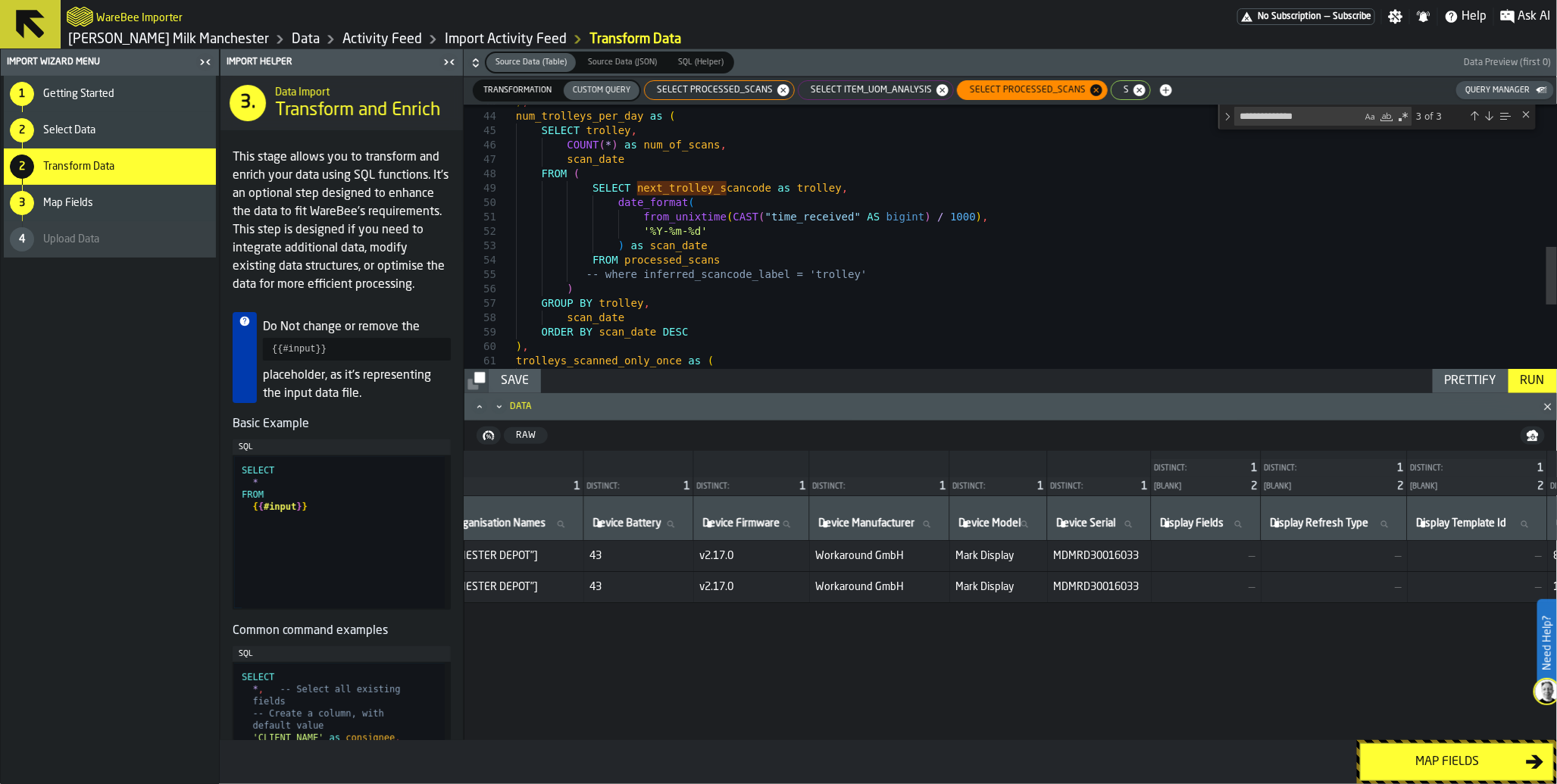
click at [839, 177] on div "SELECT trolley , trolleys_scanned_only_once as ( ) , ORDER BY scan_date DESC sc…" at bounding box center [1036, 58] width 1041 height 1210
click at [603, 276] on div "SELECT trolley , trolleys_scanned_only_once as ( ) , ORDER BY scan_date DESC sc…" at bounding box center [1036, 58] width 1041 height 1210
click at [1525, 376] on div "Run" at bounding box center [1533, 381] width 37 height 18
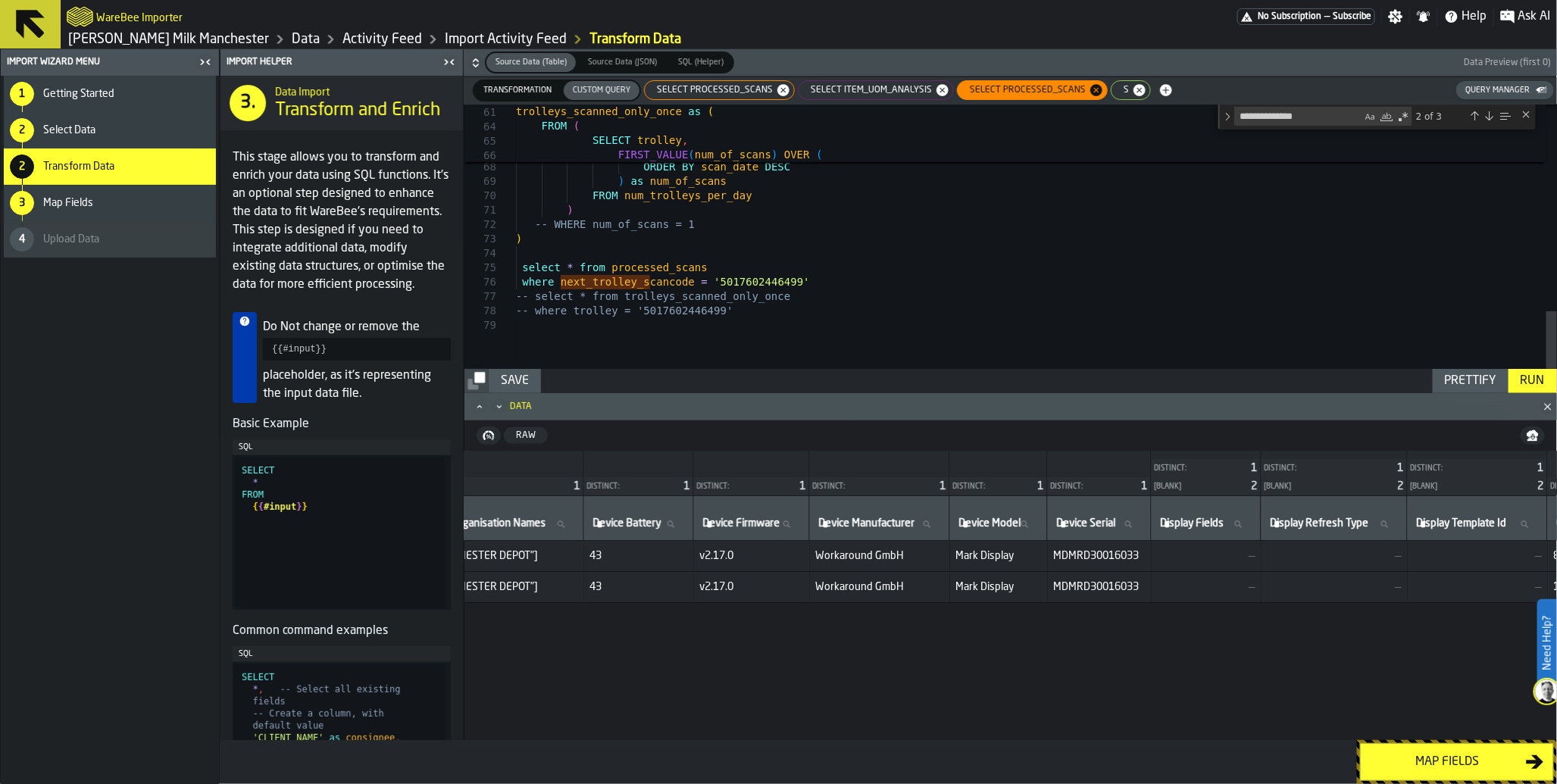
click at [1534, 374] on div "Run" at bounding box center [1533, 381] width 37 height 18
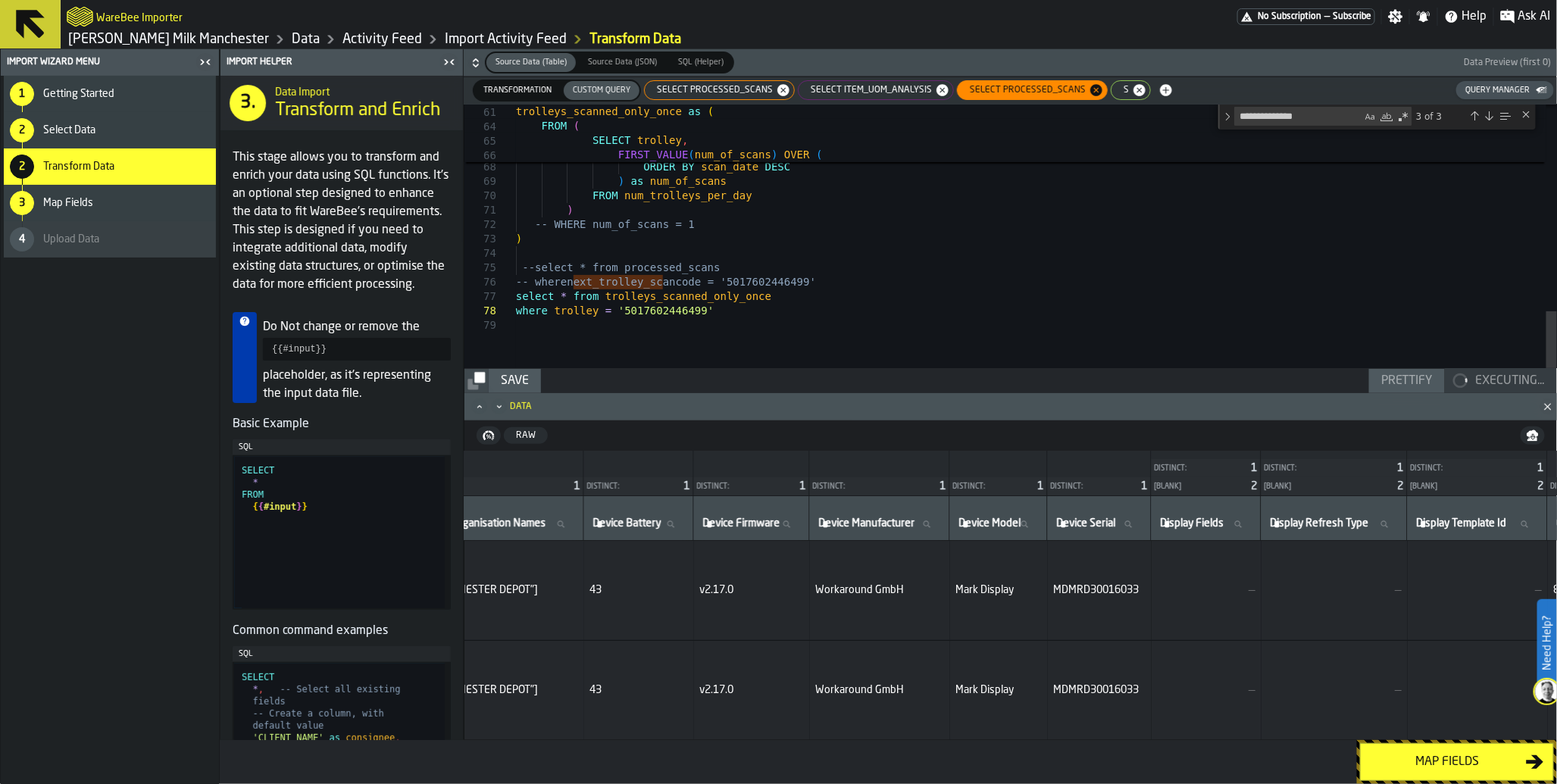
scroll to position [0, 0]
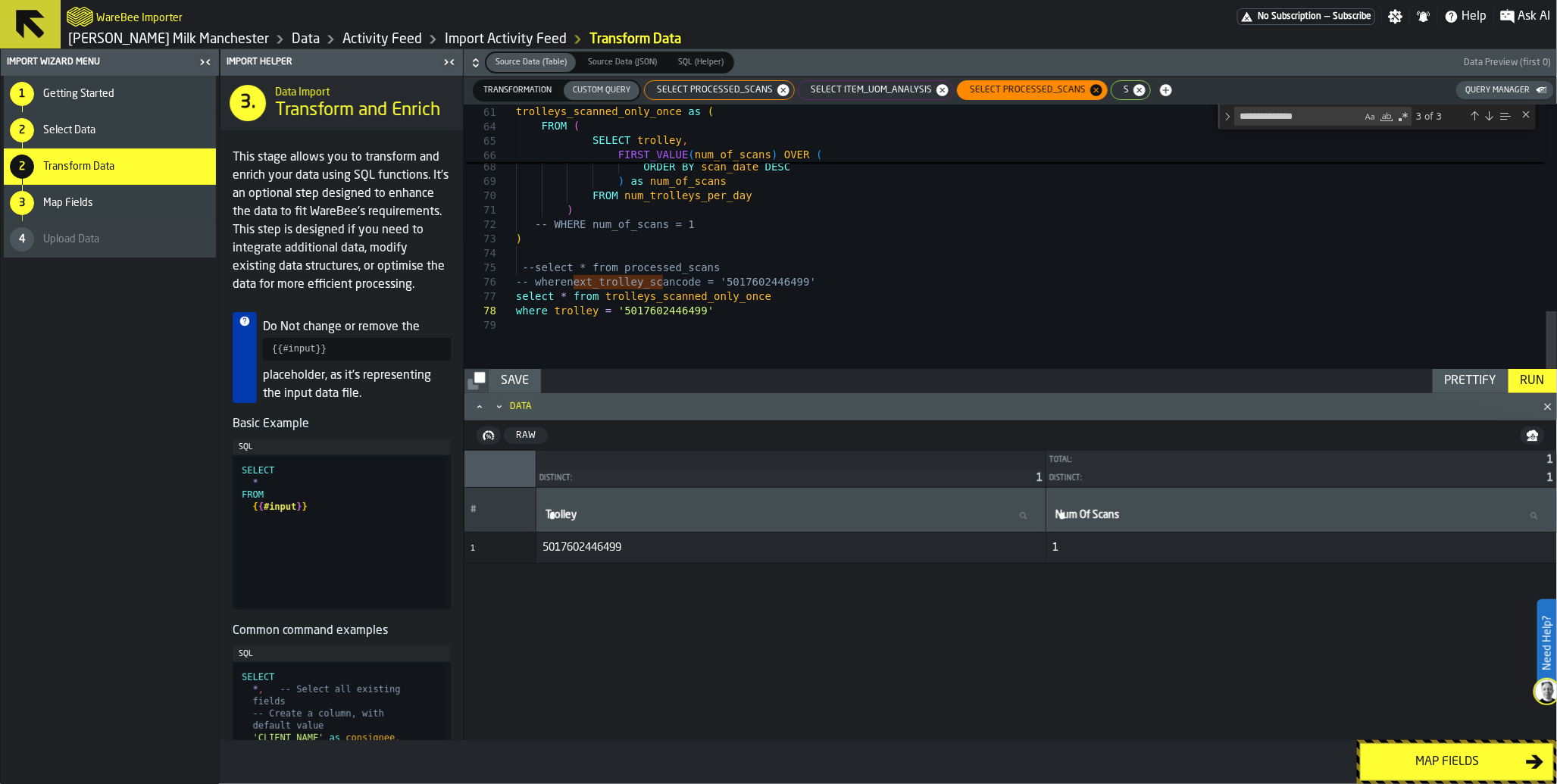
click at [868, 85] on span "SELECT item_uom_analysis" at bounding box center [868, 90] width 133 height 11
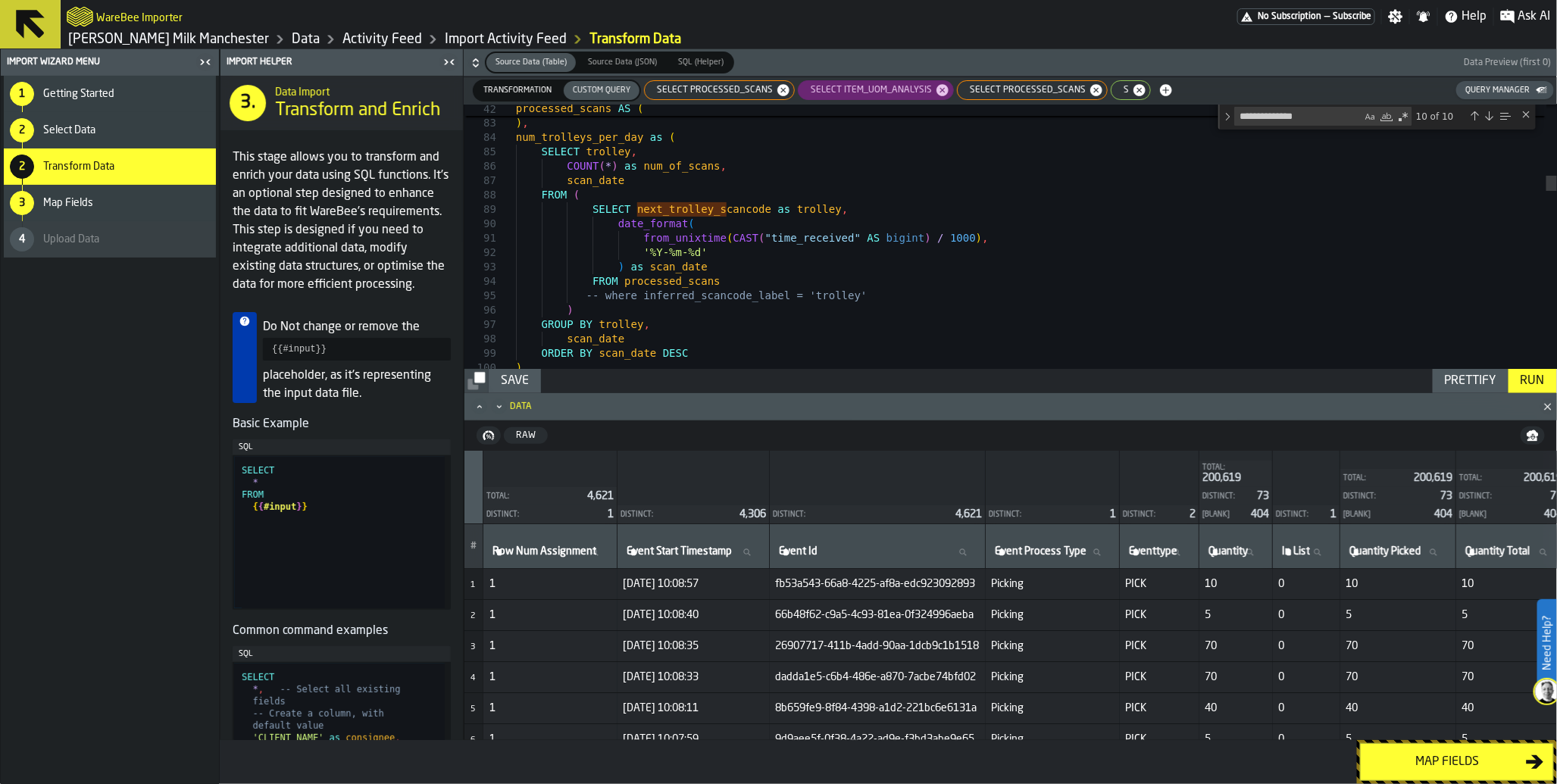
scroll to position [72, 0]
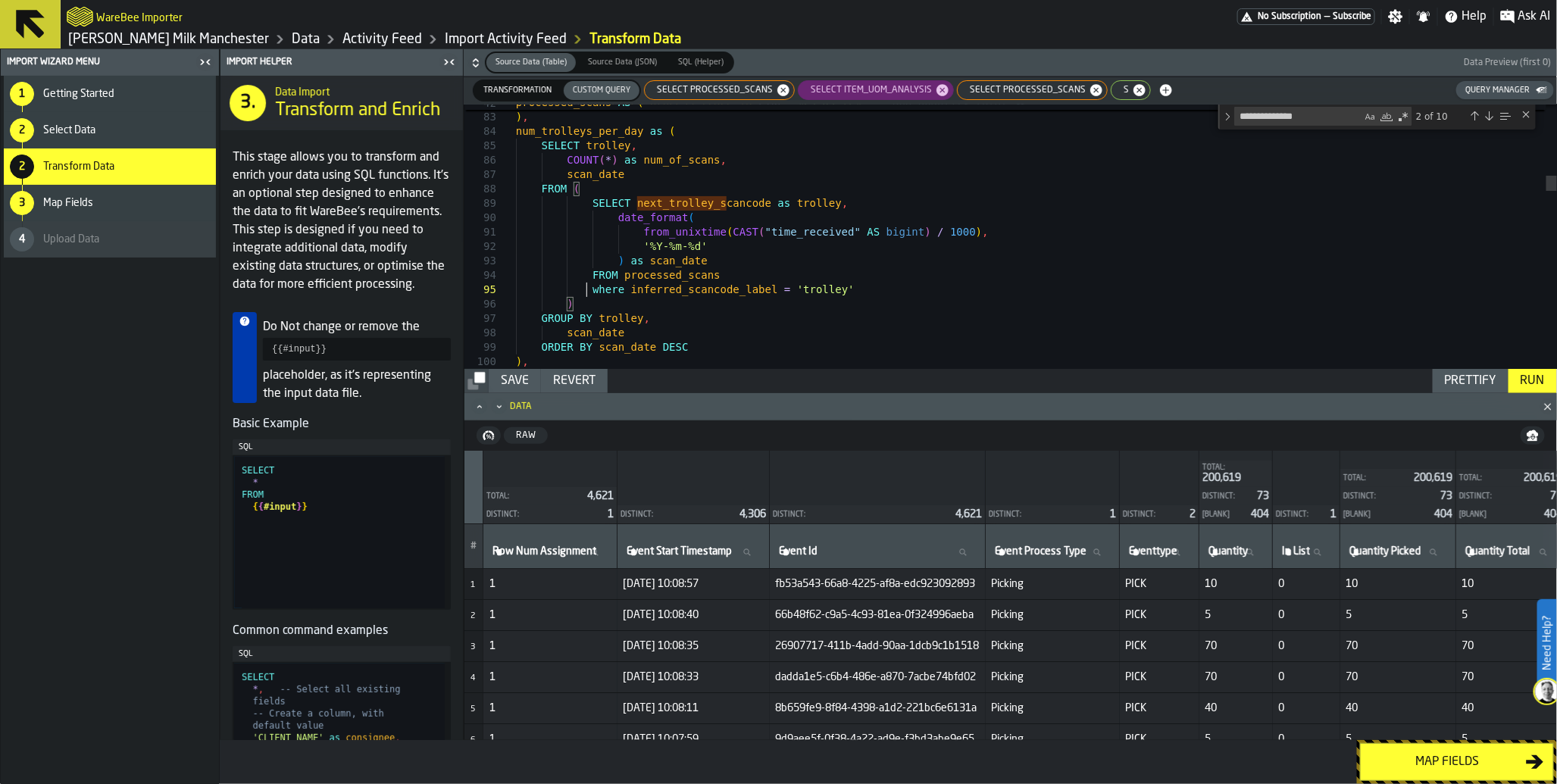
click at [1542, 383] on div "Run" at bounding box center [1533, 381] width 37 height 18
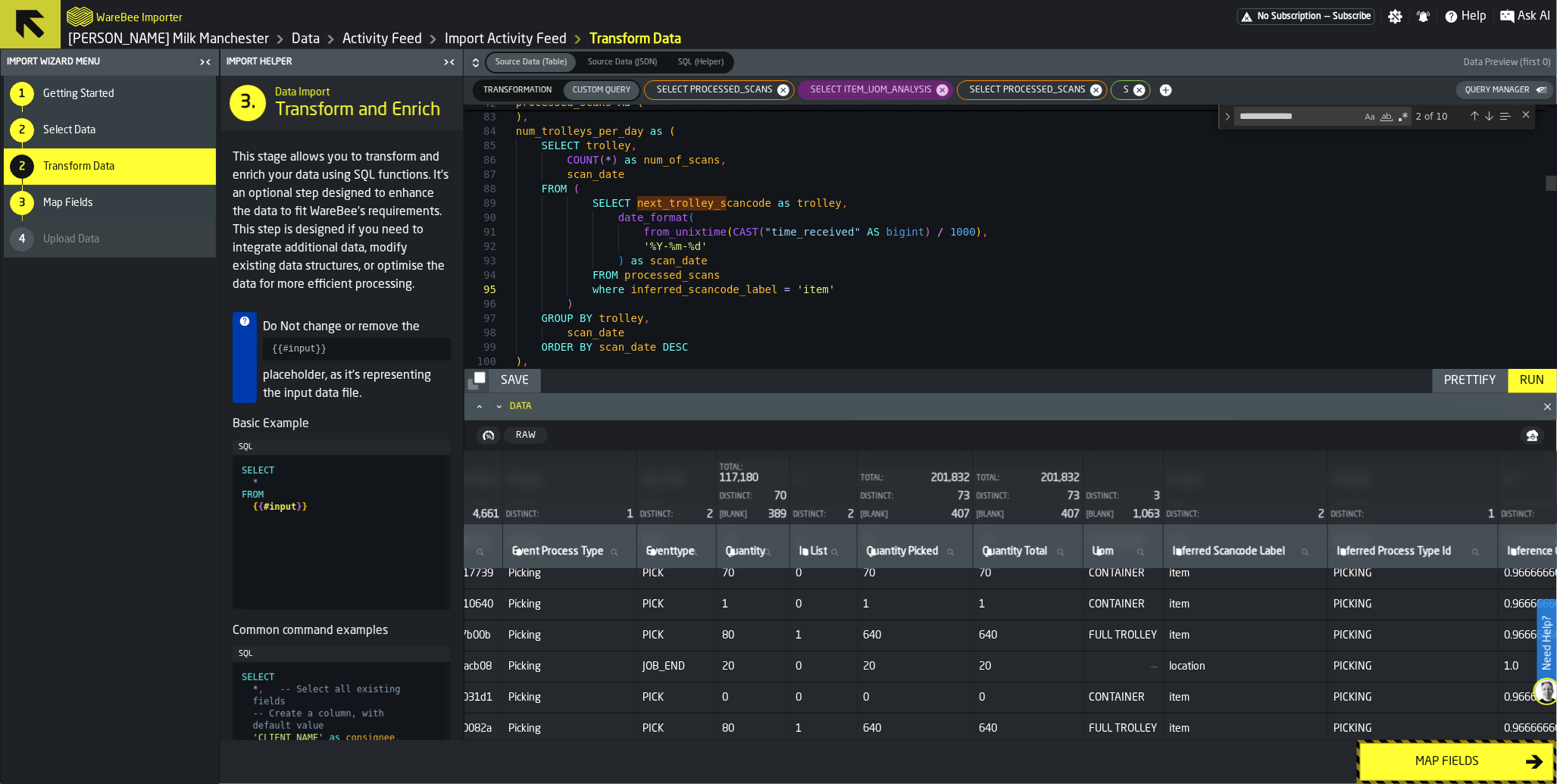
scroll to position [2568, 488]
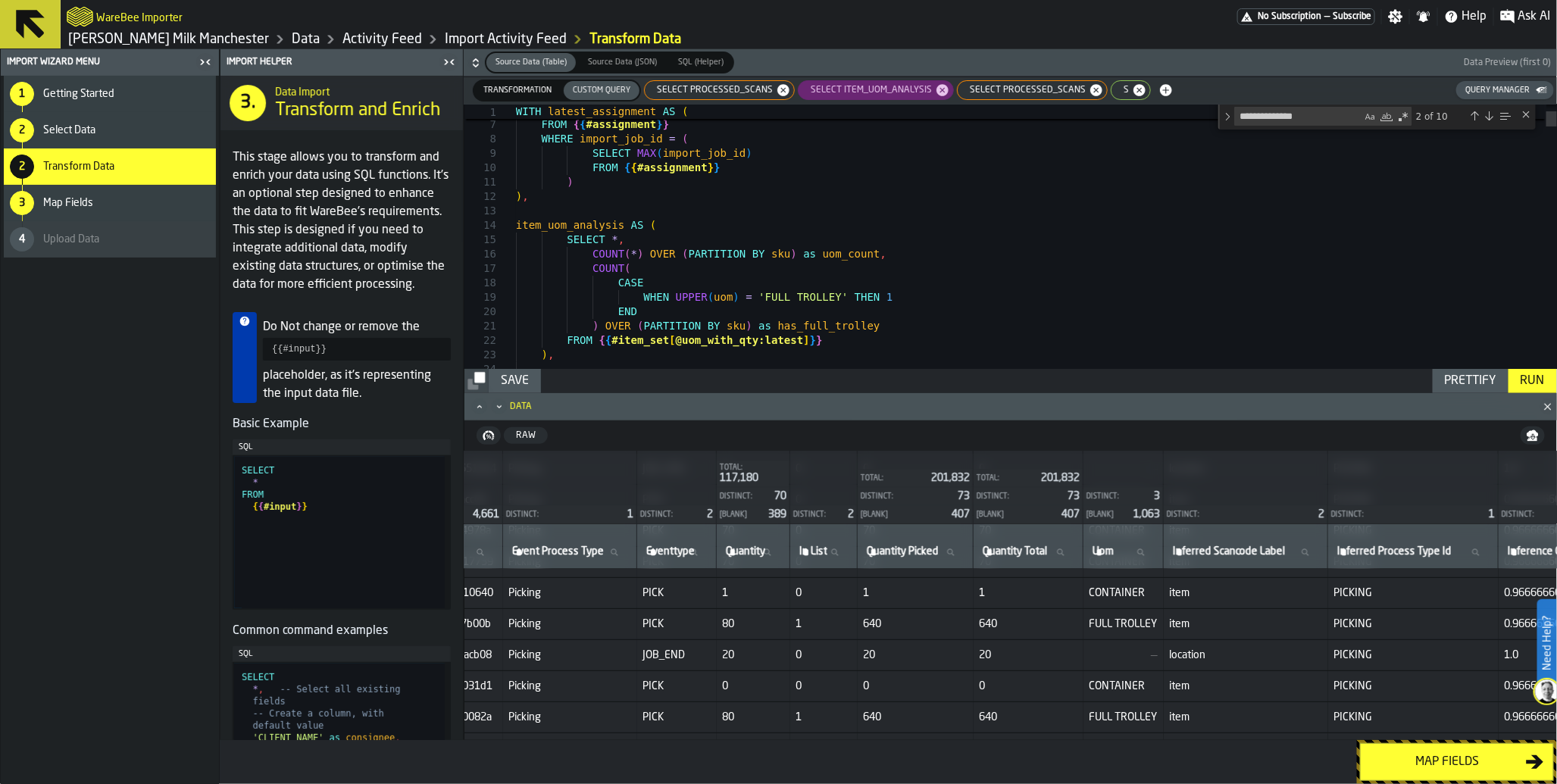
click at [829, 97] on div "SELECT item_uom_analysis" at bounding box center [876, 91] width 156 height 20
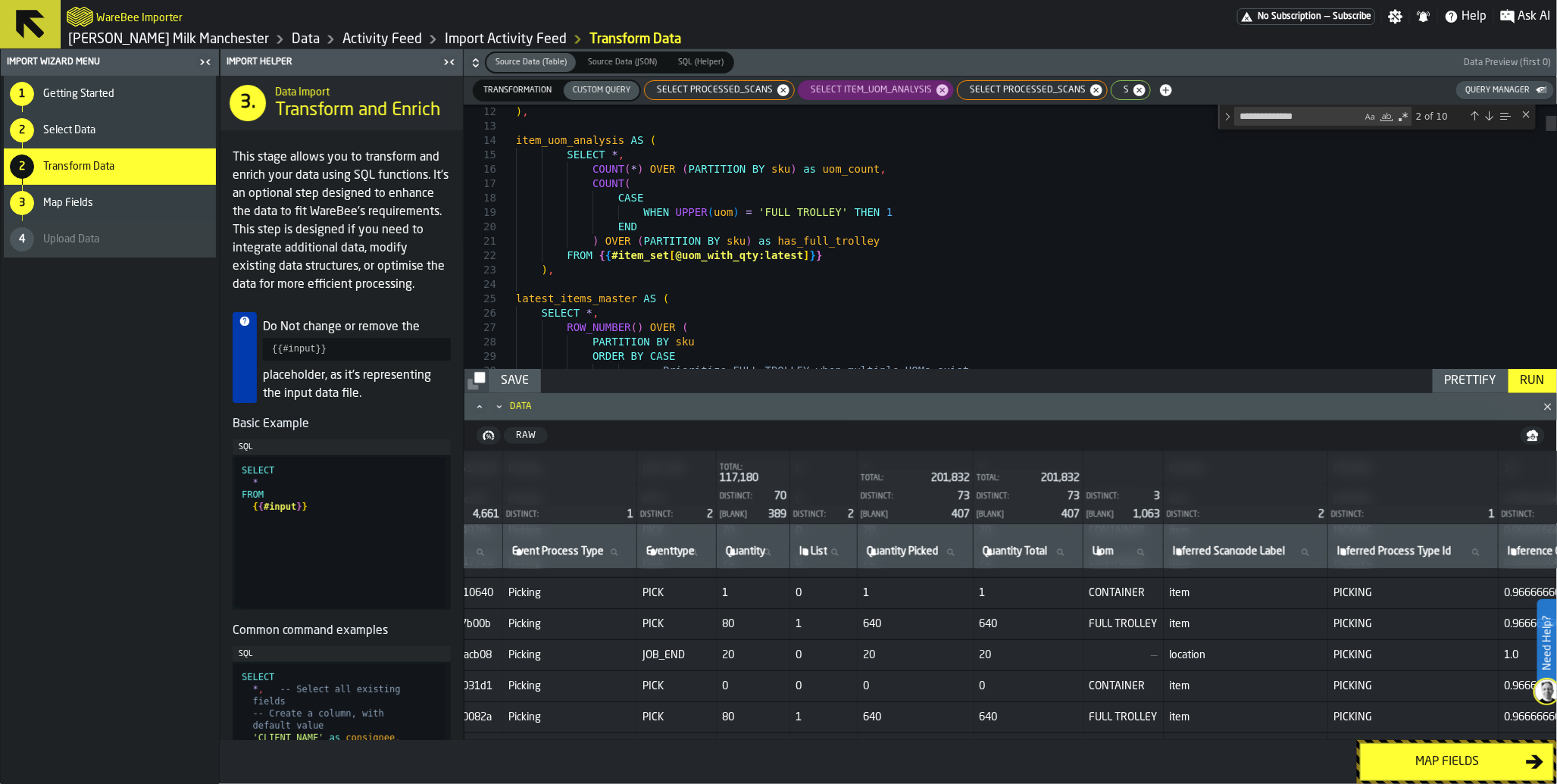
type textarea "**********"
drag, startPoint x: 565, startPoint y: 256, endPoint x: 832, endPoint y: 256, distance: 267.0
